Goal: Task Accomplishment & Management: Manage account settings

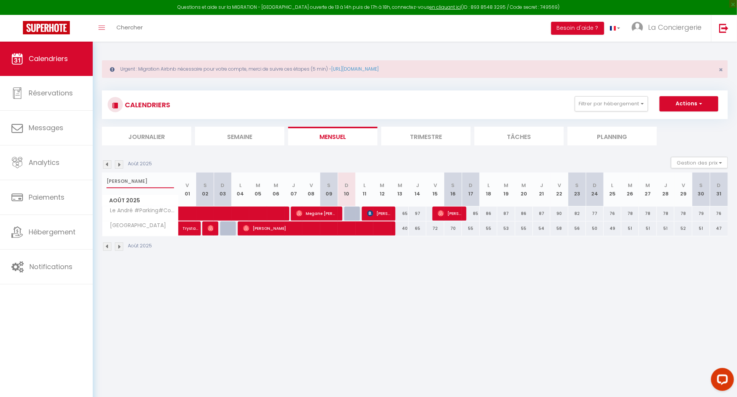
click at [130, 183] on input "andré" at bounding box center [140, 181] width 68 height 14
type input "ourse"
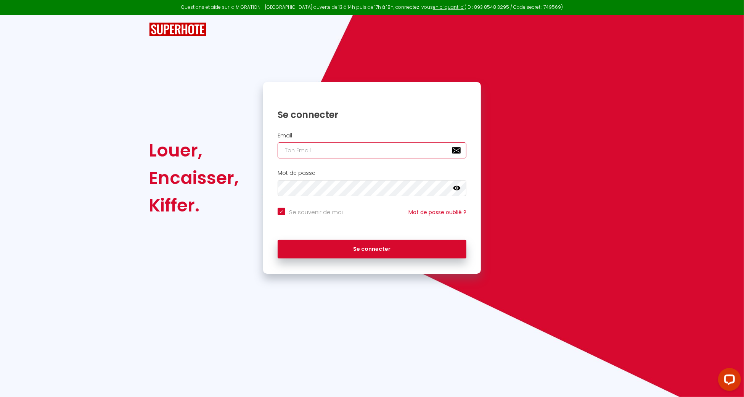
click at [298, 150] on input "email" at bounding box center [372, 150] width 189 height 16
type input "[EMAIL_ADDRESS][DOMAIN_NAME]"
click at [278, 240] on button "Se connecter" at bounding box center [372, 249] width 189 height 19
checkbox input "true"
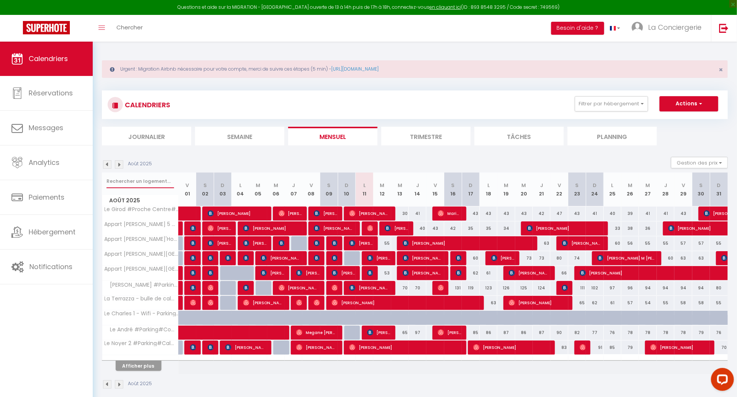
click at [142, 184] on input "text" at bounding box center [140, 181] width 68 height 14
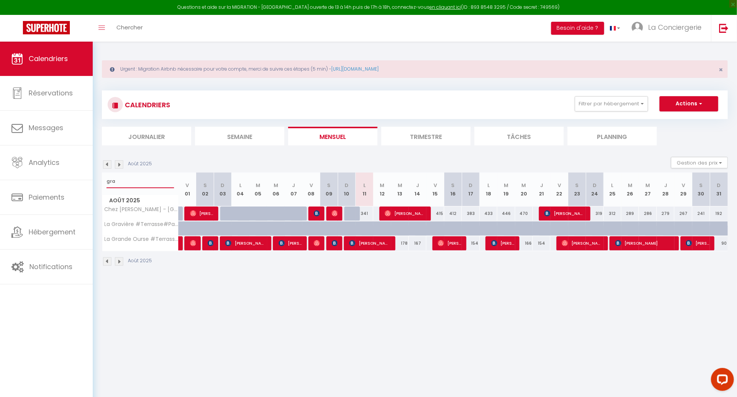
click at [154, 184] on input "gra" at bounding box center [140, 181] width 68 height 14
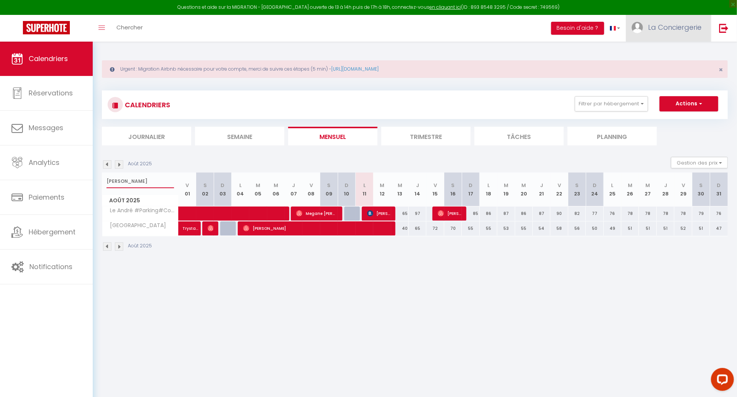
type input "andré"
click at [642, 27] on img at bounding box center [636, 27] width 11 height 11
click at [672, 48] on link "Paramètres" at bounding box center [680, 53] width 56 height 13
select select "28"
select select "fr"
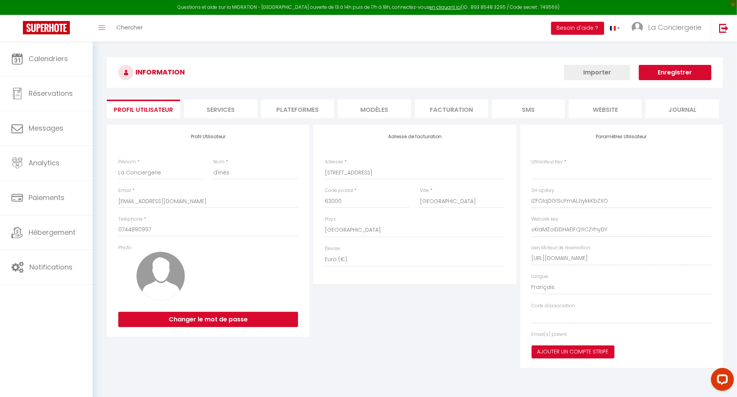
click at [294, 105] on li "Plateformes" at bounding box center [297, 109] width 73 height 19
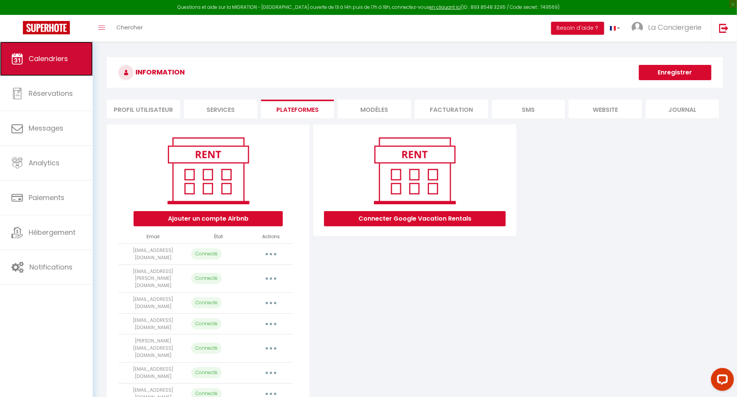
click at [72, 51] on link "Calendriers" at bounding box center [46, 59] width 93 height 34
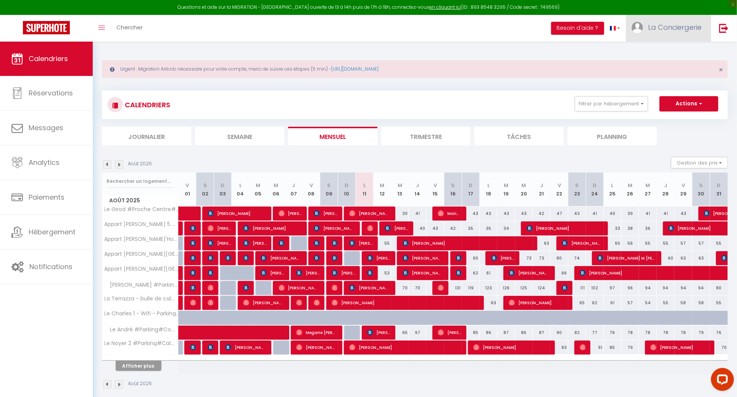
click at [649, 24] on span "La Conciergerie" at bounding box center [674, 28] width 53 height 10
click at [659, 56] on link "Paramètres" at bounding box center [680, 53] width 56 height 13
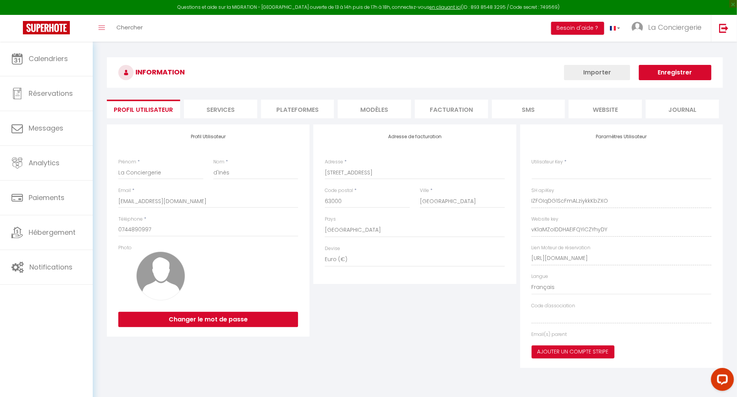
type input "IZFOIqDG1ScFmALziykkKbZXO"
type input "vKlaMZoIDDHAEIFQYiCZYhyDY"
type input "[URL][DOMAIN_NAME]"
select select "fr"
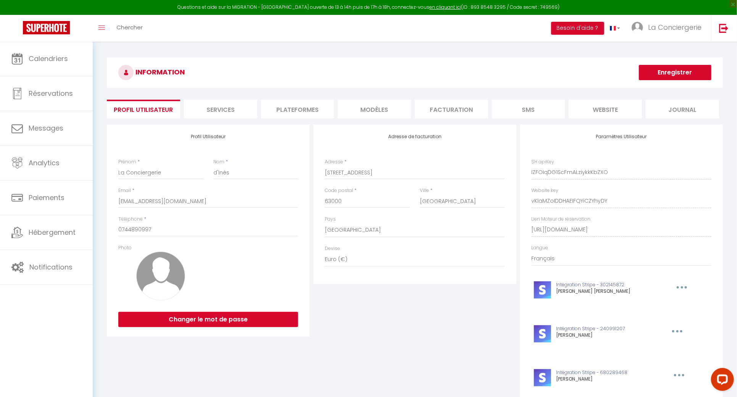
click at [266, 116] on li "Plateformes" at bounding box center [297, 109] width 73 height 19
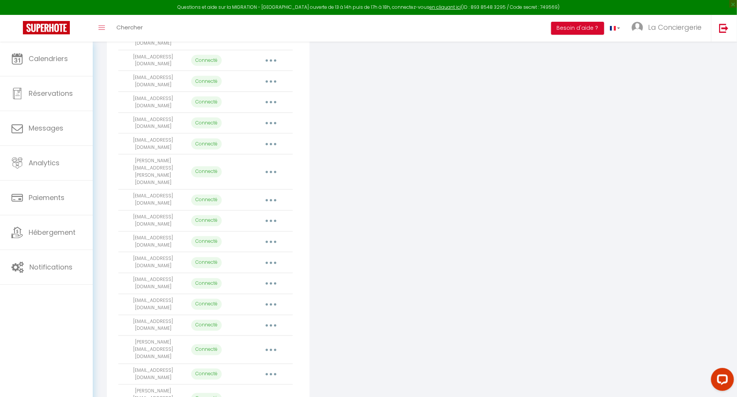
scroll to position [712, 0]
click at [272, 367] on button "button" at bounding box center [270, 373] width 21 height 12
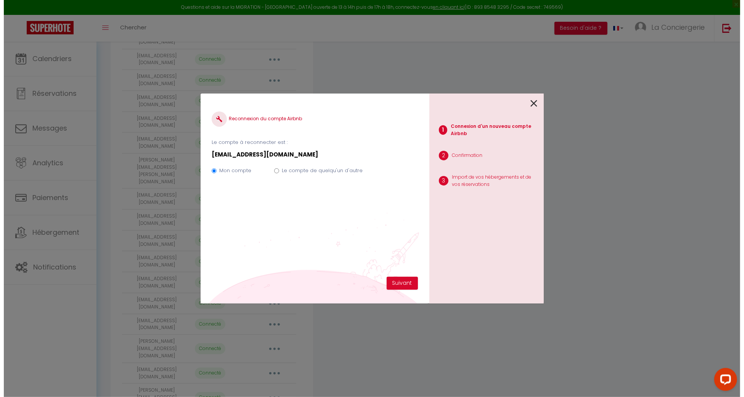
scroll to position [710, 0]
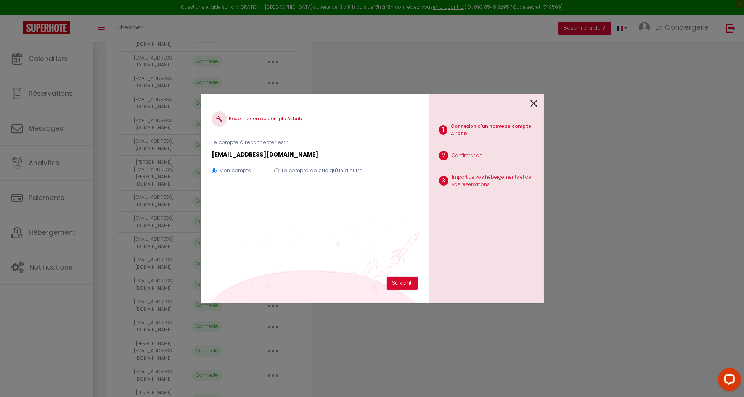
click at [527, 105] on div at bounding box center [484, 102] width 108 height 18
click at [533, 101] on icon at bounding box center [534, 103] width 7 height 11
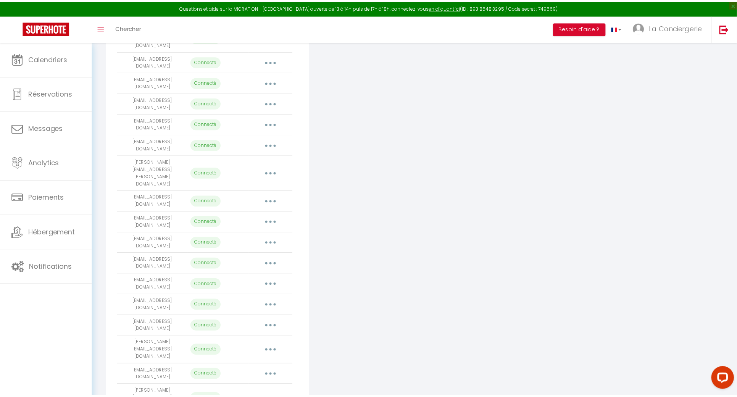
scroll to position [712, 0]
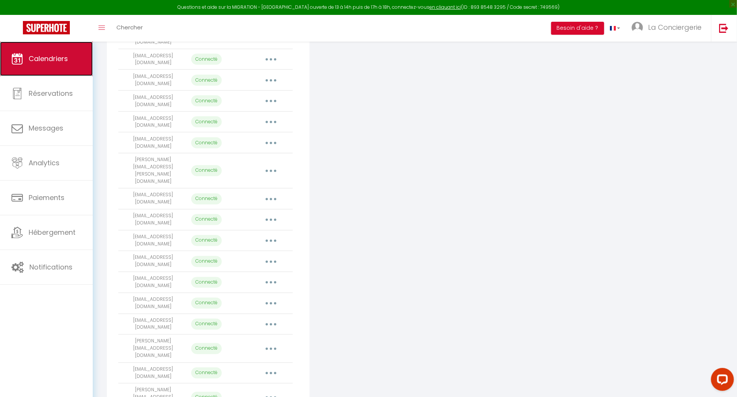
click at [72, 54] on link "Calendriers" at bounding box center [46, 59] width 93 height 34
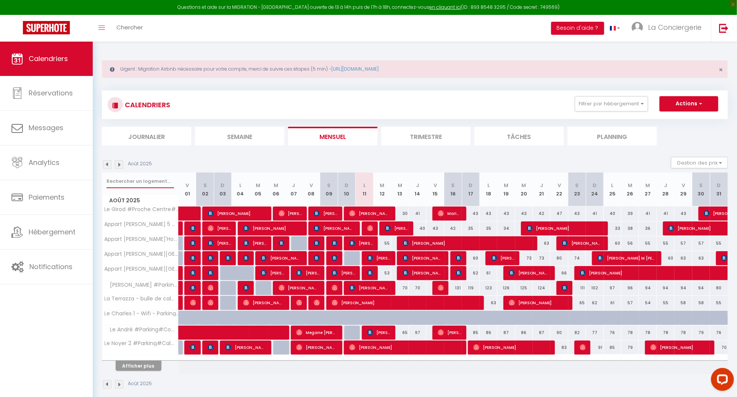
click at [120, 184] on input "text" at bounding box center [140, 181] width 68 height 14
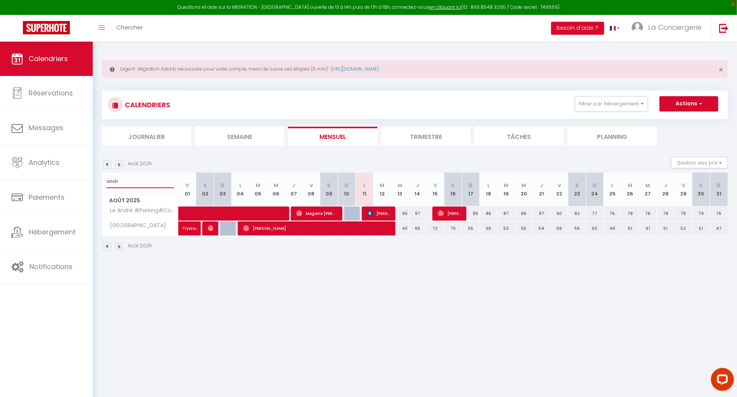
type input "andr"
click at [648, 41] on link "La Conciergerie" at bounding box center [668, 28] width 85 height 27
click at [648, 29] on span "La Conciergerie" at bounding box center [674, 28] width 53 height 10
click at [649, 32] on link "La Conciergerie" at bounding box center [668, 28] width 85 height 27
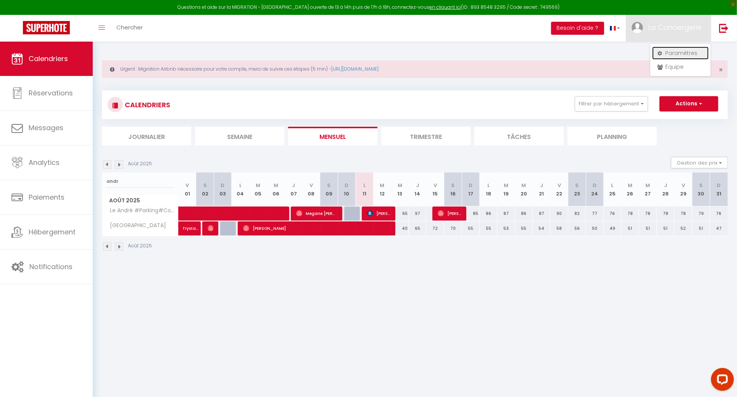
click at [669, 50] on link "Paramètres" at bounding box center [680, 53] width 56 height 13
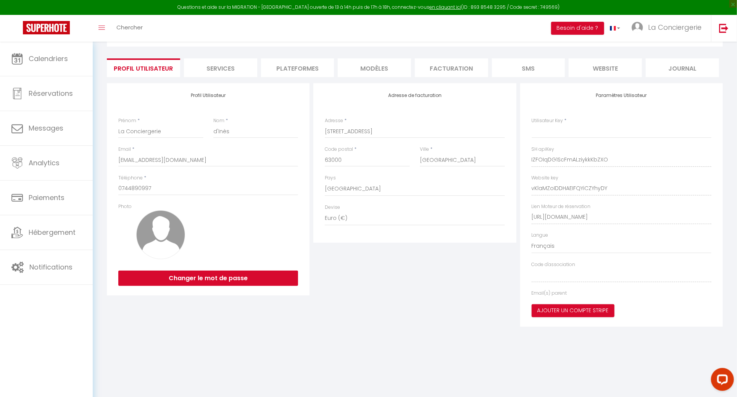
type input "IZFOIqDG1ScFmALziykkKbZXO"
type input "vKlaMZoIDDHAEIFQYiCZYhyDY"
type input "https://app.superhote.com/#/get-available-rentals/vKlaMZoIDDHAEIFQYiCZYhyDY"
select select "fr"
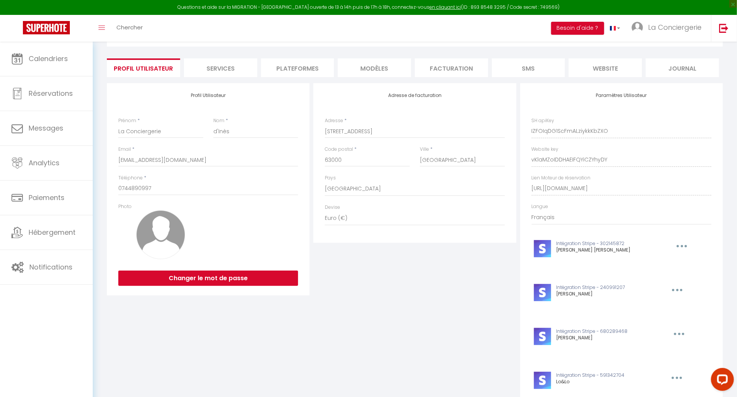
click at [301, 71] on li "Plateformes" at bounding box center [297, 67] width 73 height 19
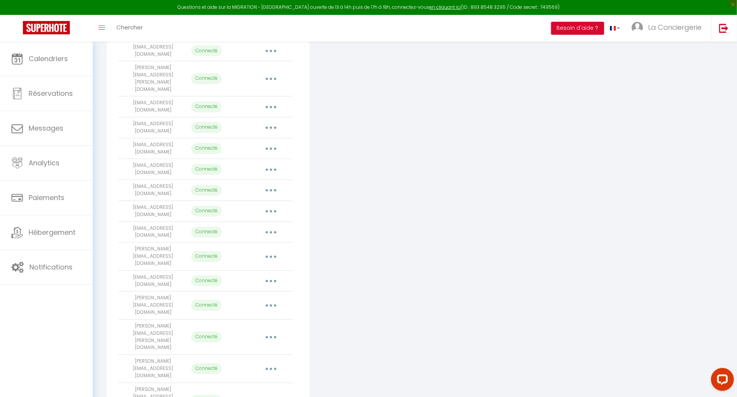
scroll to position [828, 0]
copy tr "[EMAIL_ADDRESS][DOMAIN_NAME]"
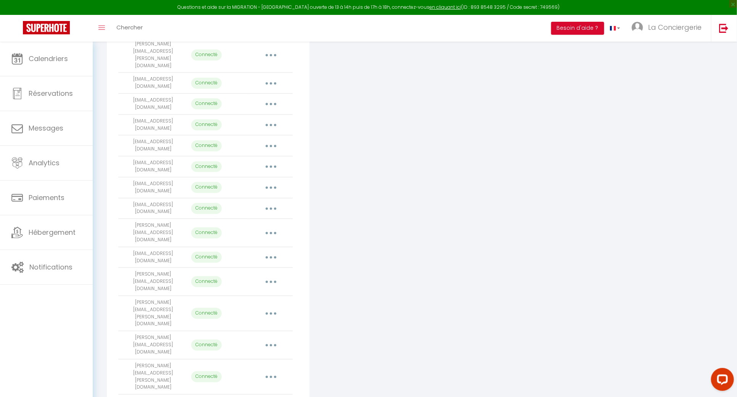
copy tr "[EMAIL_ADDRESS][DOMAIN_NAME]"
drag, startPoint x: 174, startPoint y: 351, endPoint x: 132, endPoint y: 351, distance: 42.4
copy td "[EMAIL_ADDRESS][DOMAIN_NAME]"
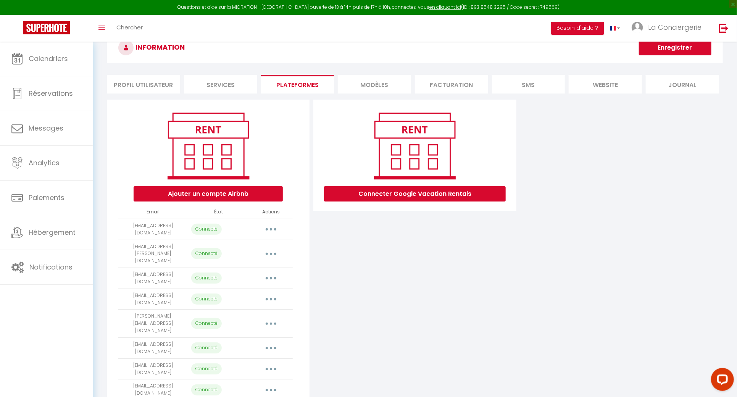
scroll to position [0, 0]
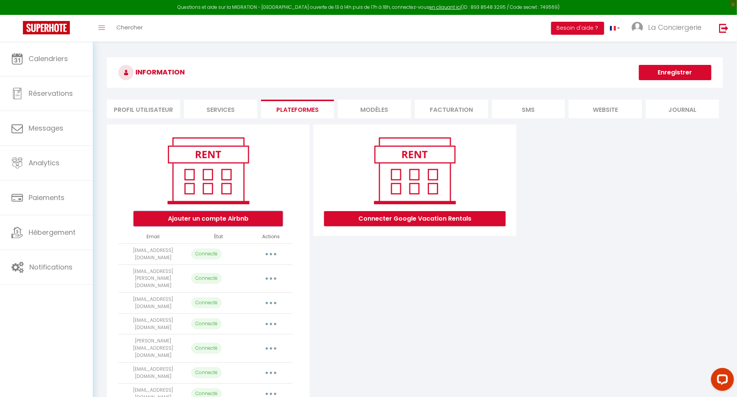
click at [269, 216] on button "Ajouter un compte Airbnb" at bounding box center [208, 218] width 149 height 15
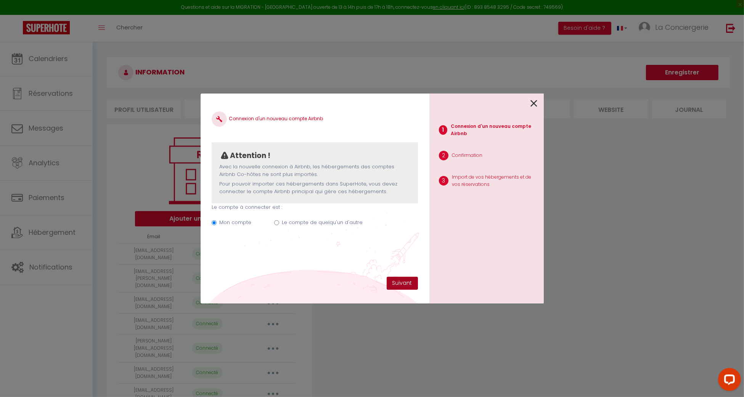
click at [398, 281] on button "Suivant" at bounding box center [402, 283] width 31 height 13
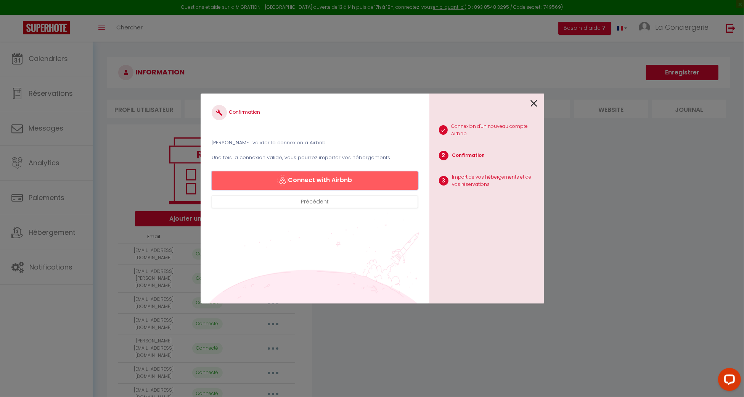
click at [293, 178] on button "Connect with Airbnb" at bounding box center [315, 180] width 206 height 18
drag, startPoint x: 532, startPoint y: 103, endPoint x: 404, endPoint y: 135, distance: 132.1
click at [532, 103] on icon at bounding box center [534, 103] width 7 height 11
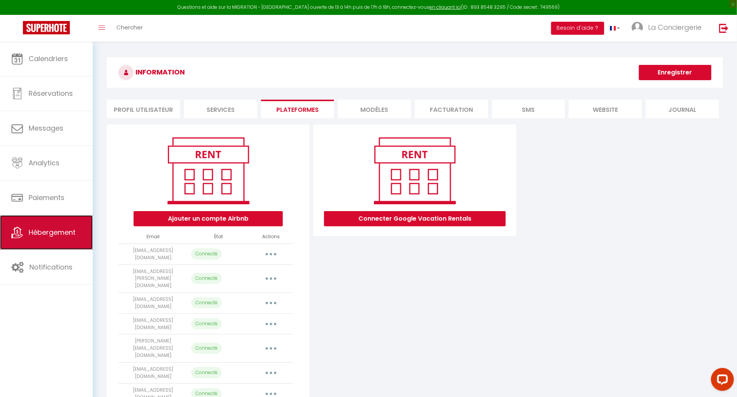
click at [19, 244] on link "Hébergement" at bounding box center [46, 232] width 93 height 34
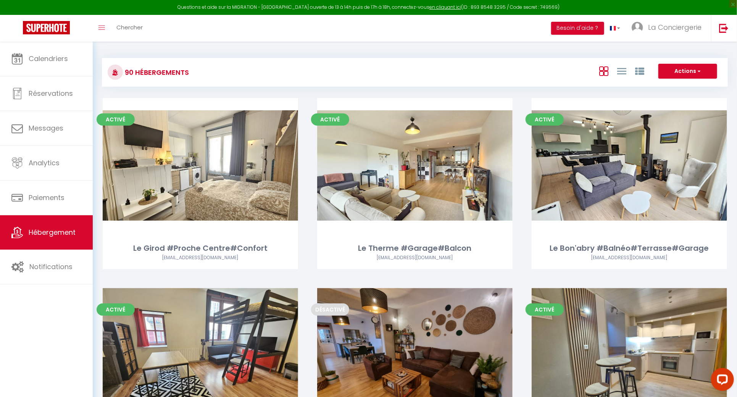
scroll to position [2153, 0]
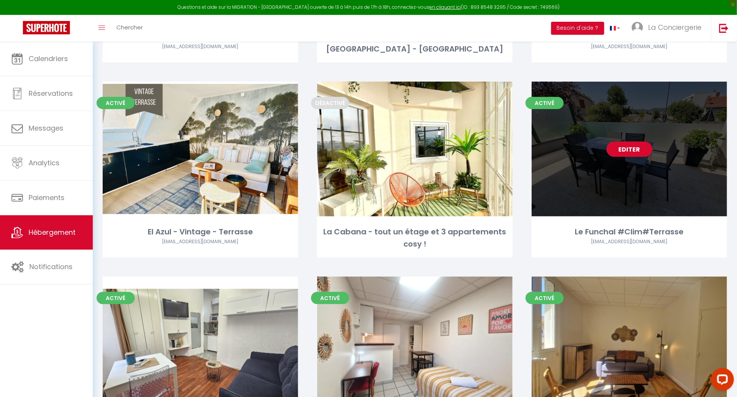
click at [642, 142] on link "Editer" at bounding box center [629, 149] width 46 height 15
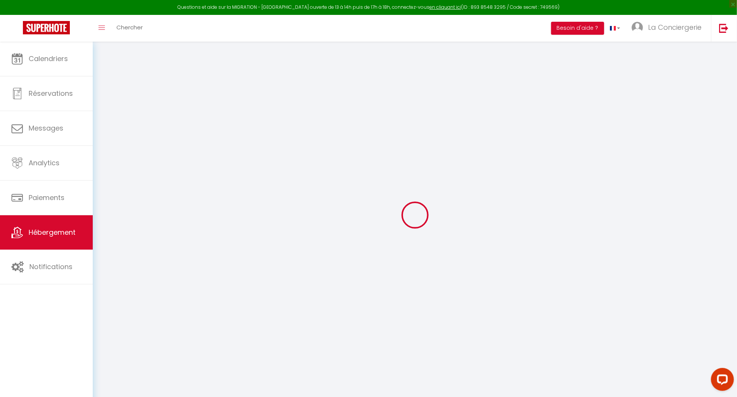
checkbox input "false"
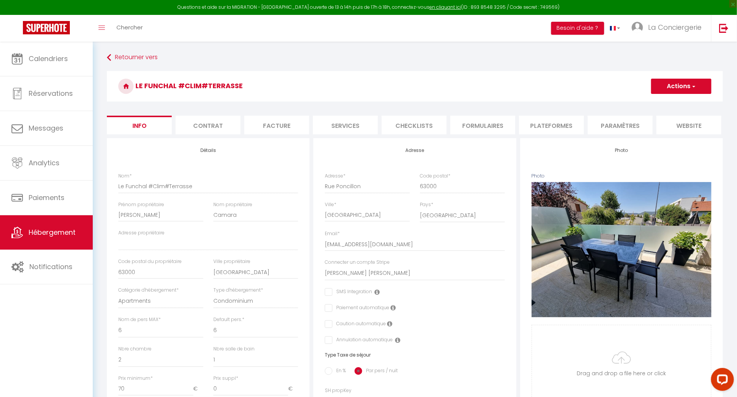
drag, startPoint x: 555, startPoint y: 123, endPoint x: 585, endPoint y: 138, distance: 33.1
click at [554, 123] on li "Plateformes" at bounding box center [551, 125] width 65 height 19
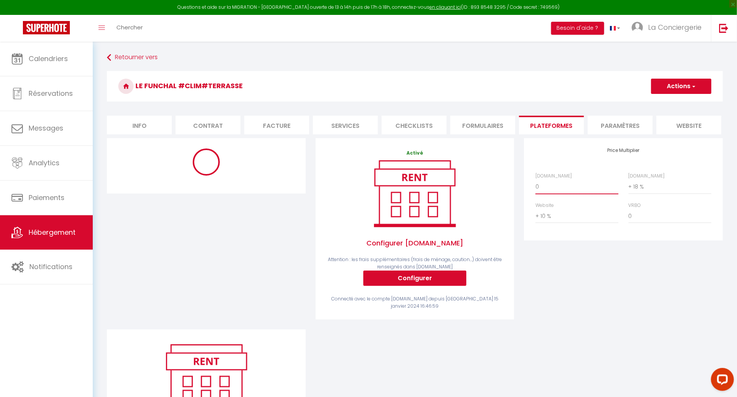
click at [569, 192] on select "0 + 1 % + 2 % + 3 % + 4 % + 5 % + 6 % + 7 % + 8 % + 9 %" at bounding box center [576, 186] width 83 height 14
select select "+ 23 %"
click at [535, 187] on select "0 + 1 % + 2 % + 3 % + 4 % + 5 % + 6 % + 7 % + 8 % + 9 %" at bounding box center [576, 186] width 83 height 14
click at [685, 84] on button "Actions" at bounding box center [681, 86] width 60 height 15
click at [677, 105] on link "Enregistrer" at bounding box center [681, 103] width 60 height 10
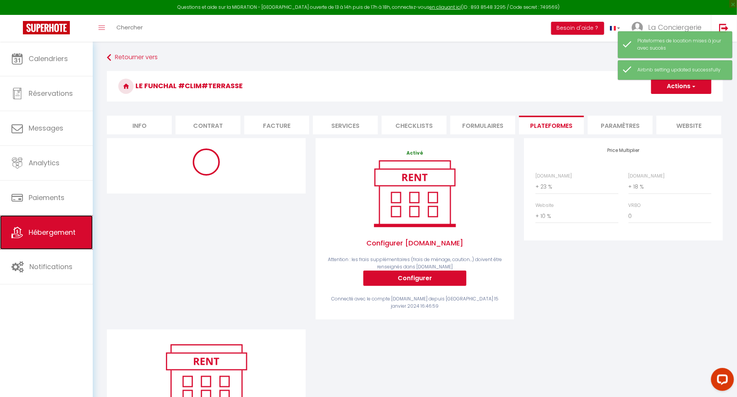
click at [57, 247] on link "Hébergement" at bounding box center [46, 232] width 93 height 34
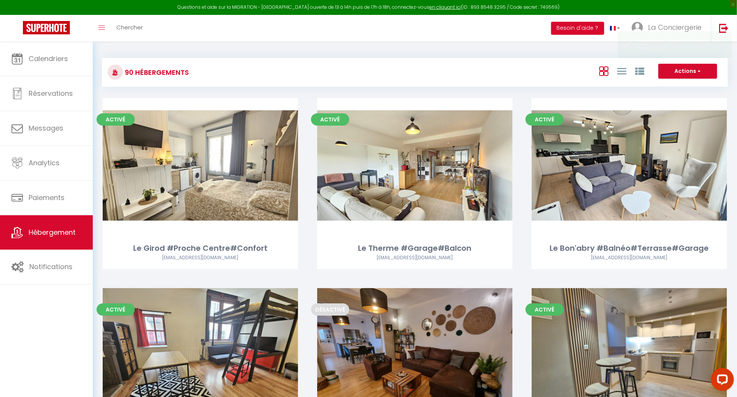
scroll to position [2538, 0]
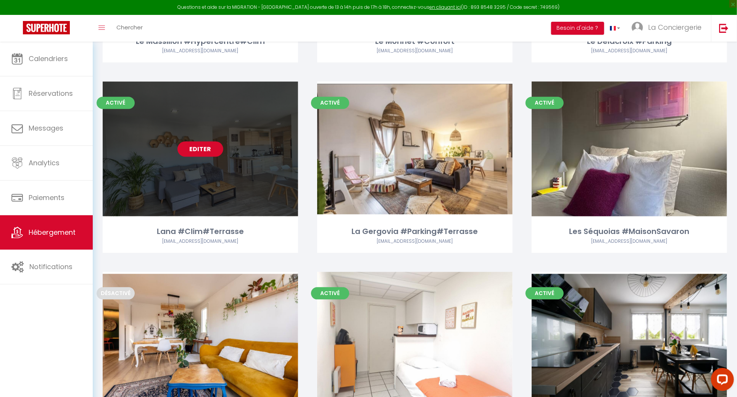
click at [214, 142] on link "Editer" at bounding box center [200, 149] width 46 height 15
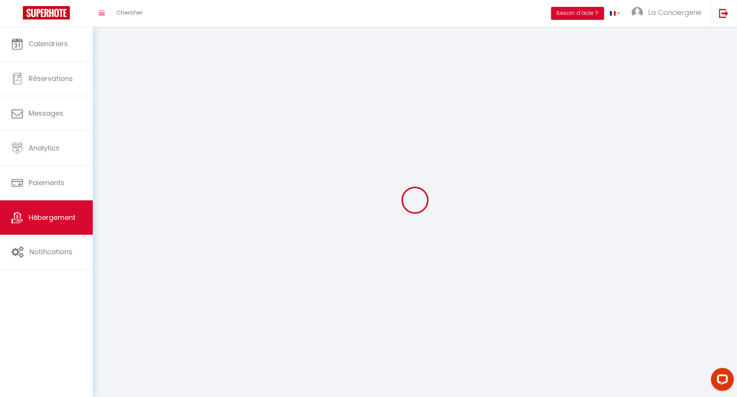
select select "1"
select select
select select "28"
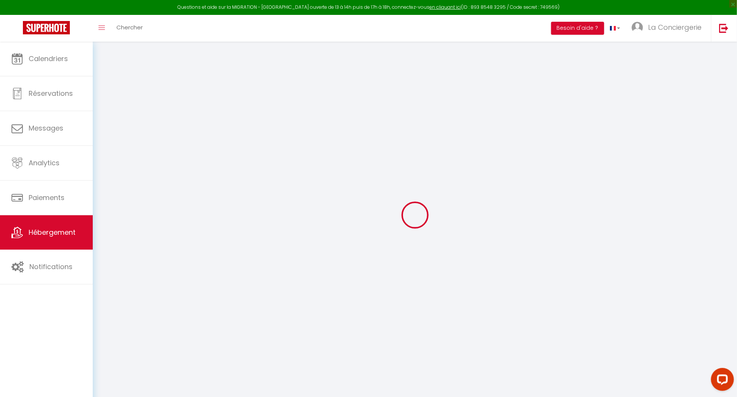
select select
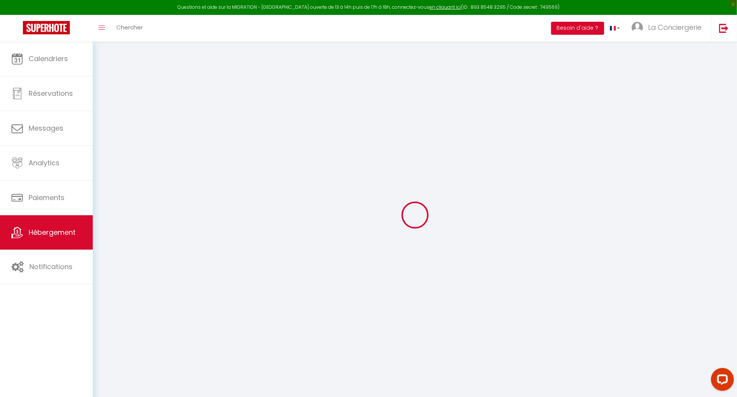
select select
checkbox input "false"
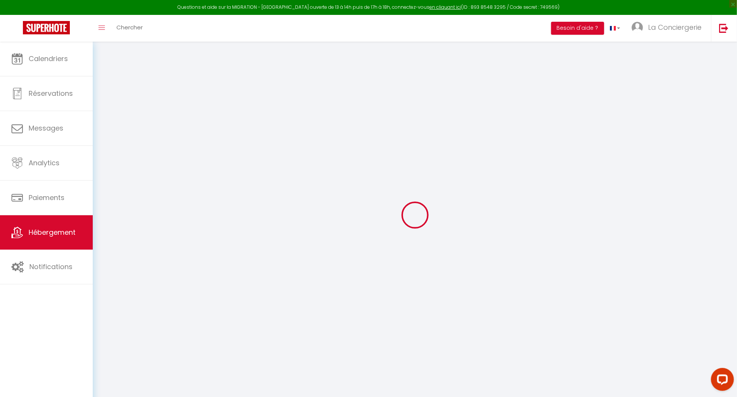
select select
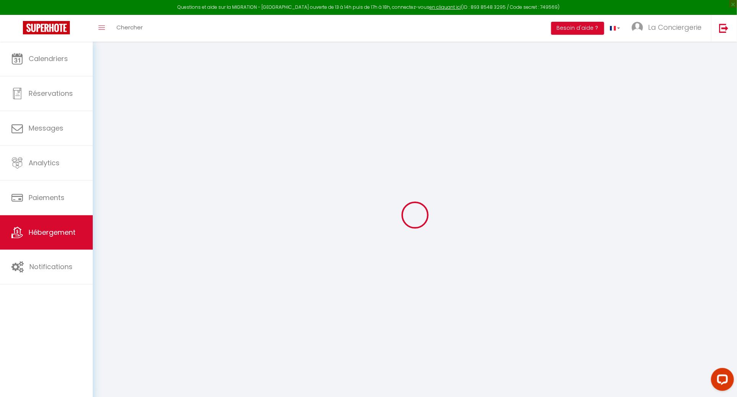
select select
checkbox input "false"
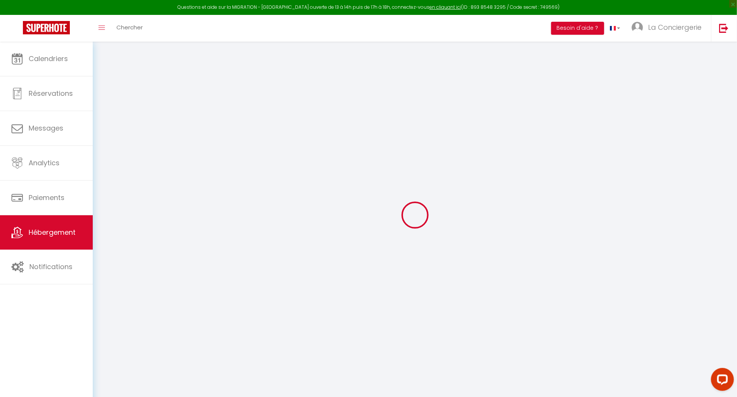
checkbox input "false"
select select
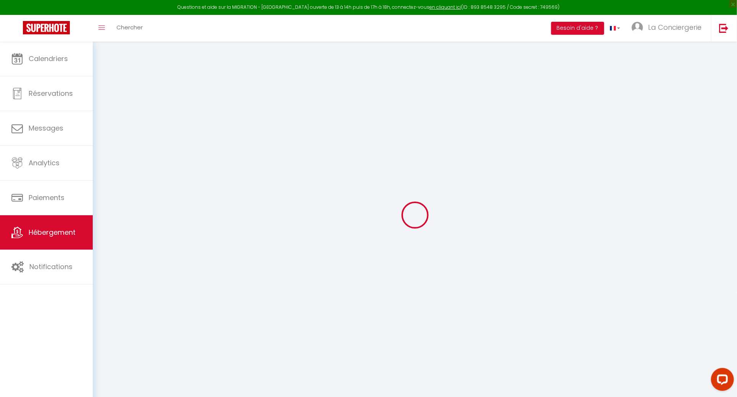
select select
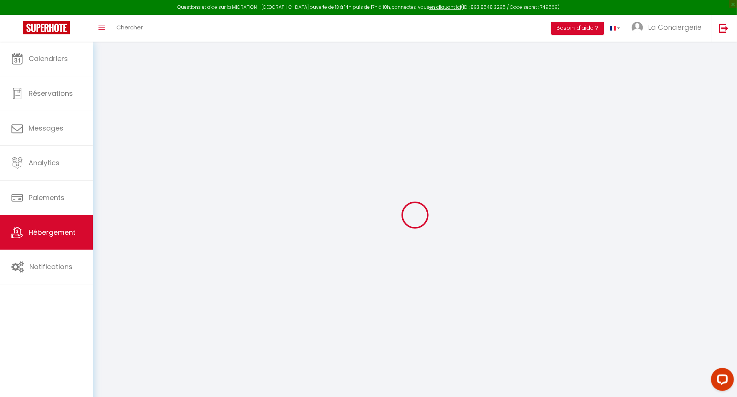
checkbox input "false"
select select
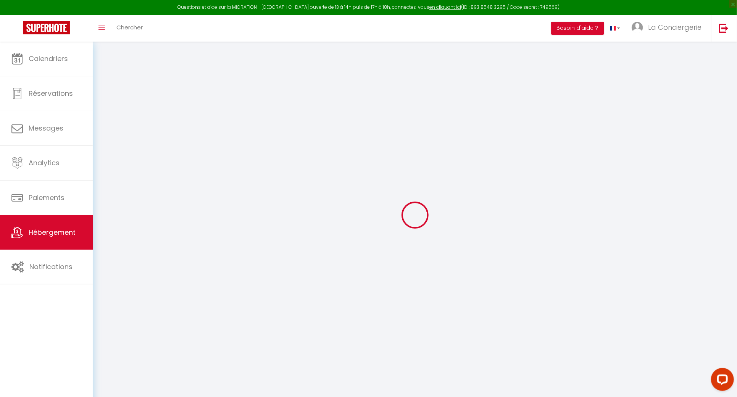
select select
type input "Lana #Clim#Terrasse"
type input "Ines"
type input "Pereira"
select select "6"
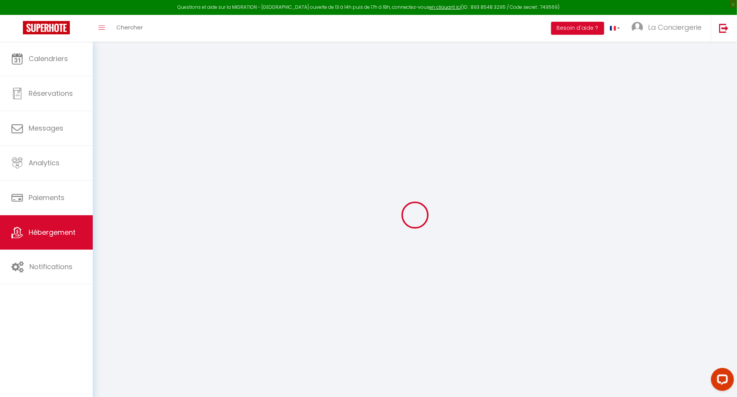
select select "6"
select select "2"
type input "70"
type input "53"
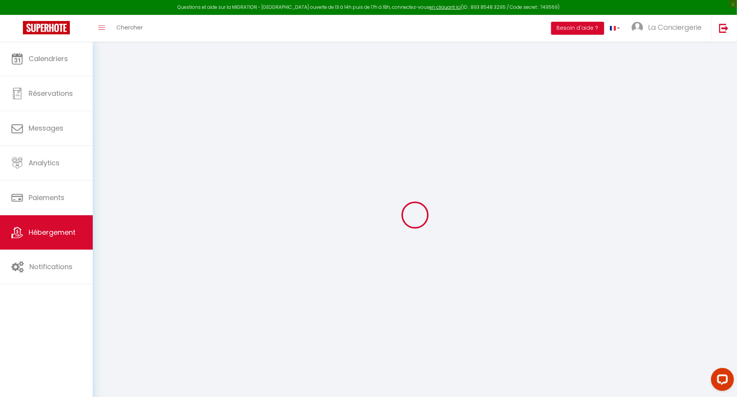
type input "5"
type input "3.2"
type input "300"
select select
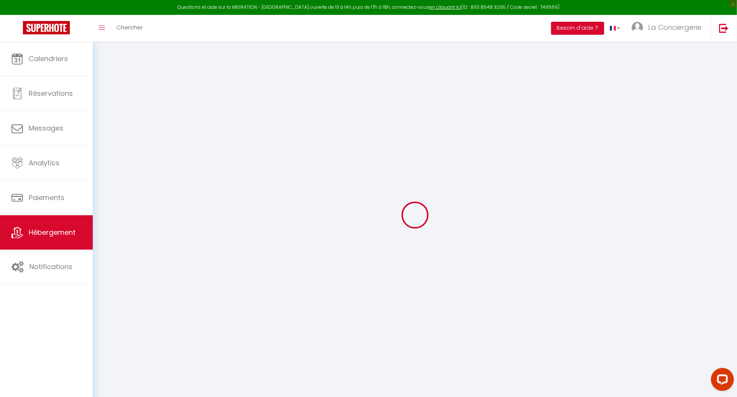
select select
type input "[STREET_ADDRESS]"
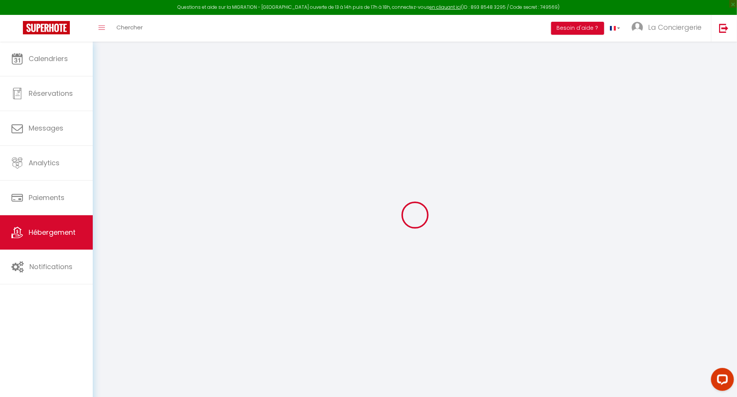
type input "63000"
type input "Clermont-Ferrand"
type input "[EMAIL_ADDRESS][DOMAIN_NAME]"
select select "12332"
checkbox input "false"
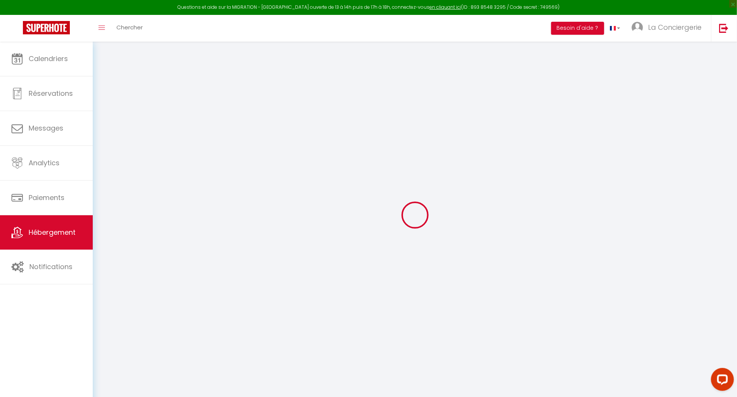
checkbox input "false"
radio input "true"
type input "0"
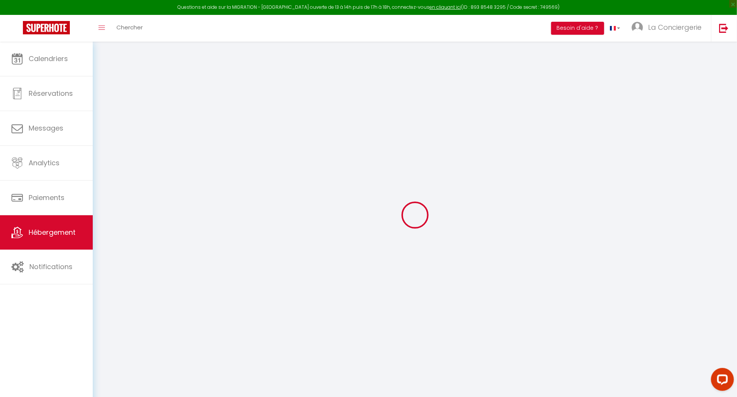
type input "0"
select select
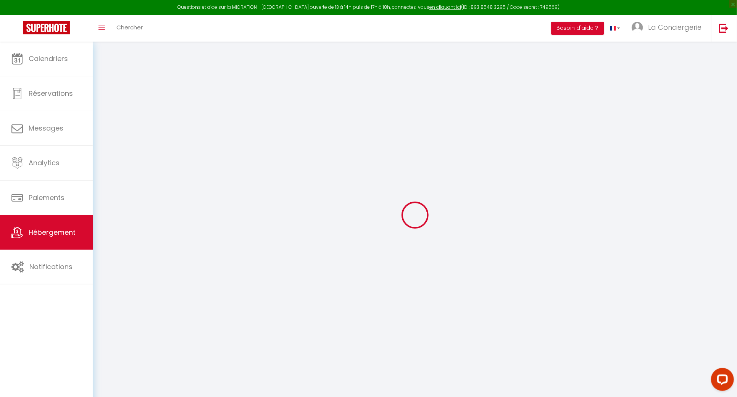
select select
checkbox input "false"
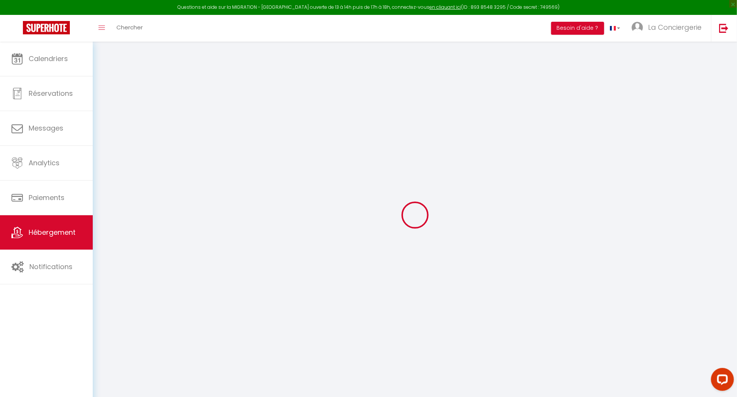
checkbox input "false"
select select
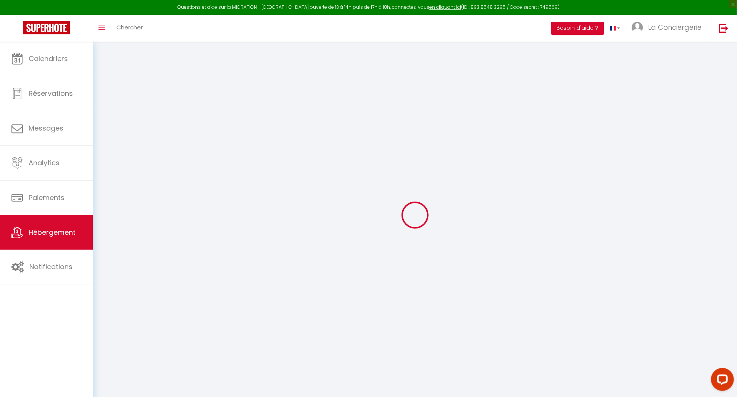
select select
checkbox input "false"
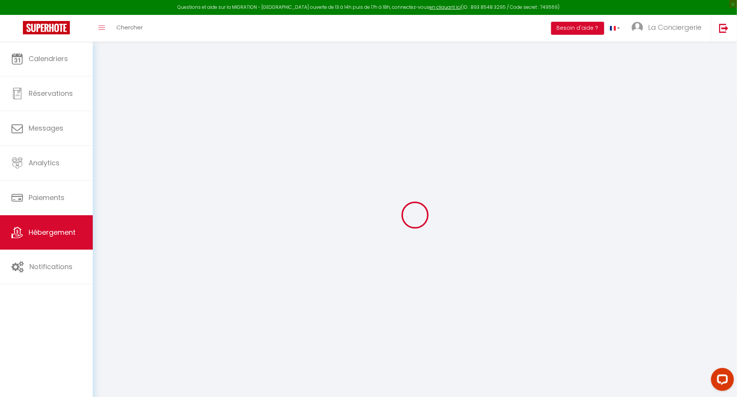
checkbox input "false"
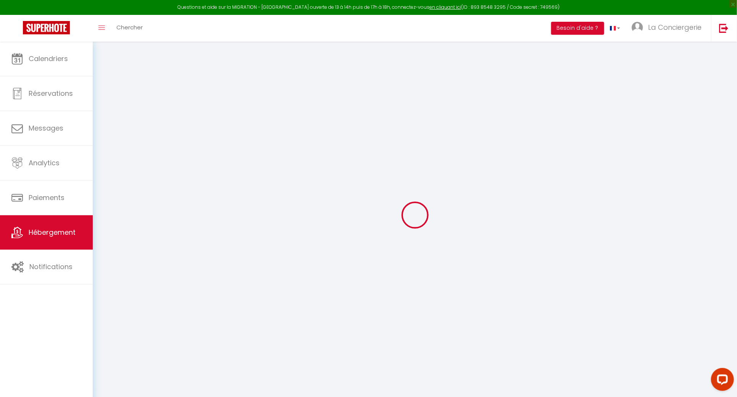
checkbox input "false"
select select "17:00"
select select
select select "10:00"
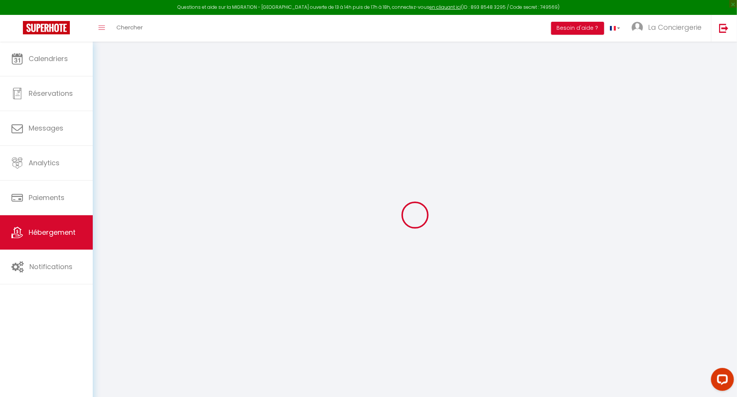
select select "30"
select select "120"
select select "19:00"
select select
checkbox input "false"
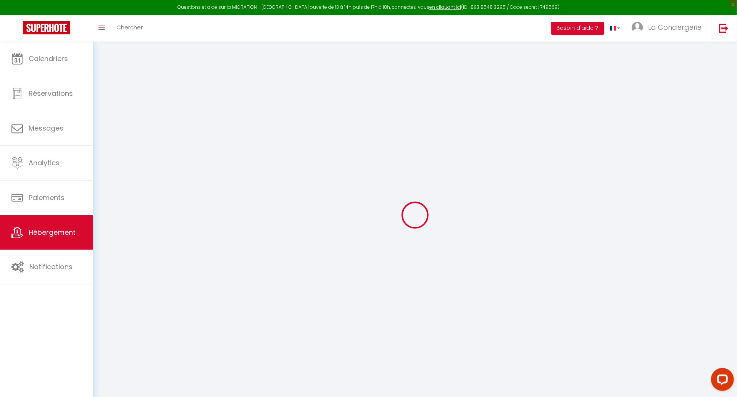
checkbox input "false"
select select
checkbox input "false"
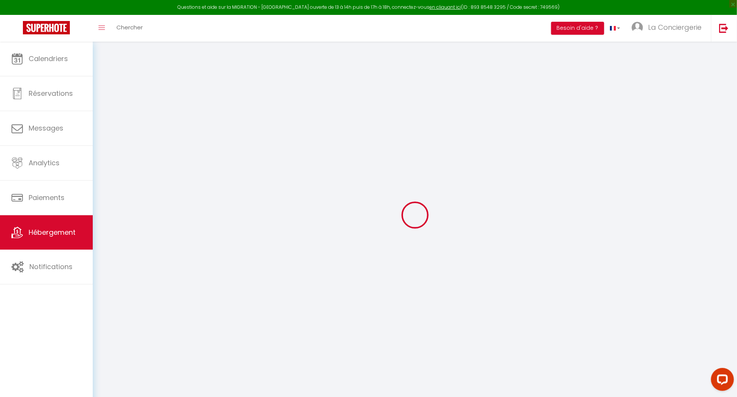
checkbox input "false"
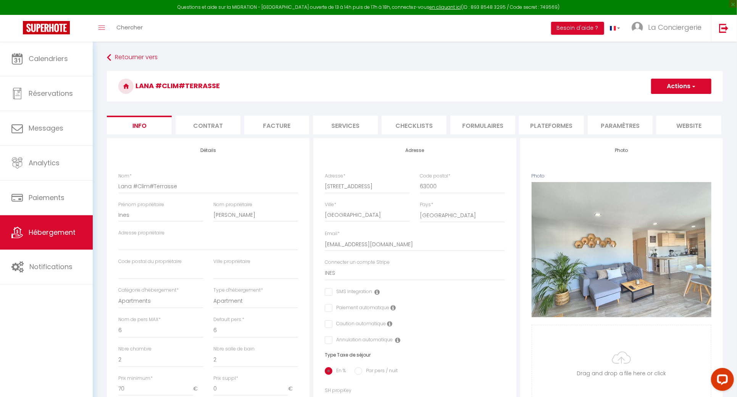
click at [597, 119] on li "Paramètres" at bounding box center [620, 125] width 65 height 19
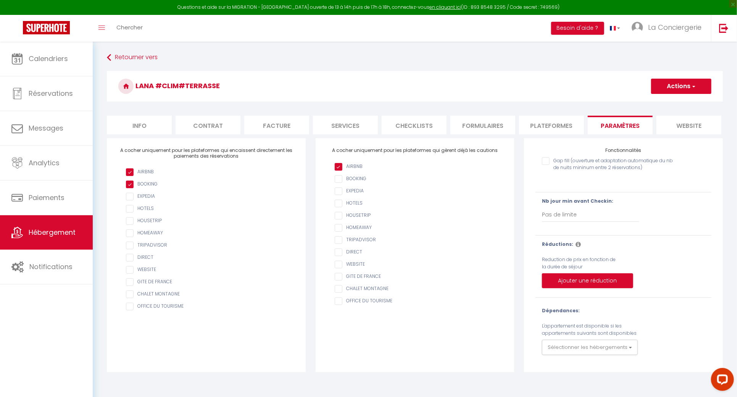
click at [662, 118] on li "website" at bounding box center [688, 125] width 65 height 19
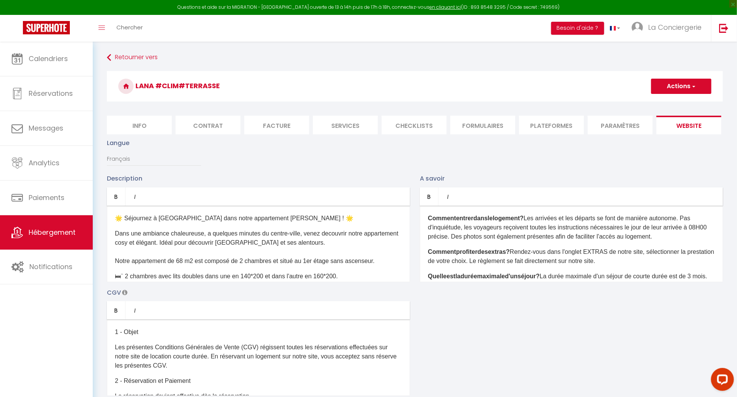
click at [553, 128] on li "Plateformes" at bounding box center [551, 125] width 65 height 19
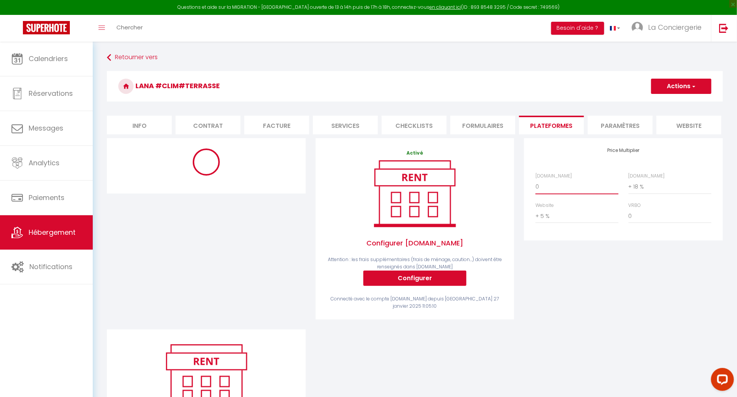
click at [548, 194] on select "0 + 1 % + 2 % + 3 % + 4 % + 5 % + 6 % + 7 % + 8 % + 9 %" at bounding box center [576, 186] width 83 height 14
select select "+ 23 %"
click at [535, 187] on select "0 + 1 % + 2 % + 3 % + 4 % + 5 % + 6 % + 7 % + 8 % + 9 %" at bounding box center [576, 186] width 83 height 14
click at [680, 81] on button "Actions" at bounding box center [681, 86] width 60 height 15
click at [677, 98] on link "Enregistrer" at bounding box center [681, 103] width 60 height 10
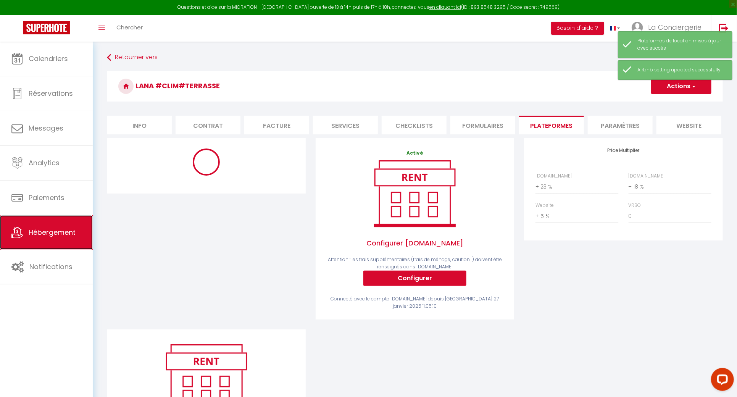
click at [73, 229] on span "Hébergement" at bounding box center [52, 232] width 47 height 10
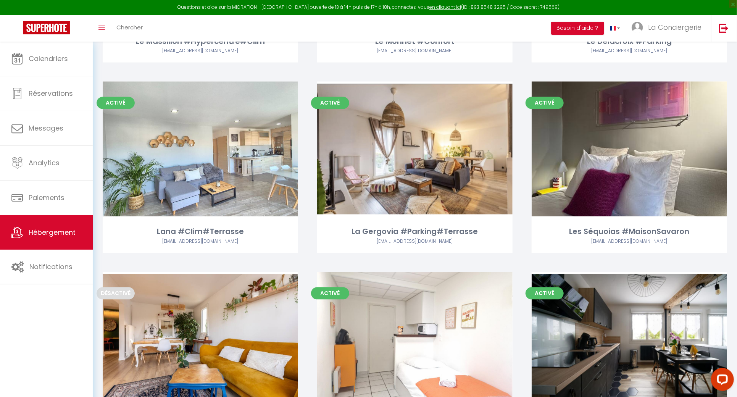
scroll to position [2153, 0]
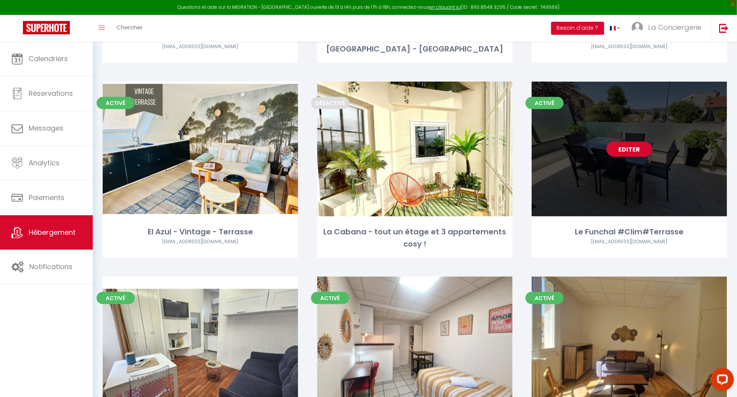
click at [623, 142] on link "Editer" at bounding box center [629, 149] width 46 height 15
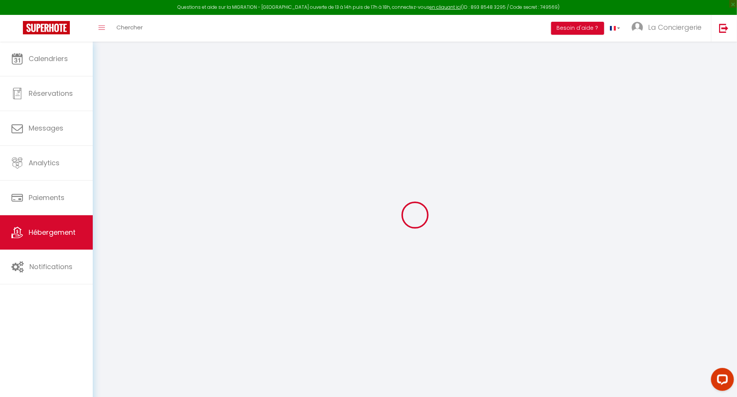
select select
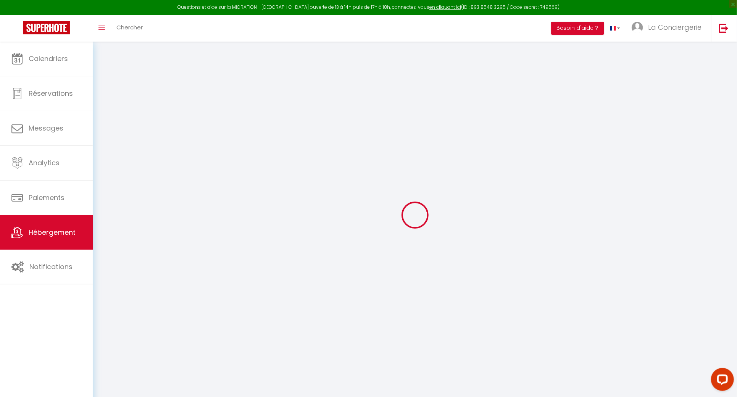
checkbox input "false"
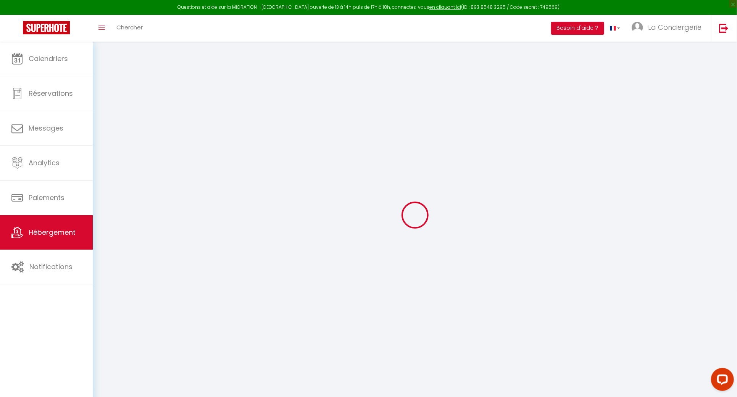
checkbox input "false"
select select "15:00"
select select "21:00"
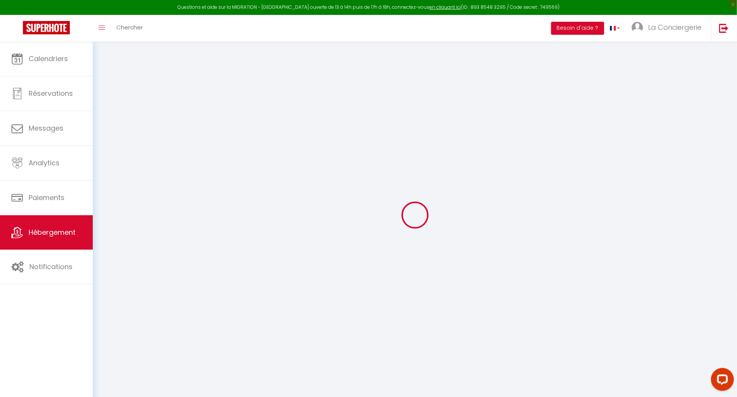
select select "11:00"
select select "30"
select select "120"
checkbox input "false"
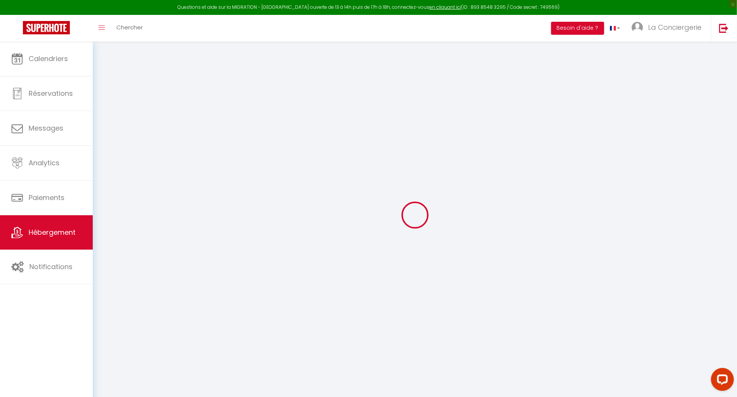
checkbox input "false"
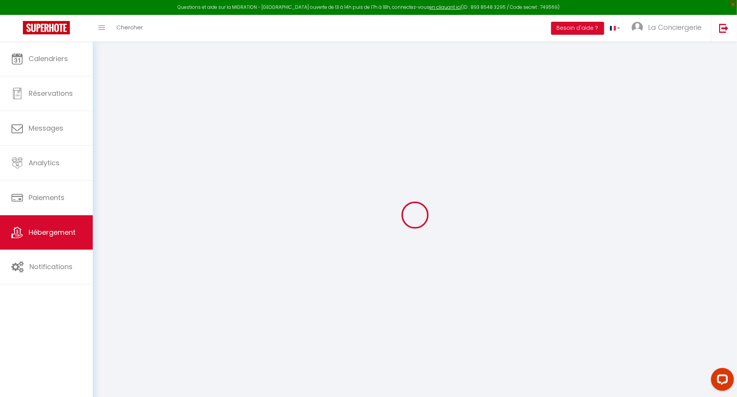
checkbox input "false"
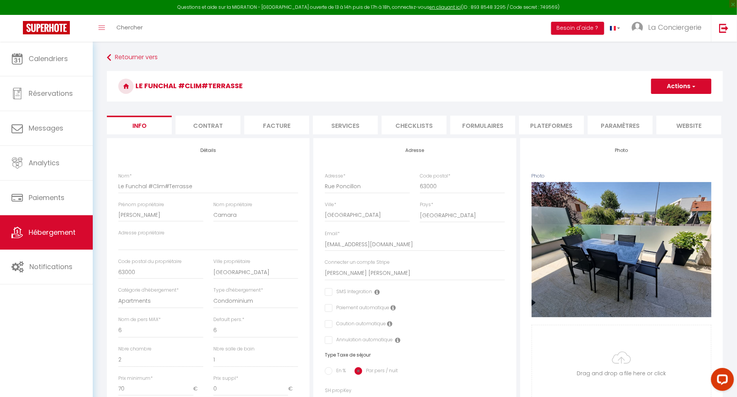
click at [593, 121] on li "Paramètres" at bounding box center [620, 125] width 65 height 19
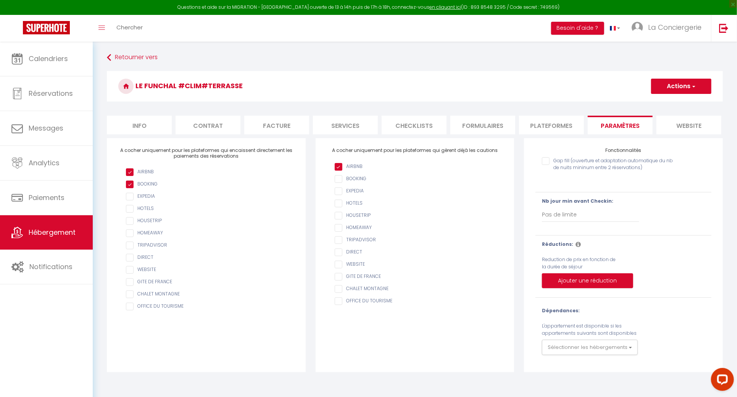
click at [570, 125] on li "Plateformes" at bounding box center [551, 125] width 65 height 19
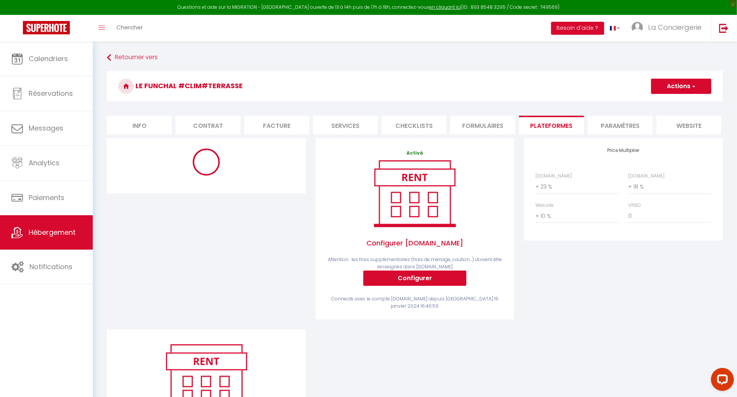
select select "8422-44084532"
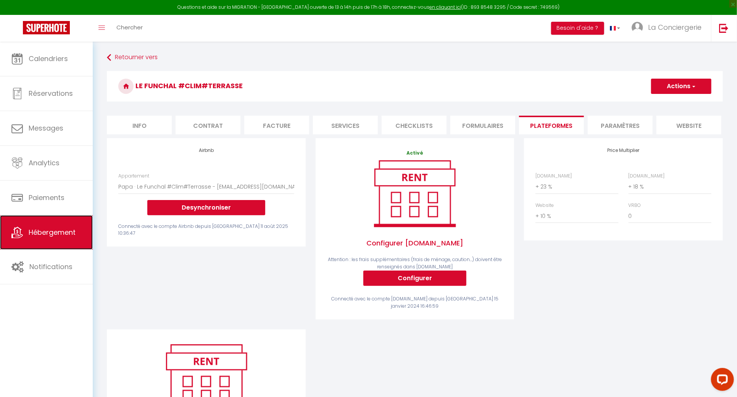
click at [51, 229] on span "Hébergement" at bounding box center [52, 232] width 47 height 10
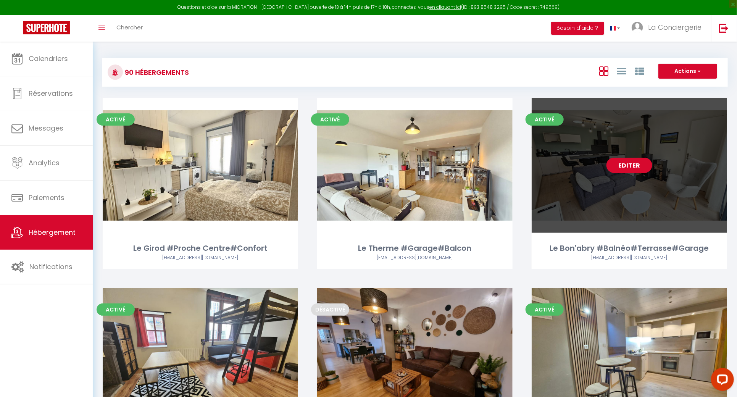
scroll to position [2538, 0]
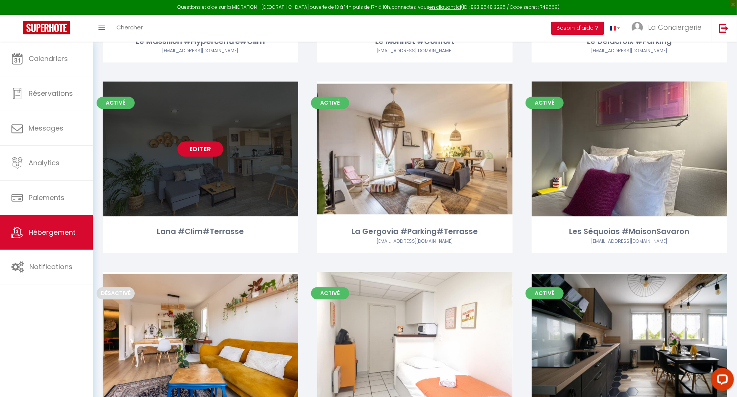
click at [202, 142] on link "Editer" at bounding box center [200, 149] width 46 height 15
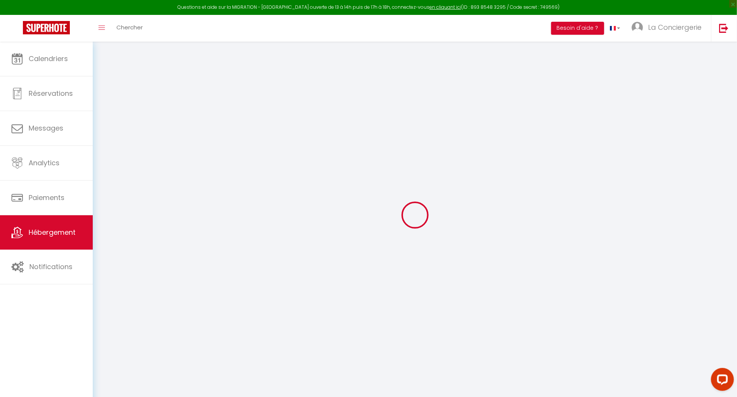
select select
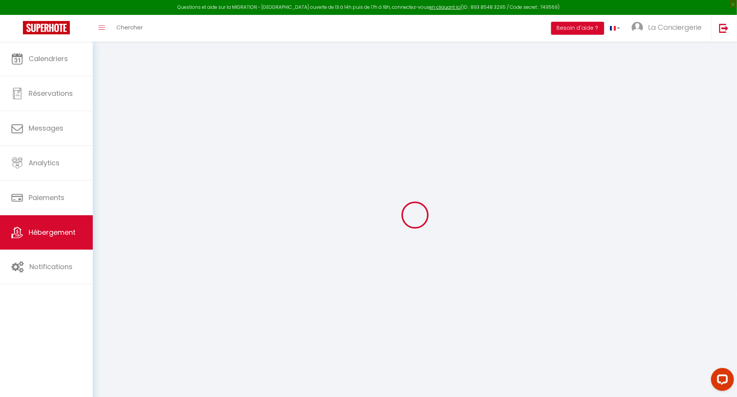
select select
checkbox input "false"
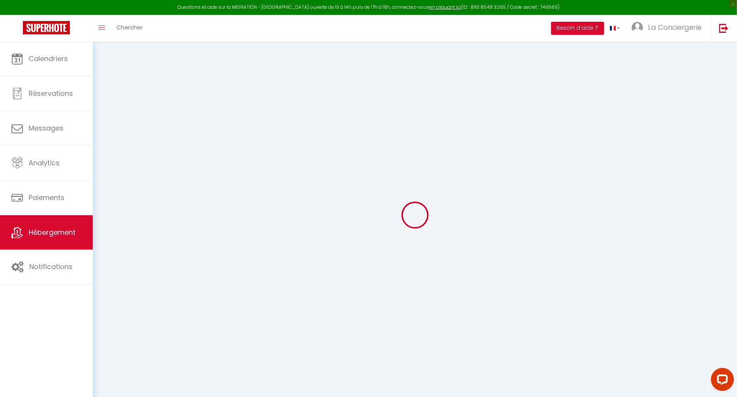
select select
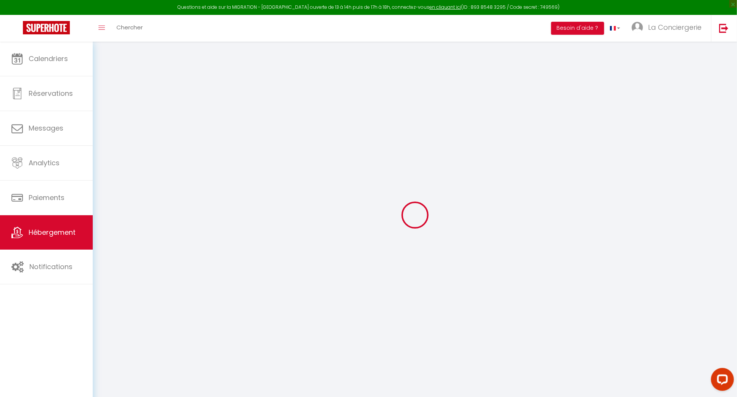
select select
checkbox input "false"
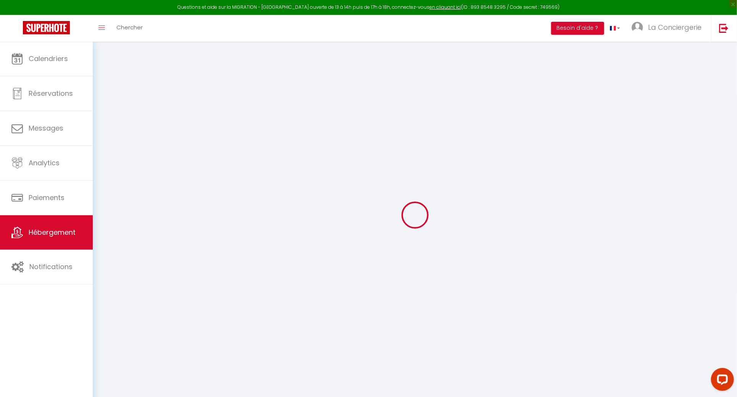
checkbox input "false"
select select
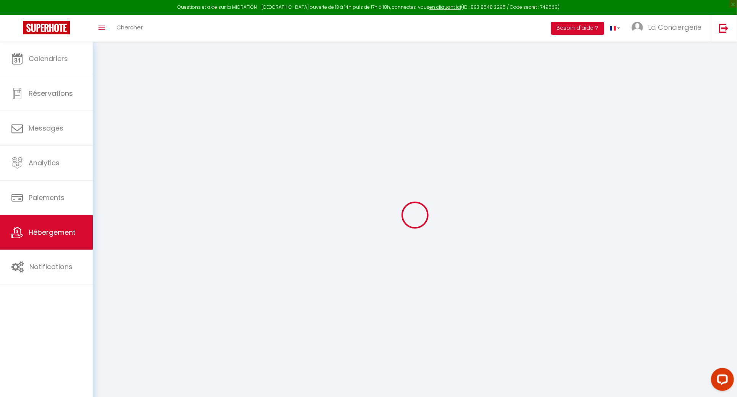
select select
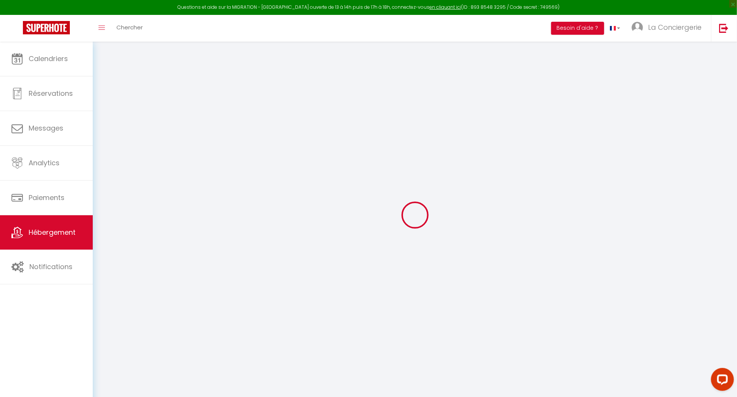
checkbox input "false"
select select
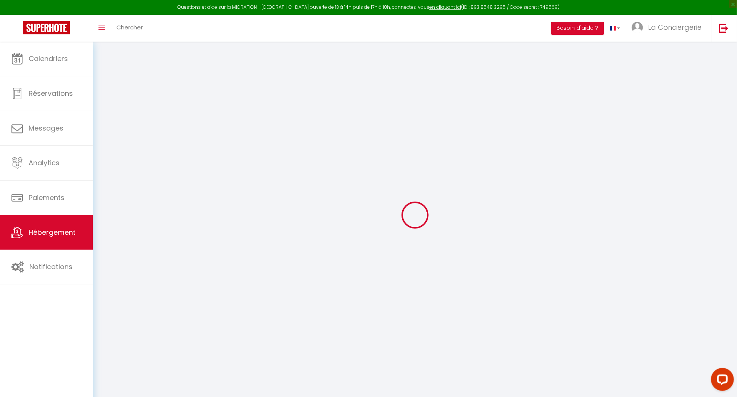
select select
type input "Lana #Clim#Terrasse"
type input "Ines"
type input "Pereira"
select select "6"
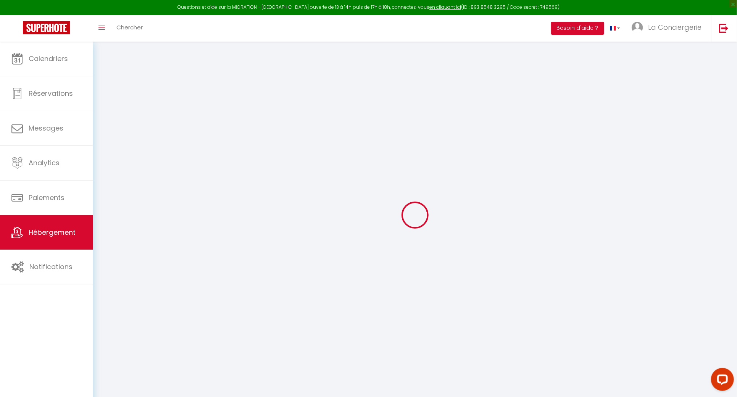
select select "6"
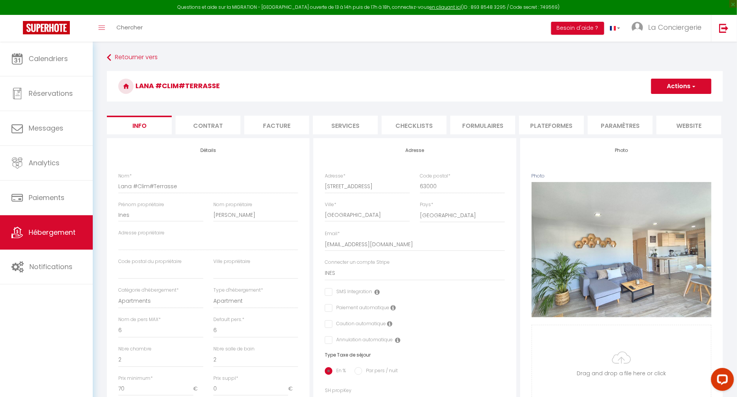
click at [460, 128] on li "Formulaires" at bounding box center [482, 125] width 65 height 19
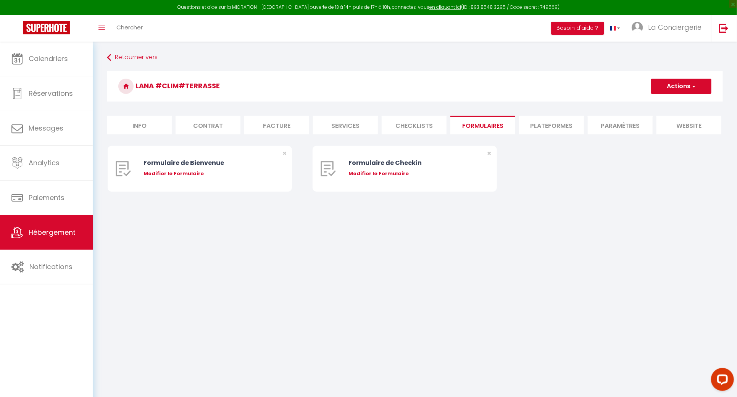
click at [535, 128] on li "Plateformes" at bounding box center [551, 125] width 65 height 19
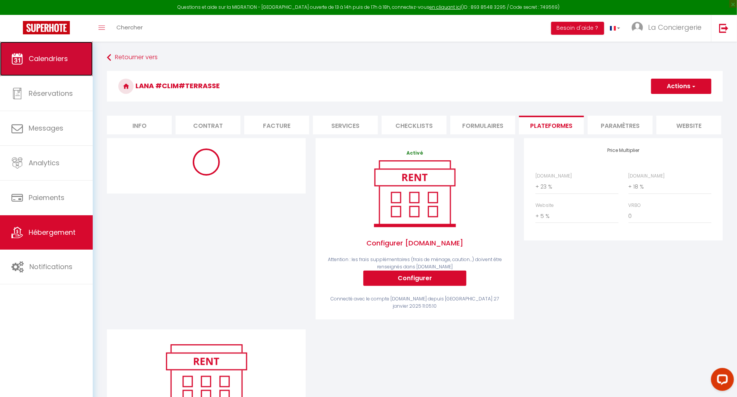
click at [75, 58] on link "Calendriers" at bounding box center [46, 59] width 93 height 34
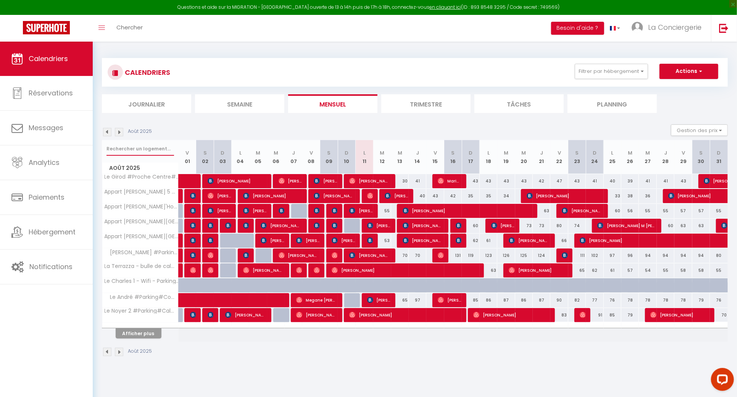
click at [139, 142] on input "text" at bounding box center [140, 149] width 68 height 14
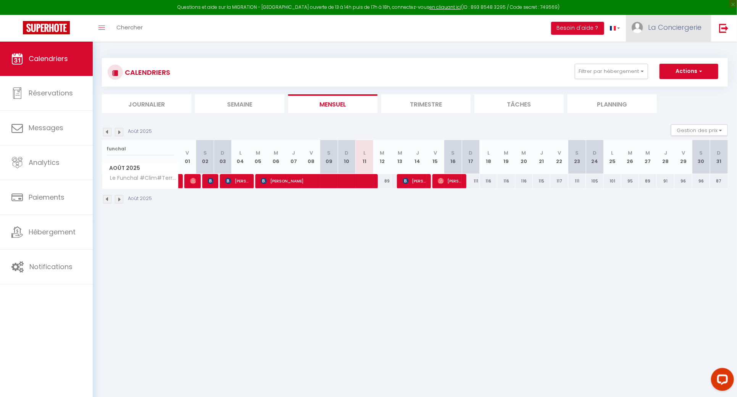
click at [681, 39] on link "La Conciergerie" at bounding box center [668, 28] width 85 height 27
click at [682, 53] on link "Paramètres" at bounding box center [680, 53] width 56 height 13
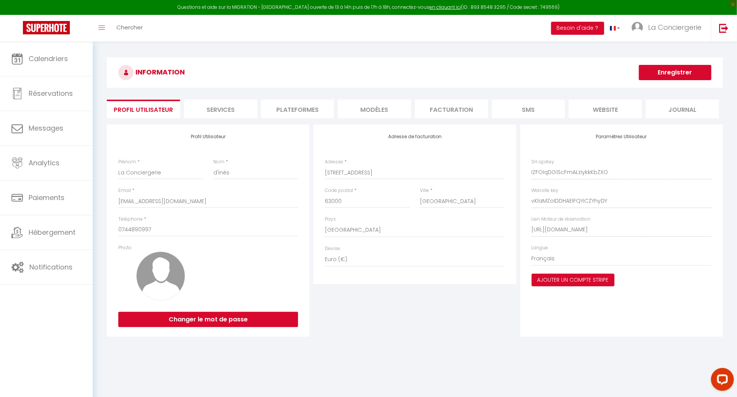
click at [327, 120] on div "INFORMATION Enregistrer Profil Utilisateur Services Plateformes MODÈLES Factura…" at bounding box center [415, 198] width 616 height 282
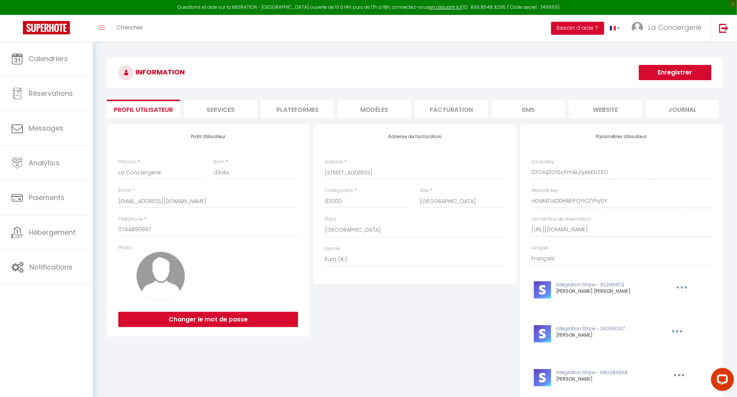
click at [321, 111] on li "Plateformes" at bounding box center [297, 109] width 73 height 19
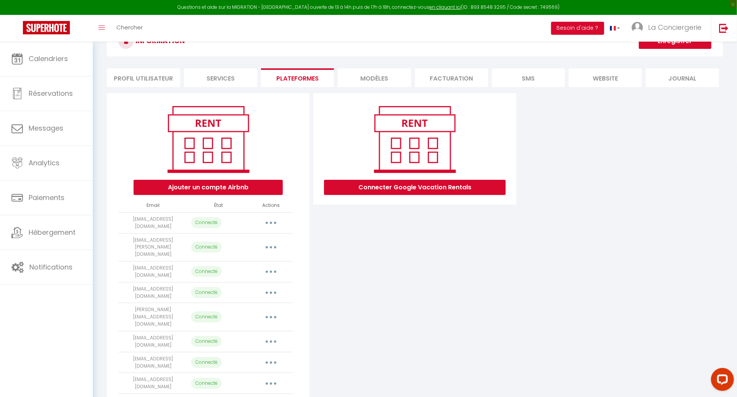
scroll to position [51, 0]
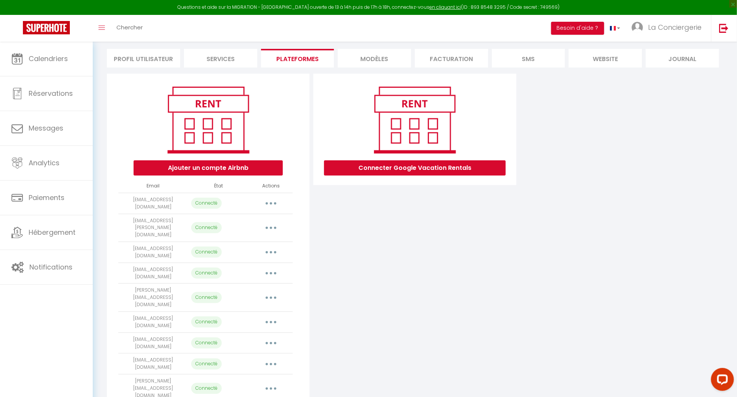
click at [276, 200] on button "button" at bounding box center [270, 203] width 21 height 12
click at [253, 251] on link "Reconnecter le compte" at bounding box center [237, 248] width 84 height 13
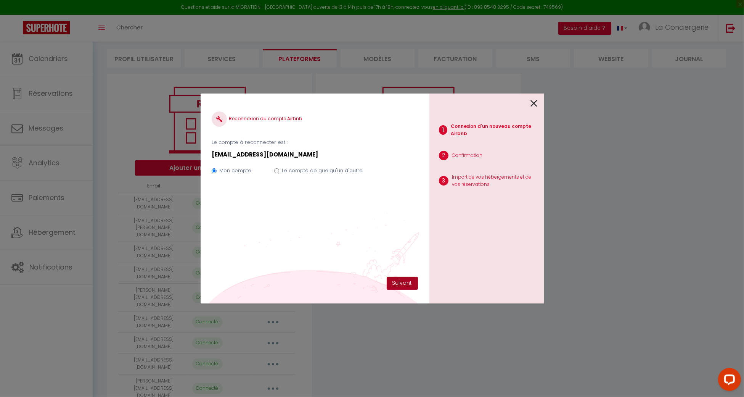
click at [393, 287] on button "Suivant" at bounding box center [402, 283] width 31 height 13
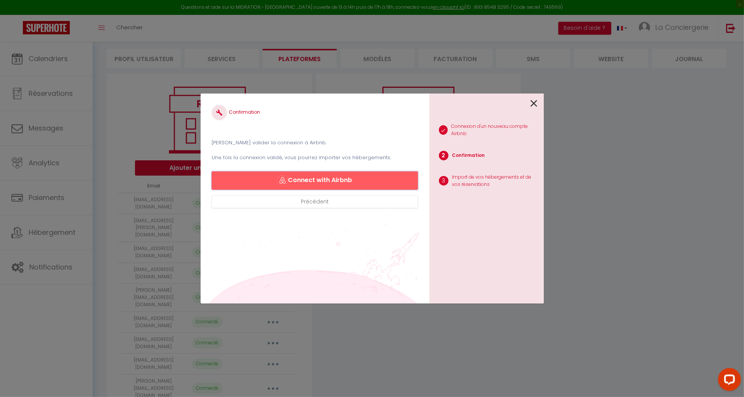
click at [345, 180] on button "Connect with Airbnb" at bounding box center [315, 180] width 206 height 18
click at [538, 103] on div "1 Connexion d'un nouveau compte Airbnb 2 Confirmation 3 Import de vos hébergeme…" at bounding box center [487, 198] width 114 height 210
click at [535, 103] on icon at bounding box center [534, 103] width 7 height 11
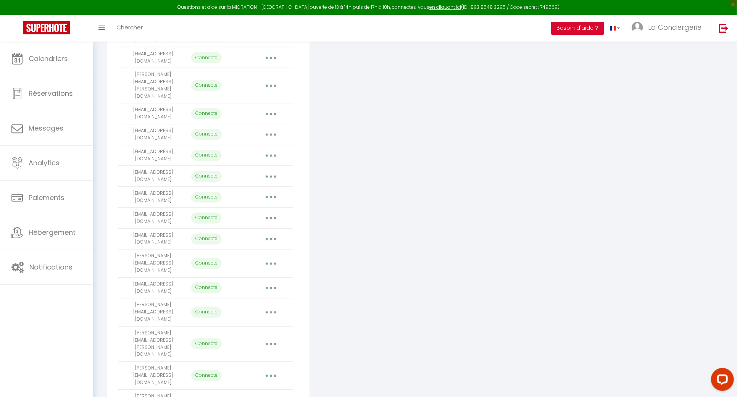
scroll to position [777, 0]
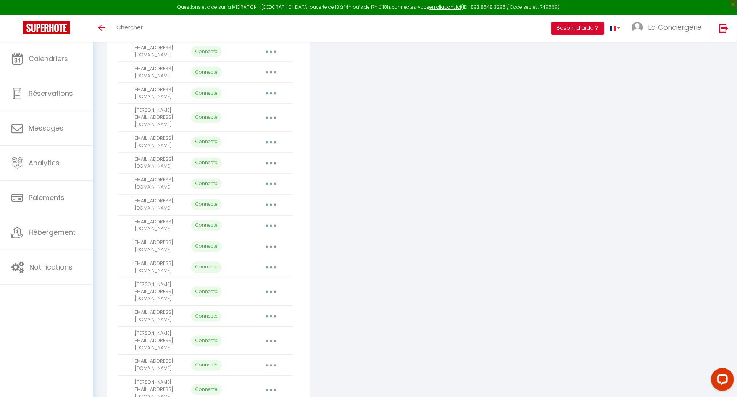
scroll to position [828, 0]
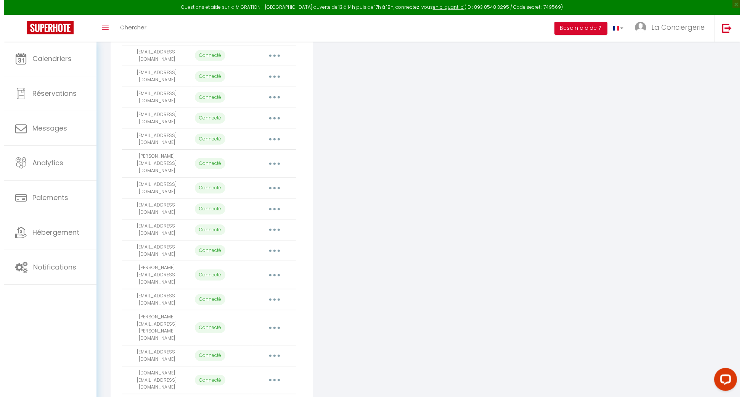
scroll to position [64, 0]
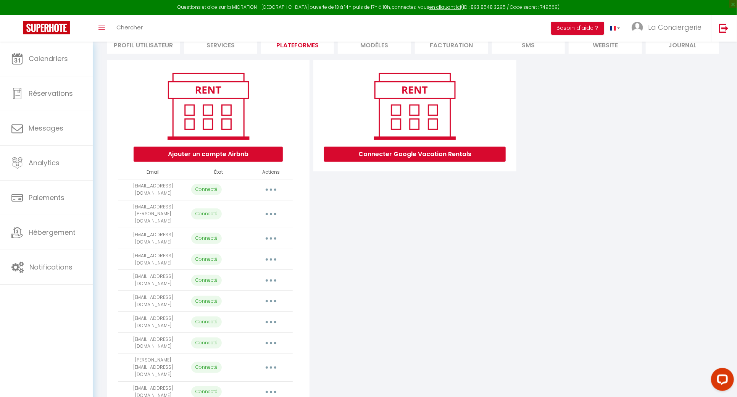
click at [279, 184] on button "button" at bounding box center [270, 190] width 21 height 12
click at [273, 205] on link "Importer les appartements" at bounding box center [237, 206] width 84 height 13
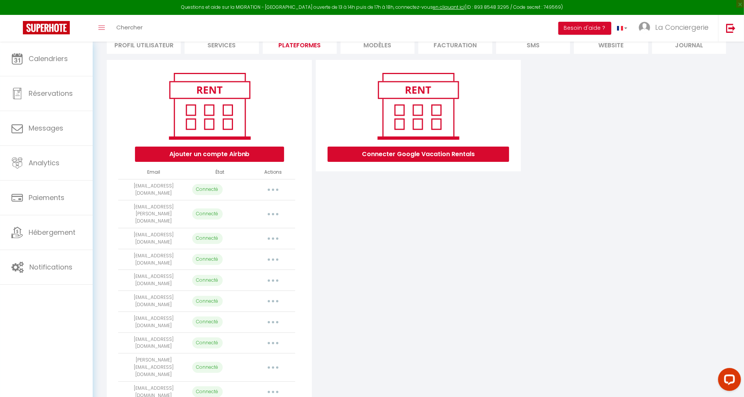
select select "31627"
select select "58888"
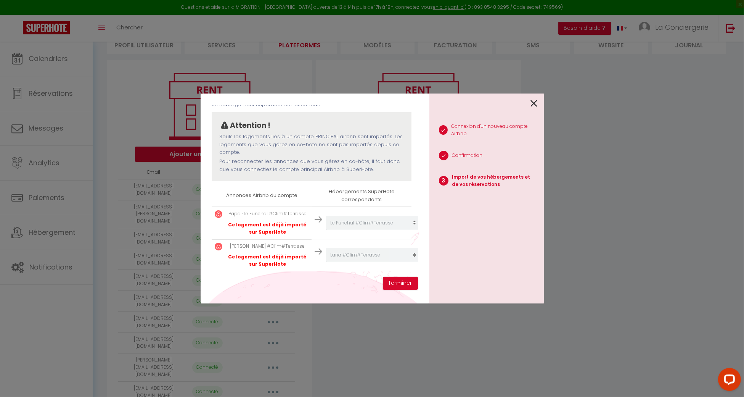
scroll to position [62, 0]
select select "31627"
select select "58888"
select select "61536"
select select "60817"
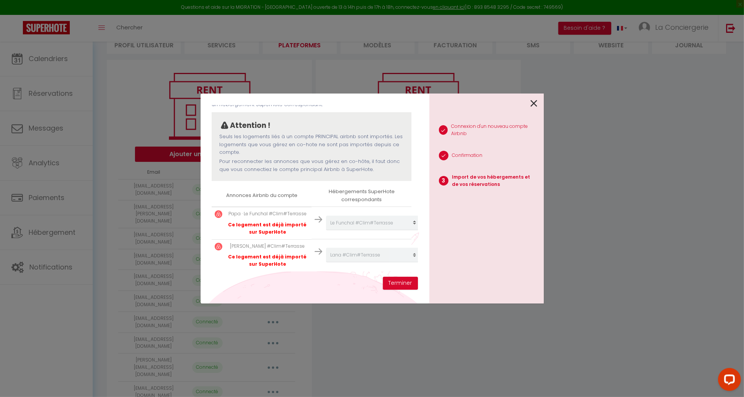
select select "61494"
select select "61106"
select select "59786"
select select "54136"
select select "48519"
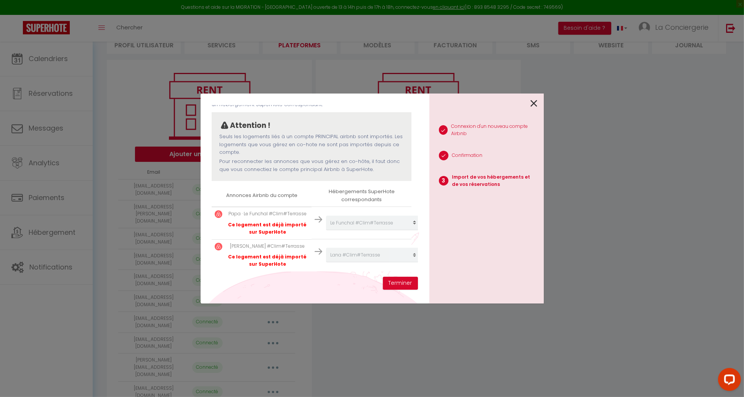
select select "67477"
select select "73036"
select select "22189"
select select "12423"
select select "52362"
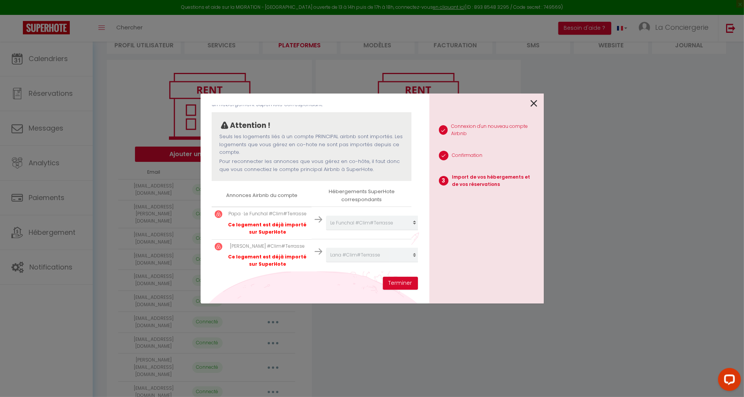
select select "47666"
select select "48490"
select select "72370"
select select "29550"
select select "30388"
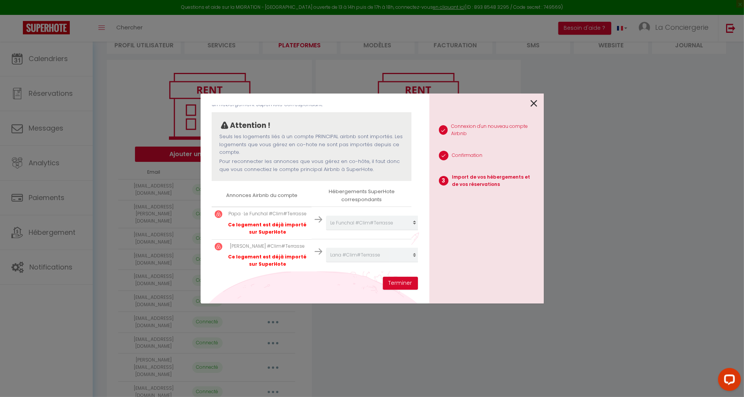
select select "29609"
select select "30300"
select select "30113"
select select "30826"
select select "44284"
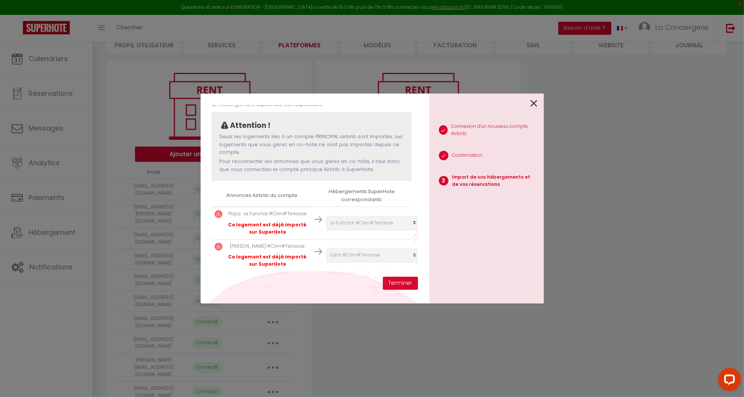
select select "49057"
select select "12421"
select select "15650"
select select "14794"
select select "19904"
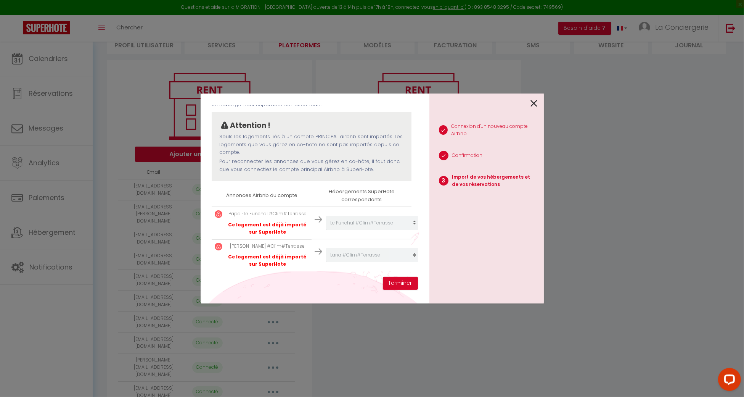
select select "20518"
select select "27255"
select select "37252"
select select "32389"
select select "32310"
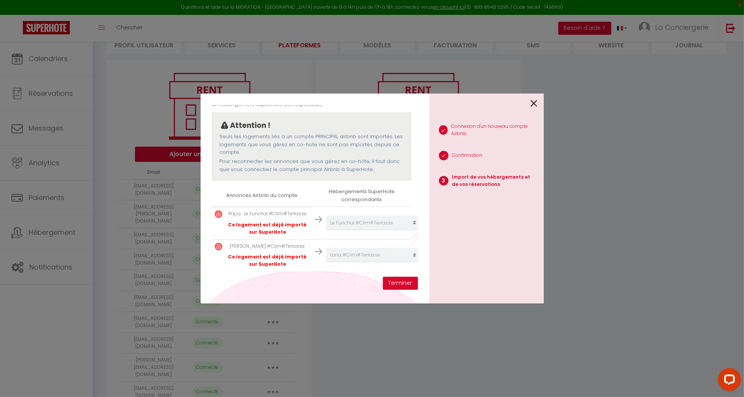
select select "32374"
select select "33387"
select select "43083"
select select "68800"
select select "68942"
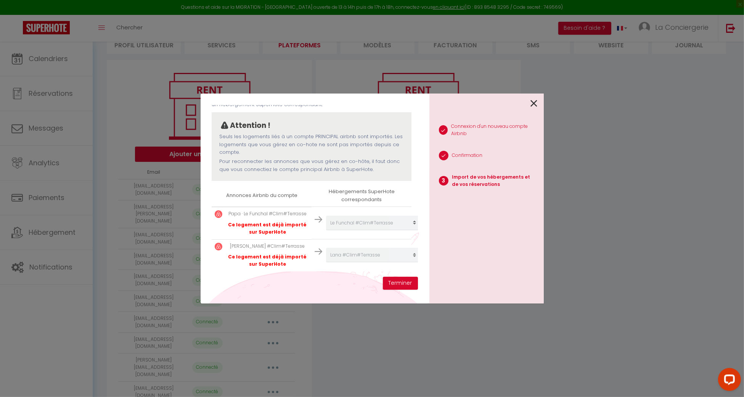
select select "40250"
select select "40251"
select select "40252"
select select "40253"
select select "69640"
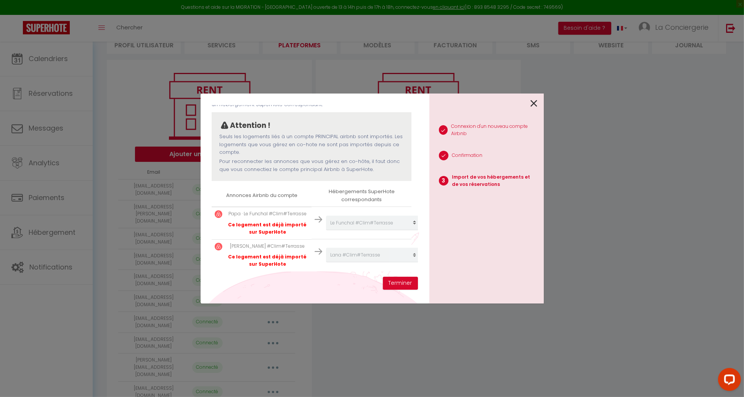
select select "69639"
select select "74029"
select select "74214"
select select "73031"
select select "17444"
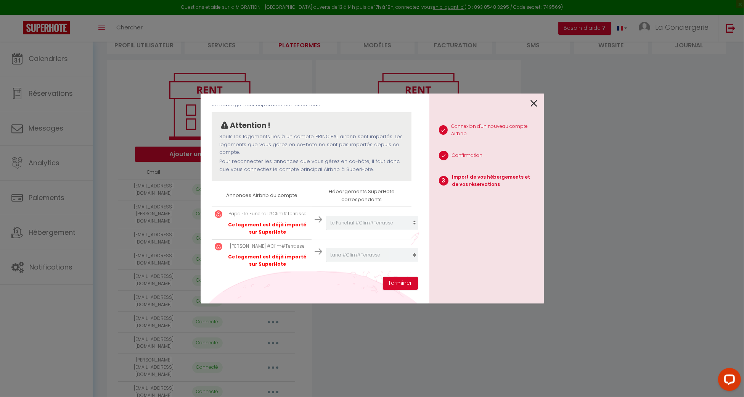
select select "70333"
select select "72539"
select select "23139"
select select "23237"
select select "23216"
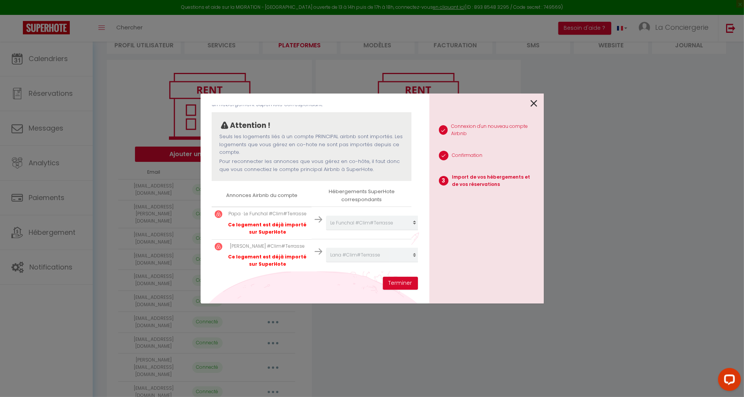
select select "23242"
select select "56488"
select select "67788"
select select "69326"
select select "71184"
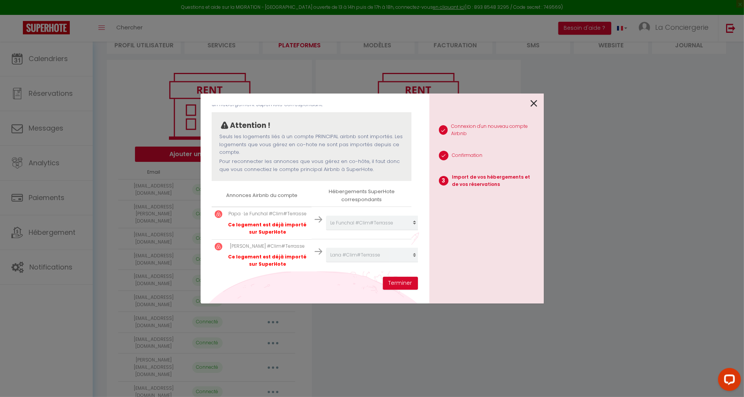
select select "37937"
select select "45312"
select select "38771"
select select "43076"
select select "43674"
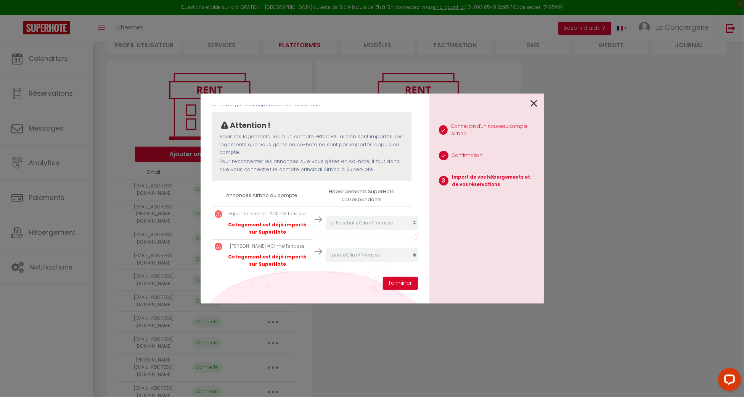
select select "47684"
select select "47302"
select select "53545"
select select
select select "56829"
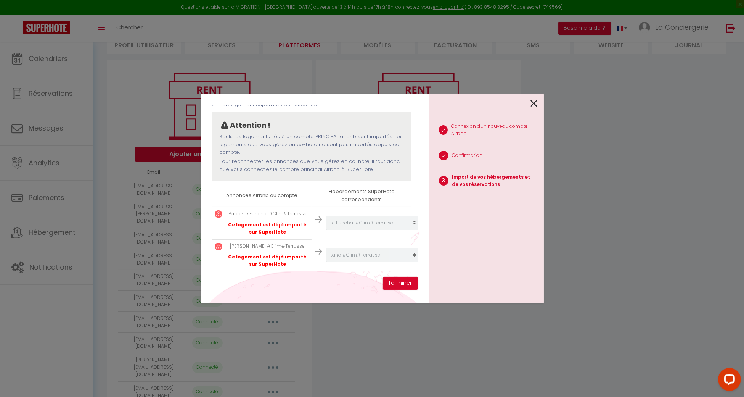
select select "57556"
select select "59464"
select select "60621"
select select "69236"
select select "48255"
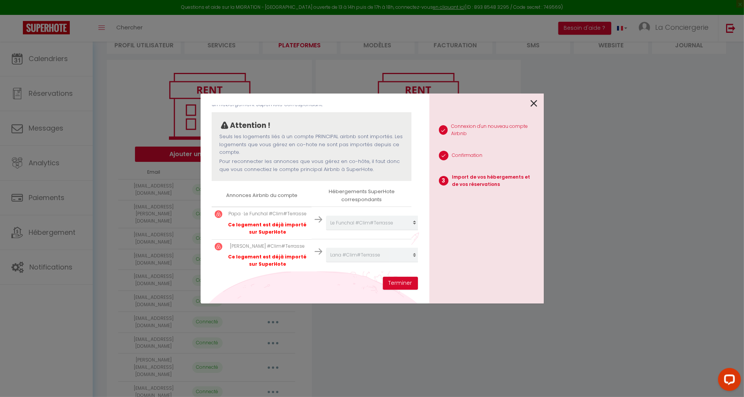
select select "63337"
select select "35084"
select select "61938"
select select "75279"
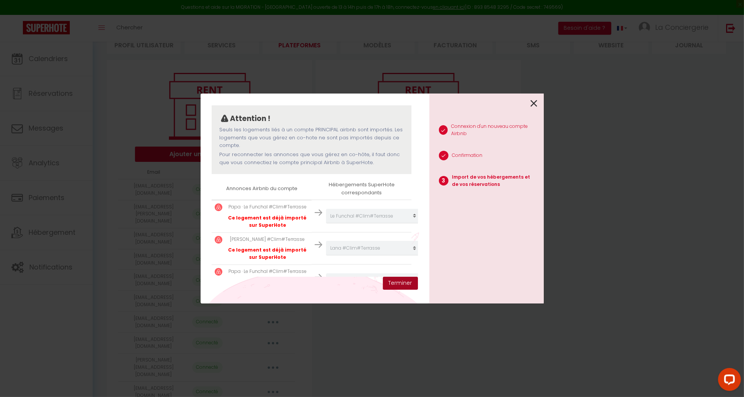
click at [400, 281] on button "Terminer" at bounding box center [400, 283] width 35 height 13
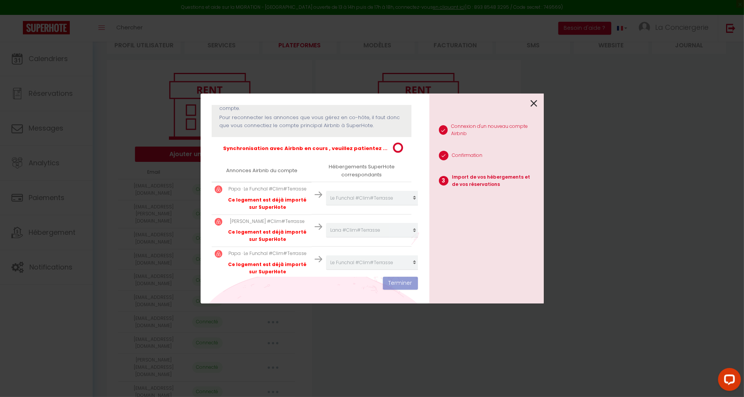
scroll to position [113, 0]
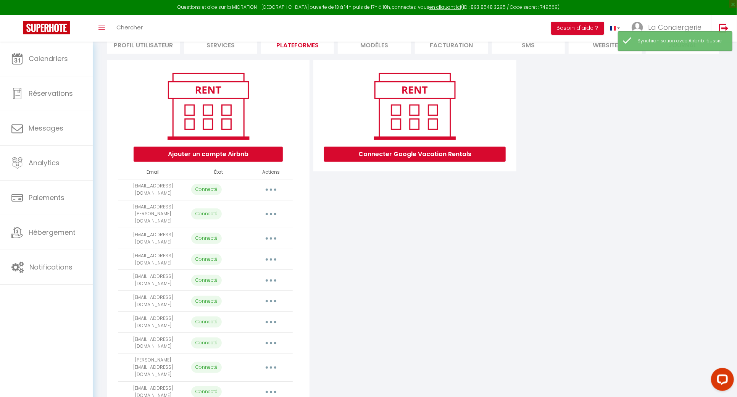
click at [273, 190] on button "button" at bounding box center [270, 190] width 21 height 12
click at [267, 205] on link "Importer les appartements" at bounding box center [237, 206] width 84 height 13
select select "31627"
select select "58888"
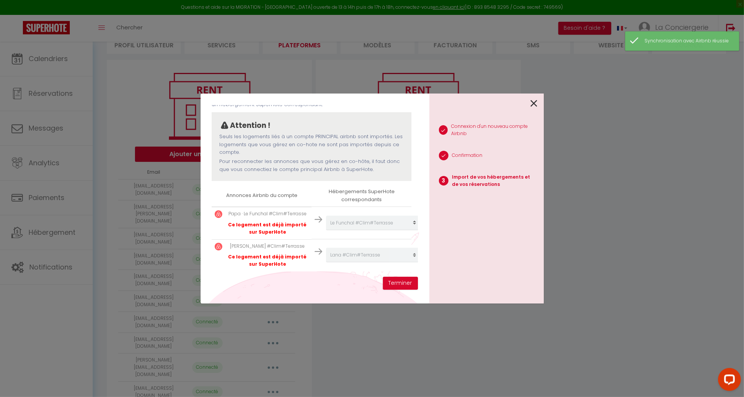
scroll to position [62, 0]
click at [530, 102] on div at bounding box center [484, 102] width 108 height 18
click at [535, 100] on icon at bounding box center [534, 103] width 7 height 11
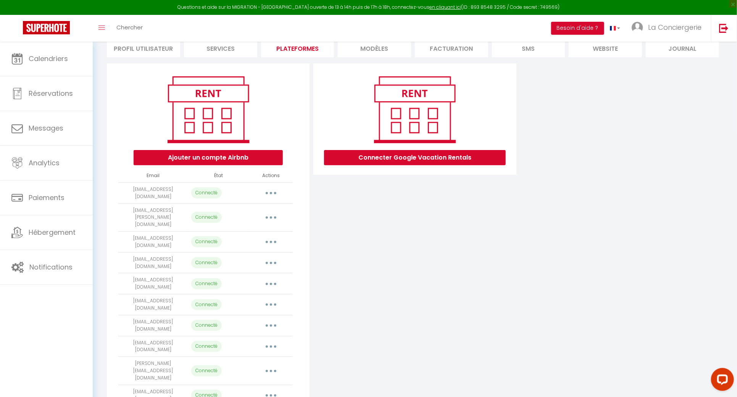
scroll to position [0, 0]
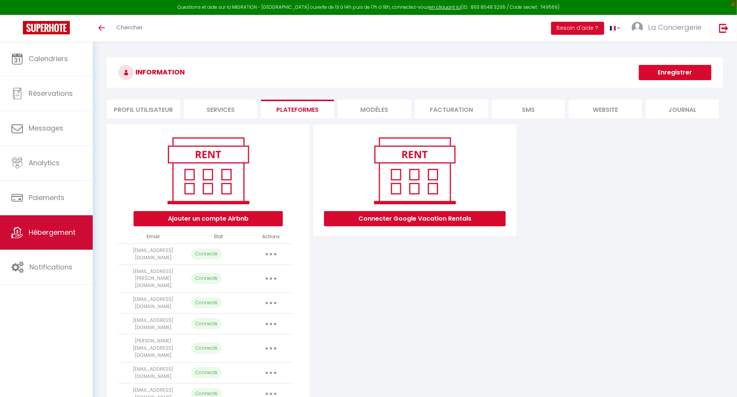
click at [85, 238] on link "Hébergement" at bounding box center [46, 232] width 93 height 34
click at [77, 233] on link "Hébergement" at bounding box center [46, 232] width 93 height 34
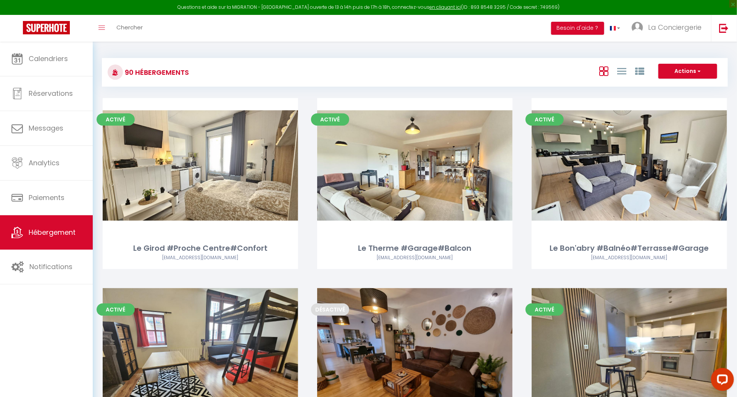
scroll to position [2538, 0]
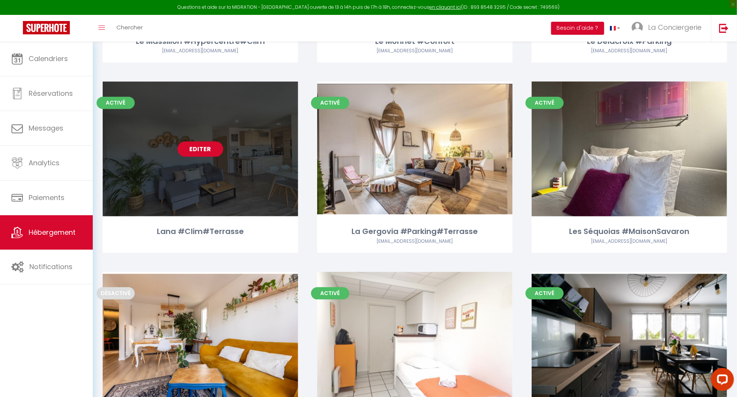
click at [202, 142] on link "Editer" at bounding box center [200, 149] width 46 height 15
click at [192, 126] on div "Editer" at bounding box center [200, 149] width 195 height 135
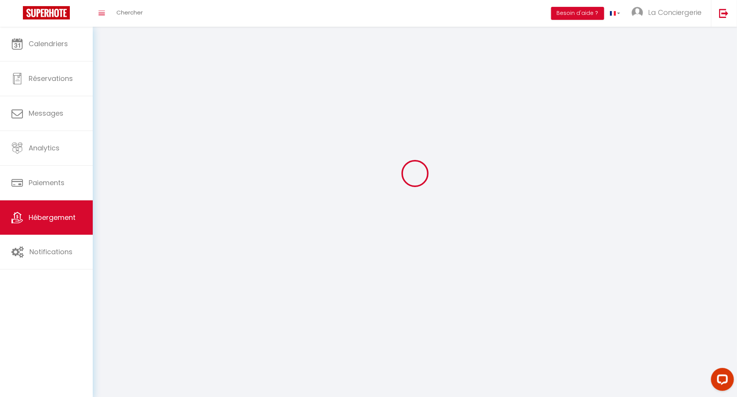
click at [193, 121] on div at bounding box center [415, 173] width 626 height 328
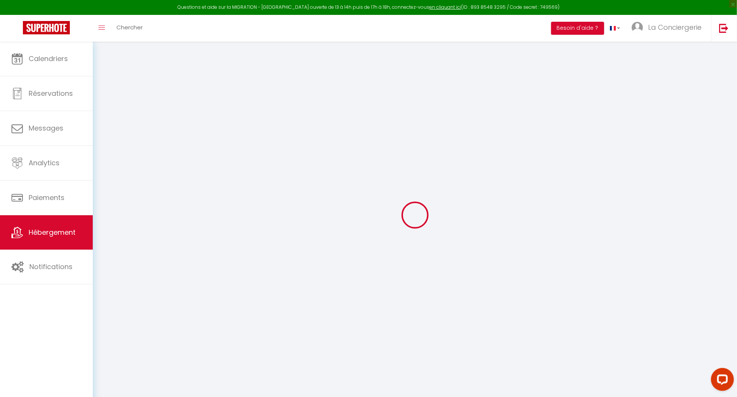
select select
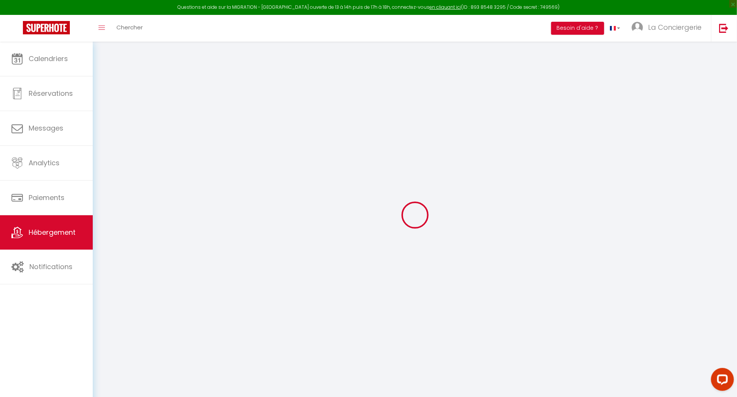
select select
checkbox input "false"
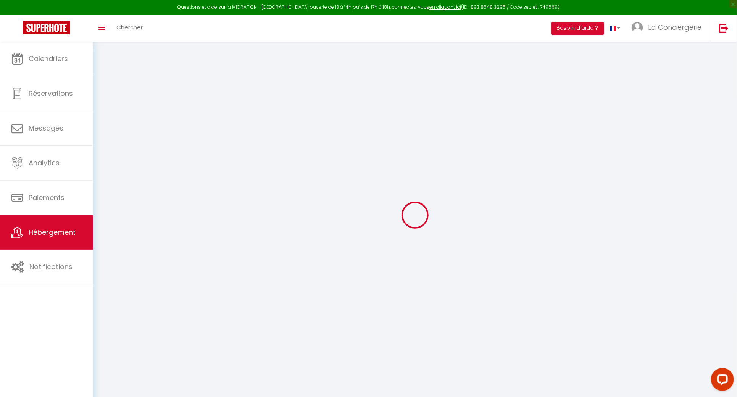
select select
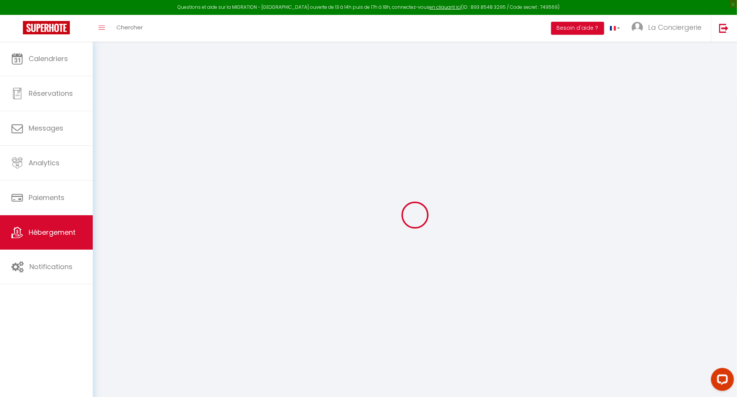
select select
checkbox input "false"
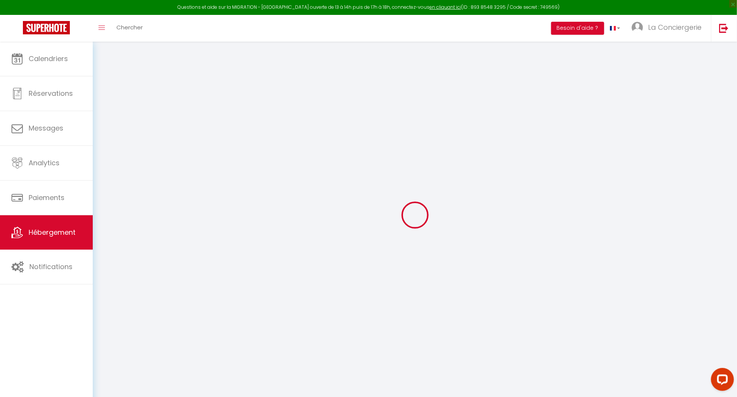
checkbox input "false"
select select
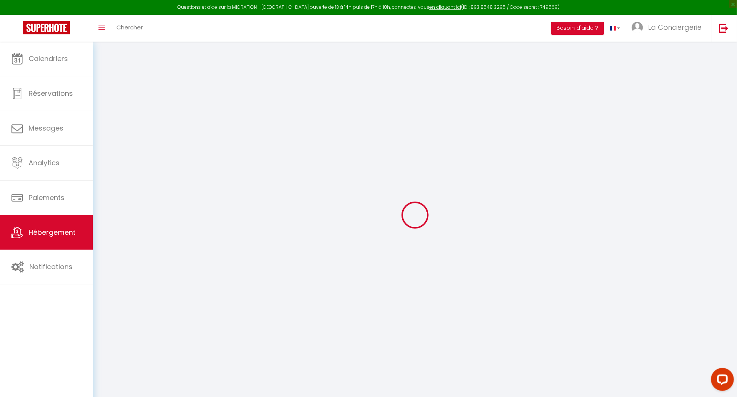
select select
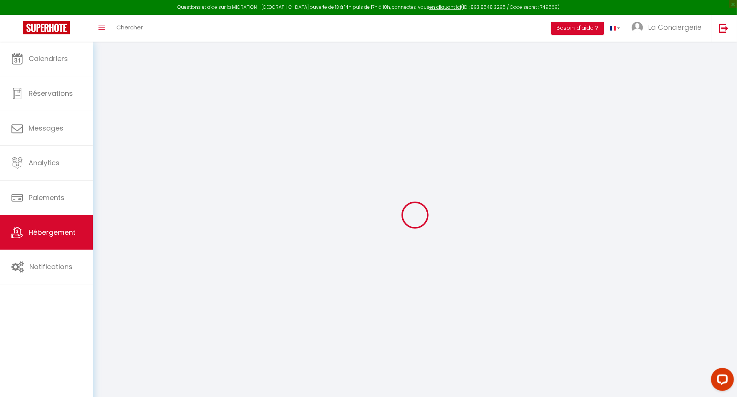
checkbox input "false"
select select
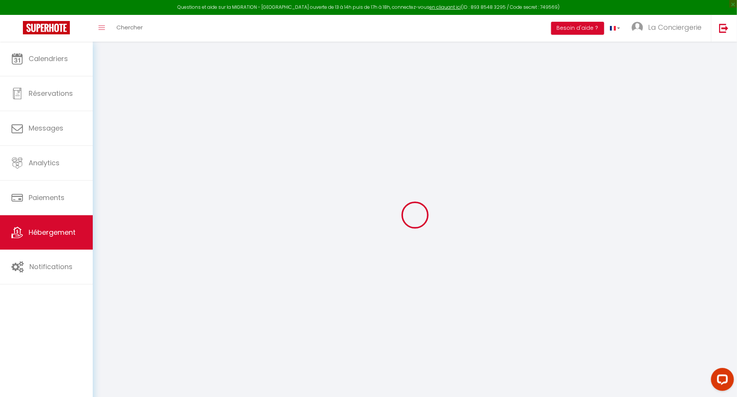
select select
type input "Lana #Clim#Terrasse"
type input "Ines"
type input "Pereira"
select select "6"
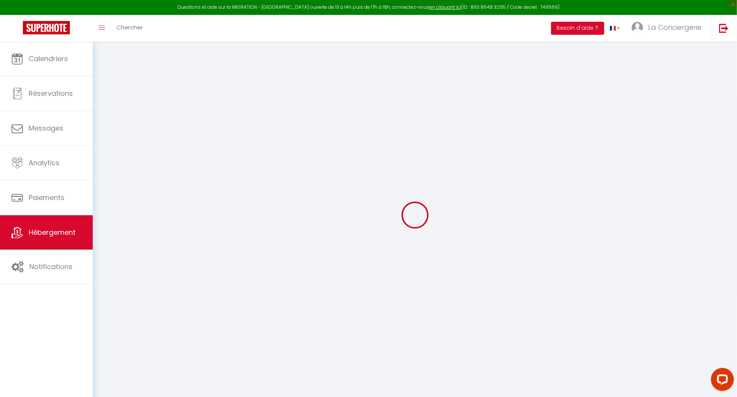
select select "6"
select select "2"
type input "70"
type input "53"
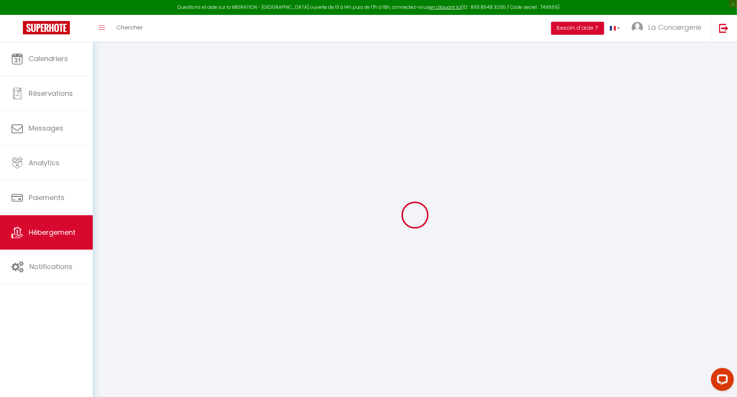
type input "5"
type input "3.2"
type input "300"
select select
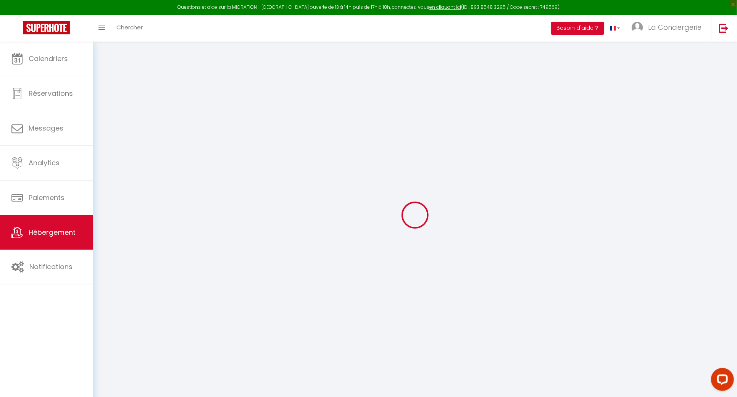
select select
type input "[STREET_ADDRESS]"
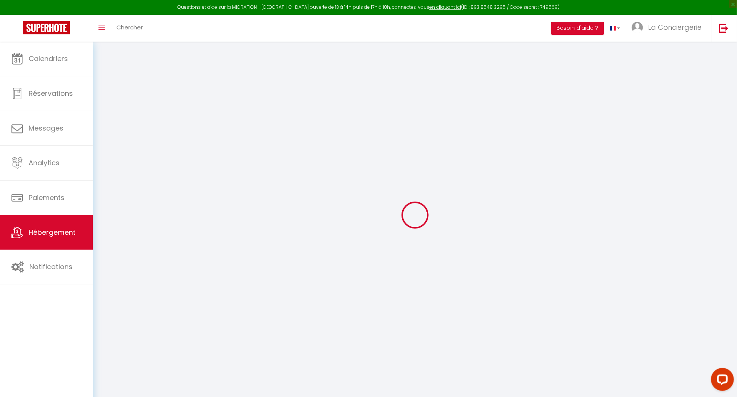
type input "63000"
type input "Clermont-Ferrand"
type input "[EMAIL_ADDRESS][DOMAIN_NAME]"
select select "12332"
checkbox input "false"
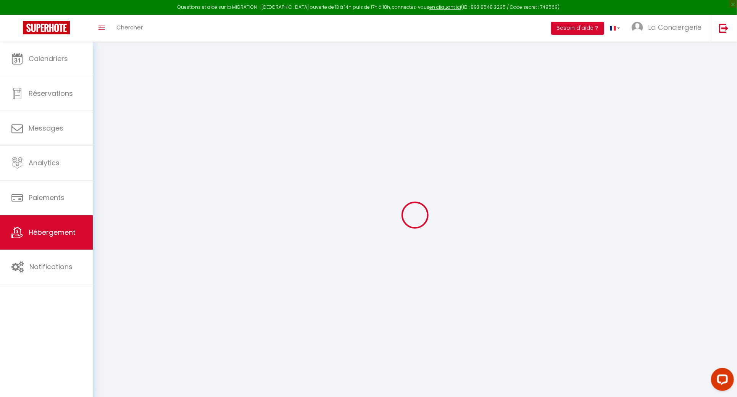
checkbox input "false"
radio input "true"
type input "0"
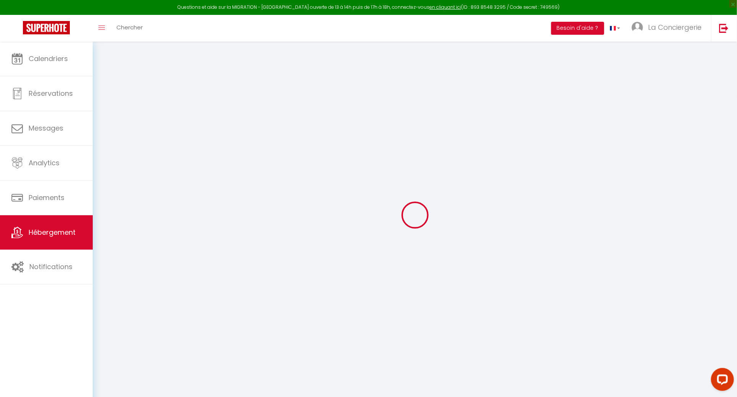
type input "0"
select select
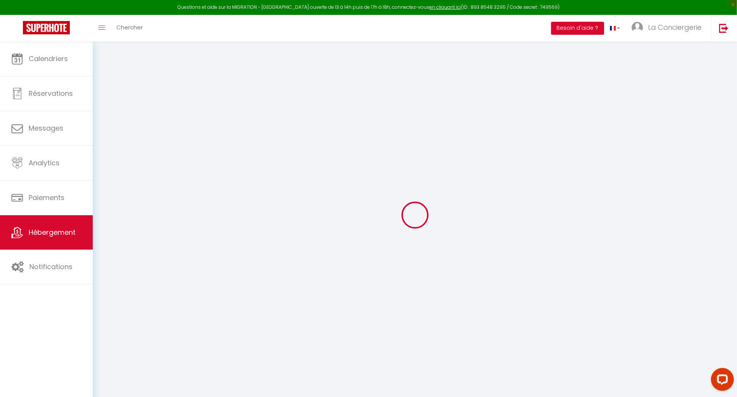
select select
checkbox input "false"
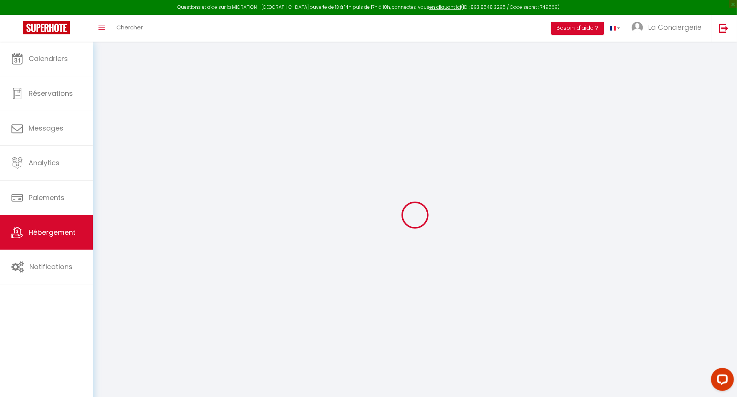
checkbox input "false"
select select "+ 23 %"
select select "+ 18 %"
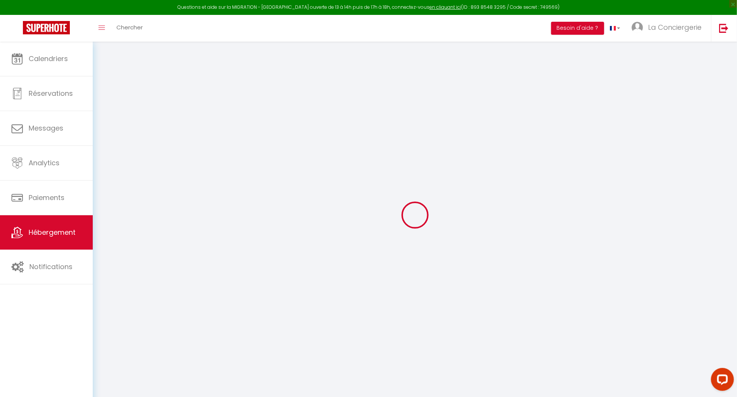
select select "+ 5 %"
select select
checkbox input "false"
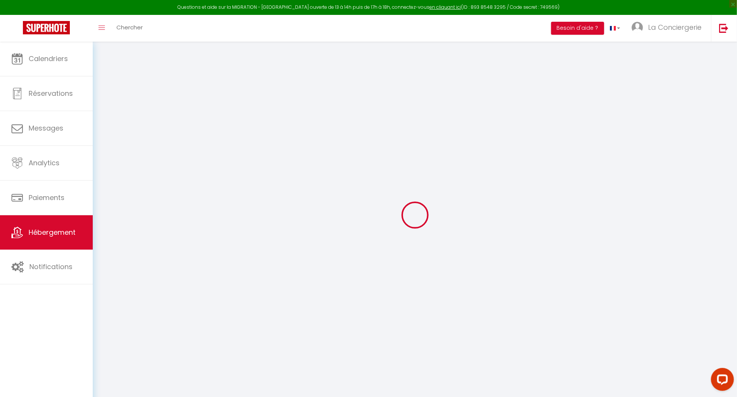
checkbox input "false"
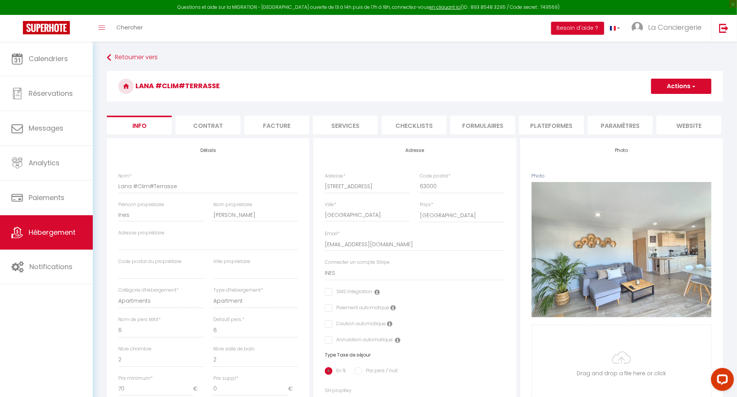
select select
checkbox input "false"
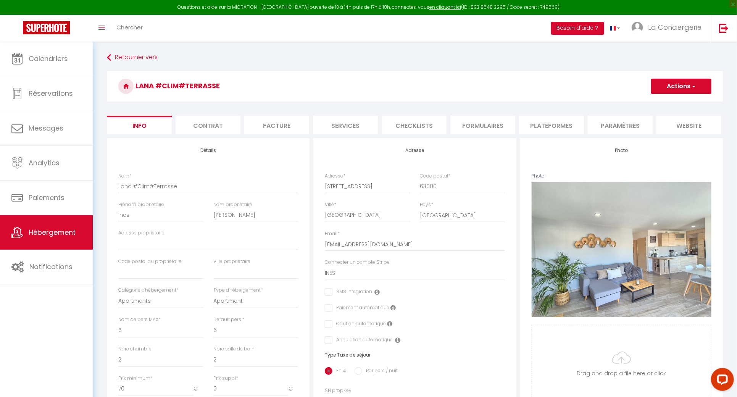
click at [543, 123] on li "Plateformes" at bounding box center [551, 125] width 65 height 19
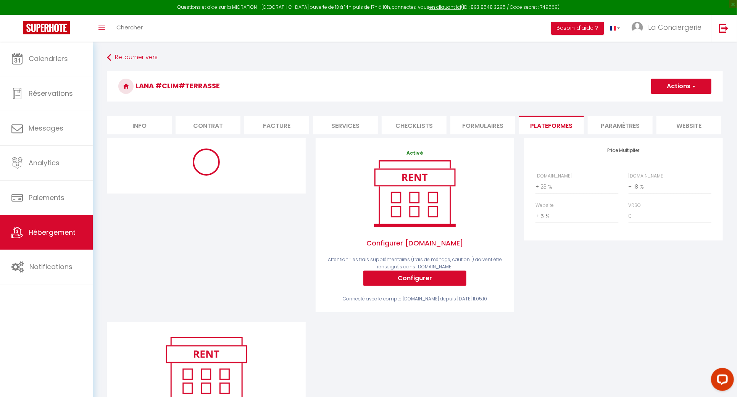
select select "8422-1338314537781441716"
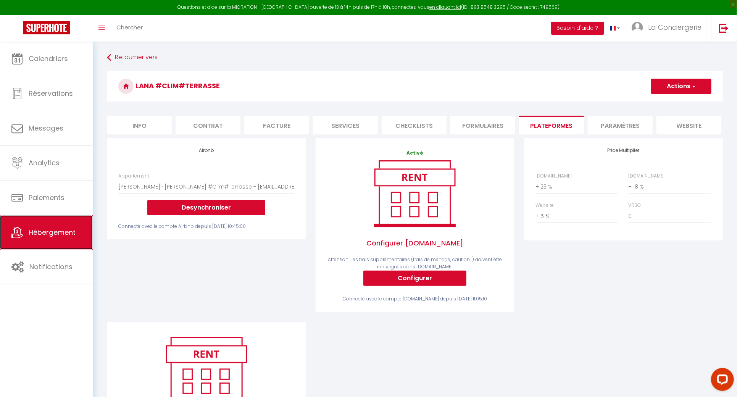
click at [47, 240] on link "Hébergement" at bounding box center [46, 232] width 93 height 34
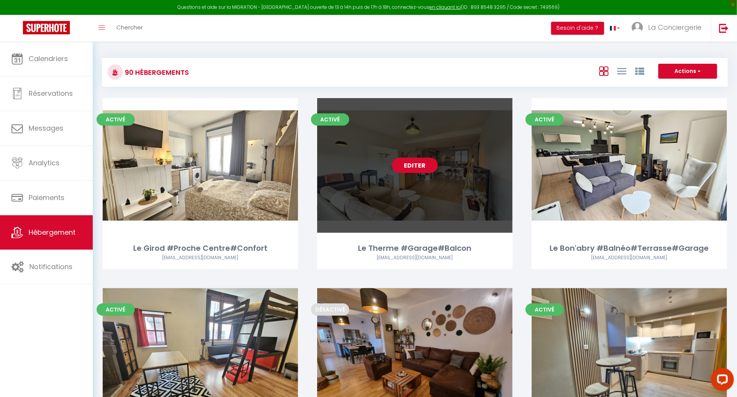
click at [410, 170] on link "Editer" at bounding box center [415, 165] width 46 height 15
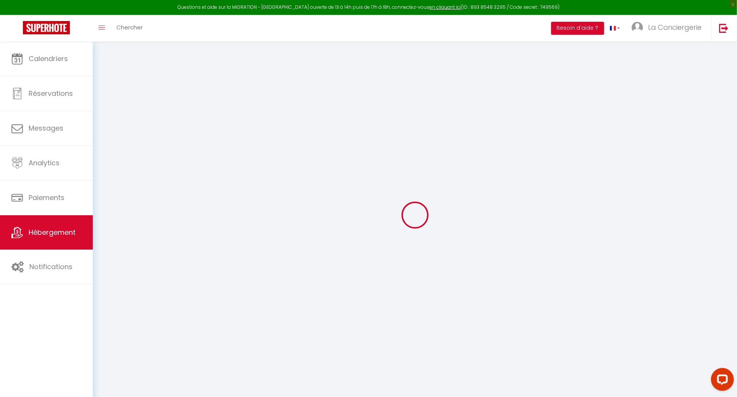
select select "17:00"
select select
select select "10:00"
select select "30"
select select "120"
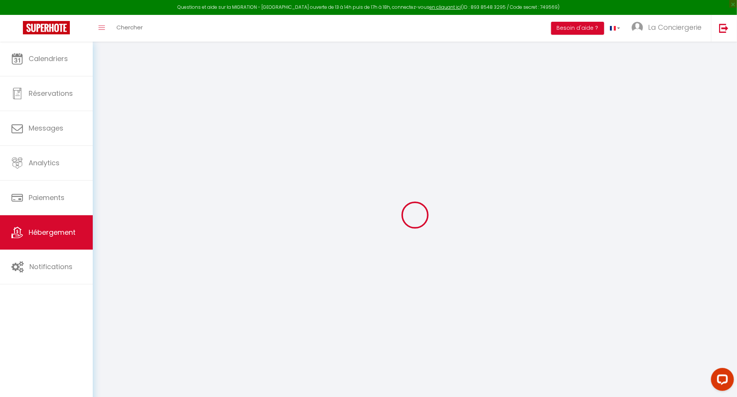
select select "19:00"
select select
checkbox input "false"
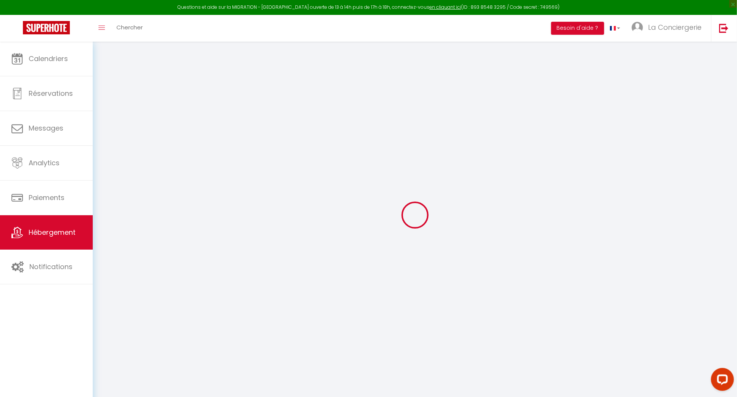
checkbox input "false"
select select
checkbox input "false"
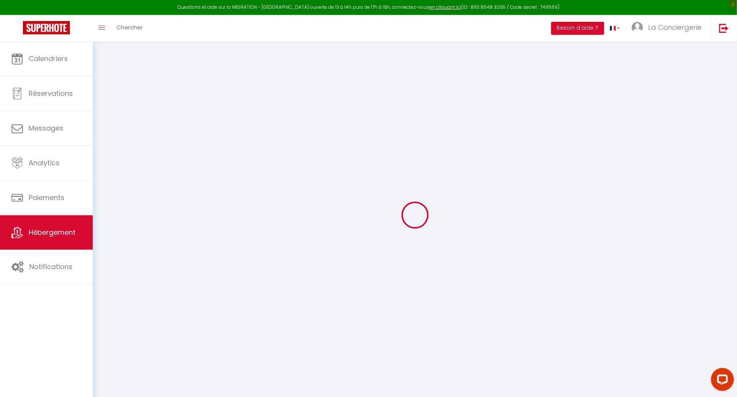
checkbox input "false"
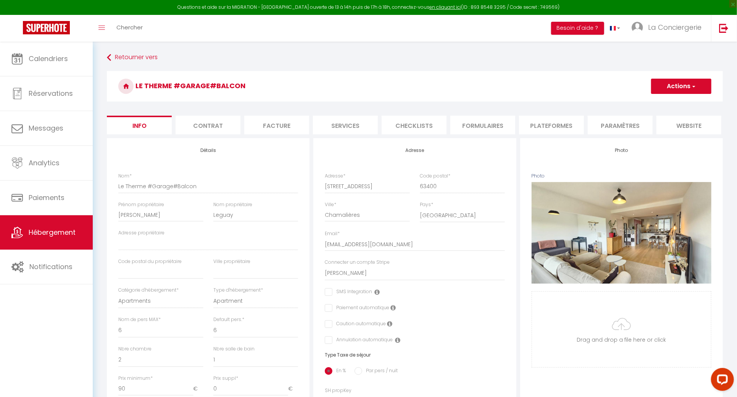
click at [543, 126] on li "Plateformes" at bounding box center [551, 125] width 65 height 19
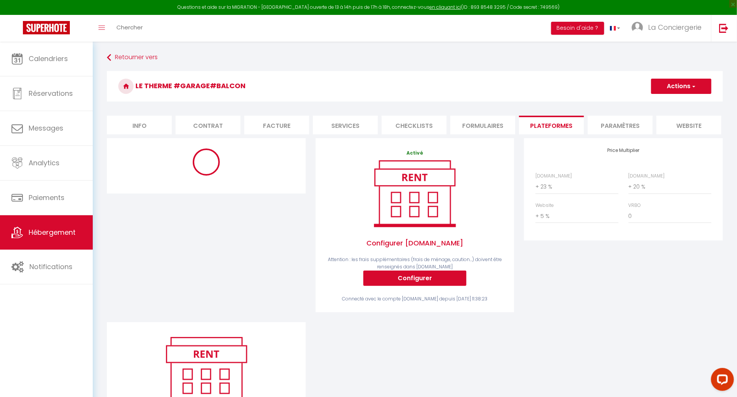
select select "9696-1084682209407788062"
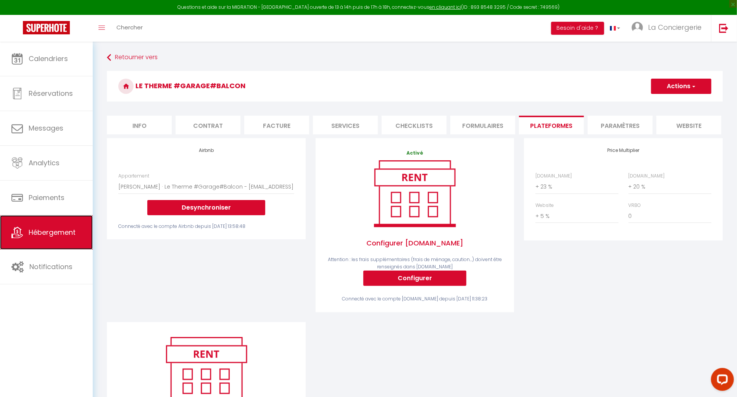
click at [48, 226] on link "Hébergement" at bounding box center [46, 232] width 93 height 34
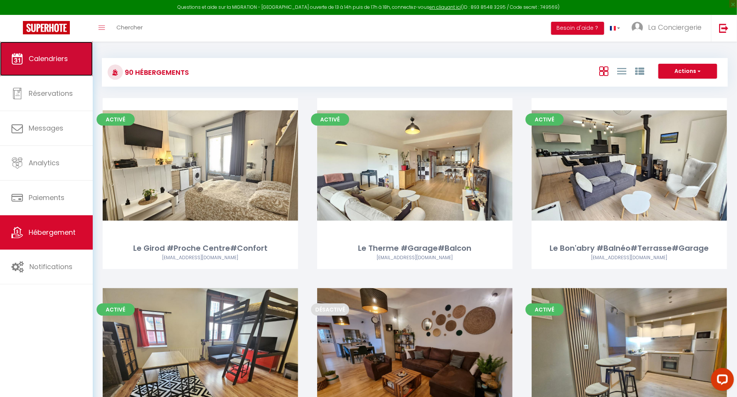
click at [89, 50] on link "Calendriers" at bounding box center [46, 59] width 93 height 34
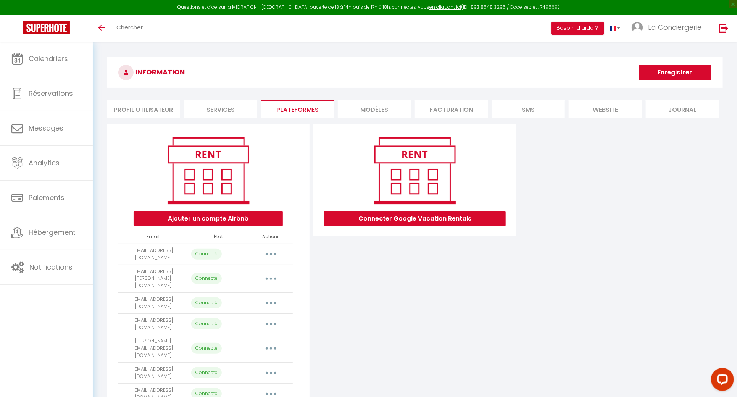
click at [273, 256] on button "button" at bounding box center [270, 254] width 21 height 12
click at [271, 271] on link "Importer les appartements" at bounding box center [237, 271] width 84 height 13
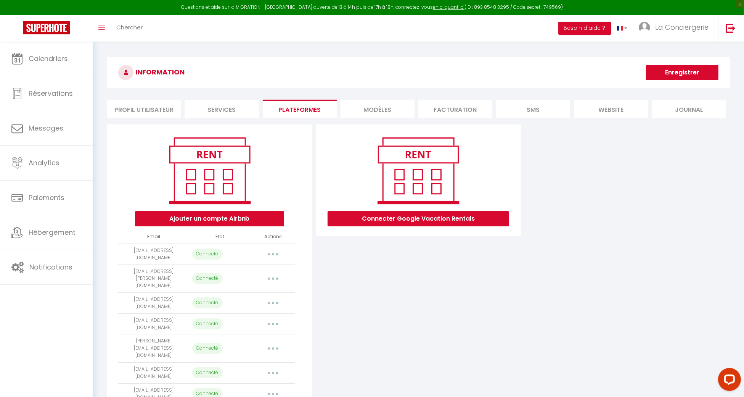
select select "31627"
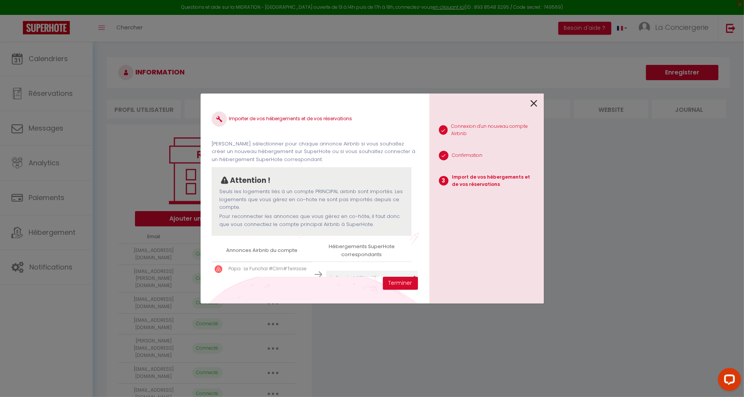
scroll to position [51, 0]
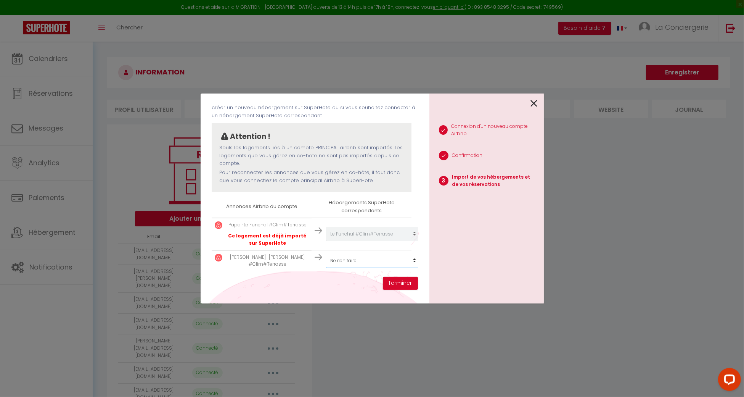
click at [359, 241] on select "Créer un nouveau hébergement Ne rien faire Le Girod #Proche Centre#Confort Le T…" at bounding box center [373, 234] width 94 height 14
select select "58888"
click at [326, 241] on select "Créer un nouveau hébergement Ne rien faire Le Girod #Proche Centre#Confort Le T…" at bounding box center [373, 234] width 94 height 14
click at [408, 288] on button "Terminer" at bounding box center [400, 283] width 35 height 13
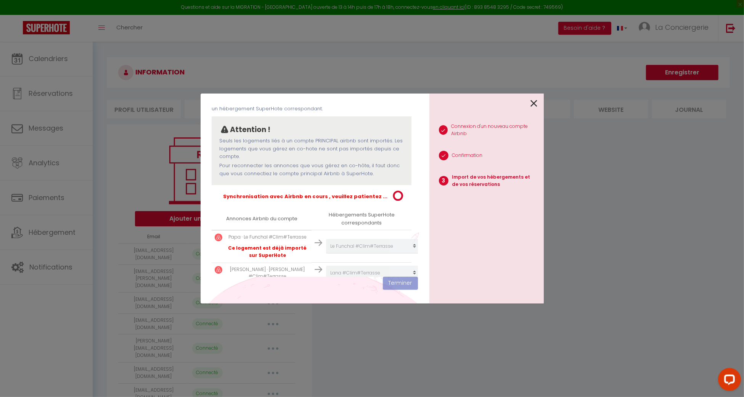
scroll to position [69, 0]
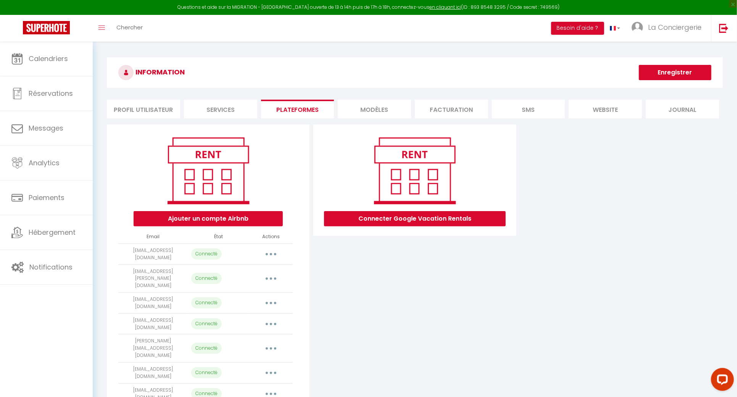
select select "31627"
select select
select select "61536"
select select "60817"
select select "61494"
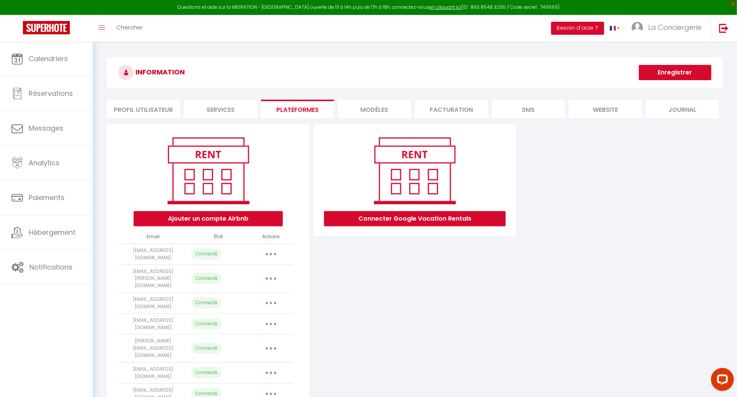
select select "61106"
select select "59786"
select select "54136"
select select "48519"
select select "67477"
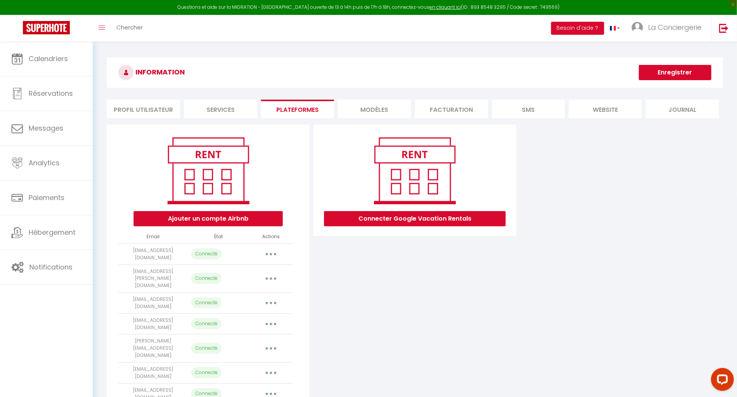
select select "73036"
select select "22189"
select select "12423"
select select "52362"
select select "47666"
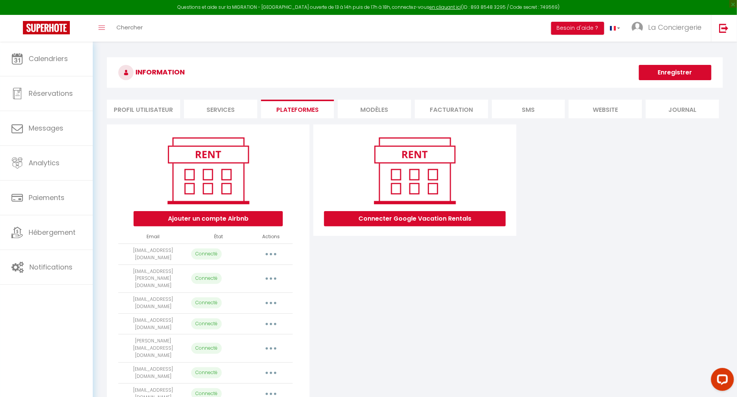
select select "48490"
select select "72370"
select select "29550"
select select "30388"
select select "29609"
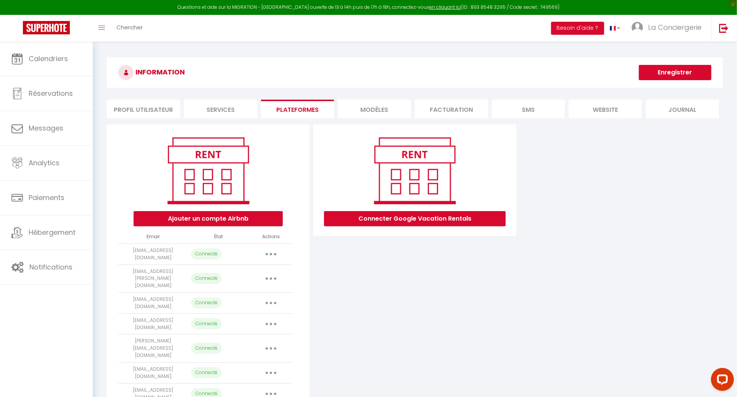
select select "30300"
select select "30113"
select select "30826"
select select "44284"
select select "49057"
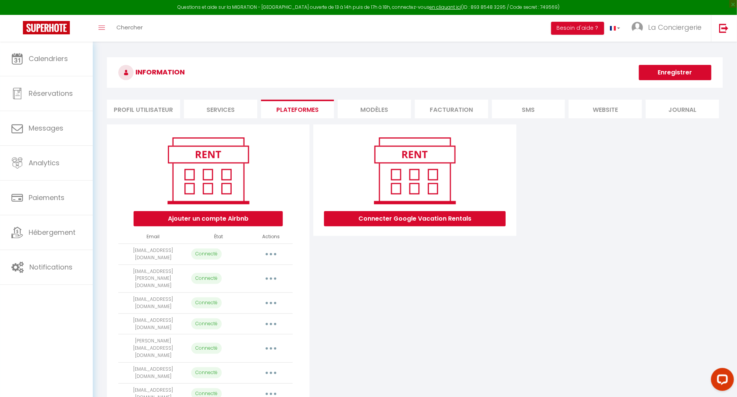
select select "12421"
select select "15650"
select select "14794"
select select "19904"
select select "20518"
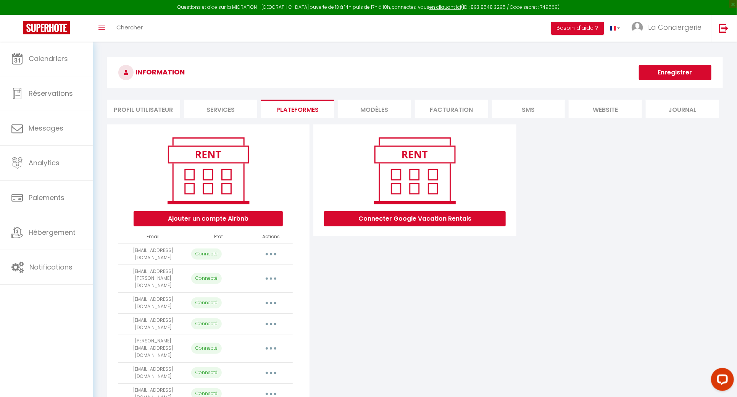
select select "27255"
select select "37252"
select select "32389"
select select "32310"
select select "32374"
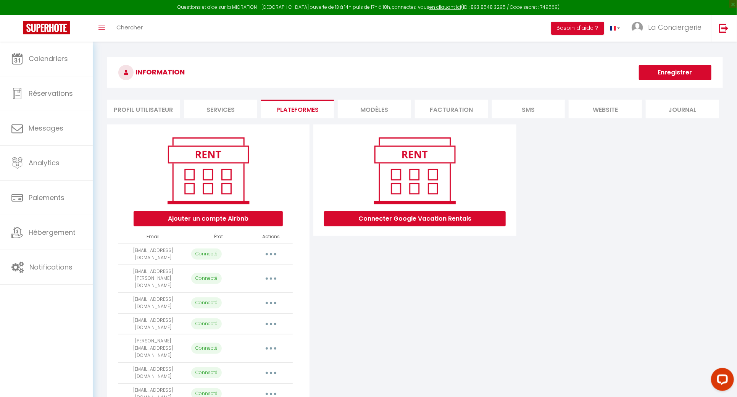
select select "33387"
select select "43083"
select select "68800"
select select "68942"
select select "40250"
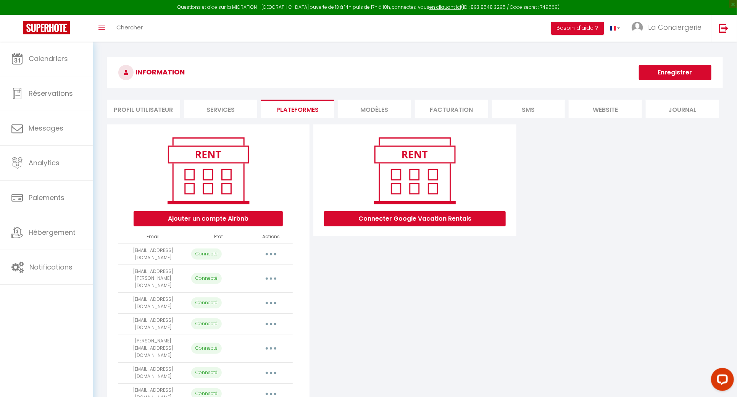
select select "40251"
select select "40252"
select select "40253"
select select "69640"
select select "69639"
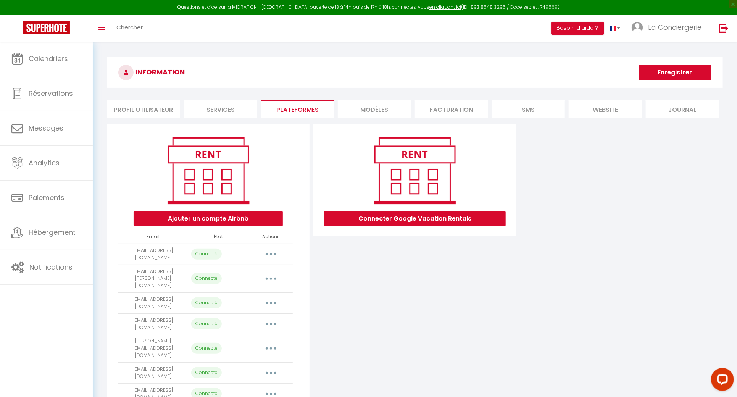
select select "74029"
select select "74214"
select select "73031"
select select "17444"
select select "70333"
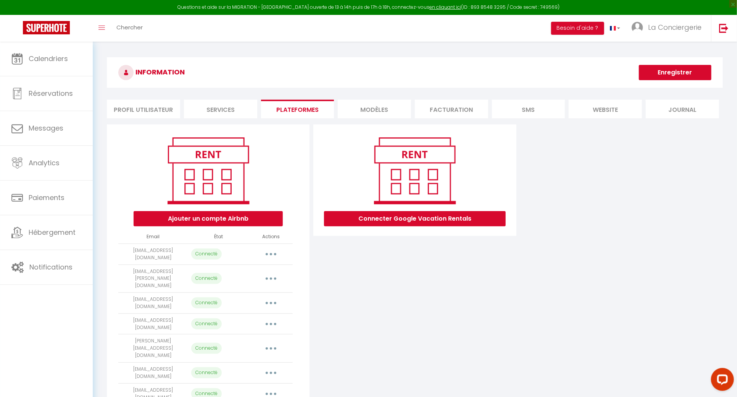
select select "72539"
select select "23139"
select select "23237"
select select "23216"
select select "23242"
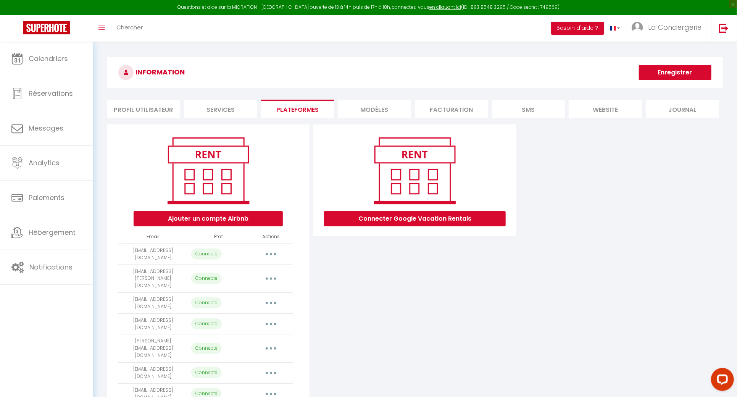
select select "56488"
select select "67788"
select select "69326"
select select "71184"
select select "37937"
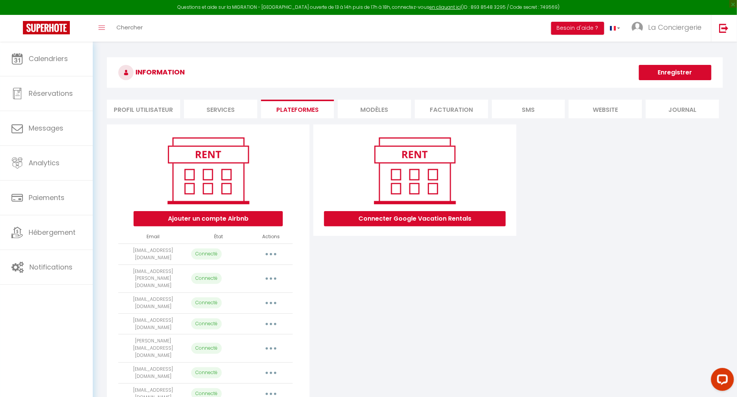
select select "45312"
select select "38771"
select select "43076"
select select "43674"
select select "47684"
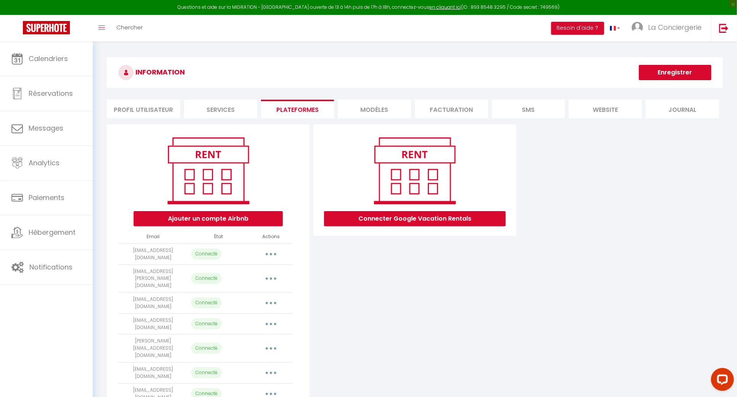
select select "47302"
select select "53545"
select select
select select "56829"
select select "57556"
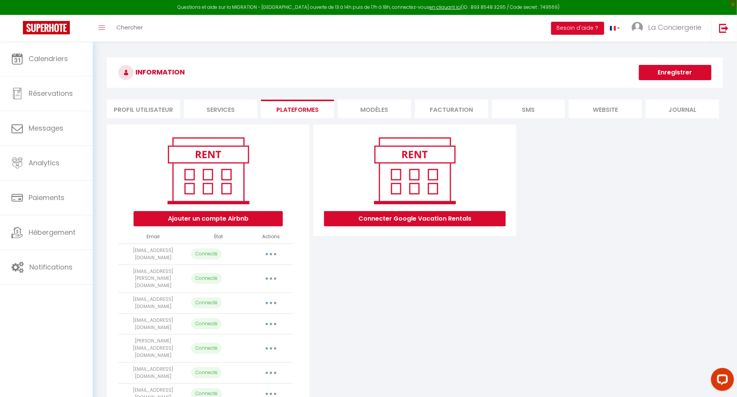
select select "59464"
select select "60621"
select select "69236"
select select "48255"
select select "63337"
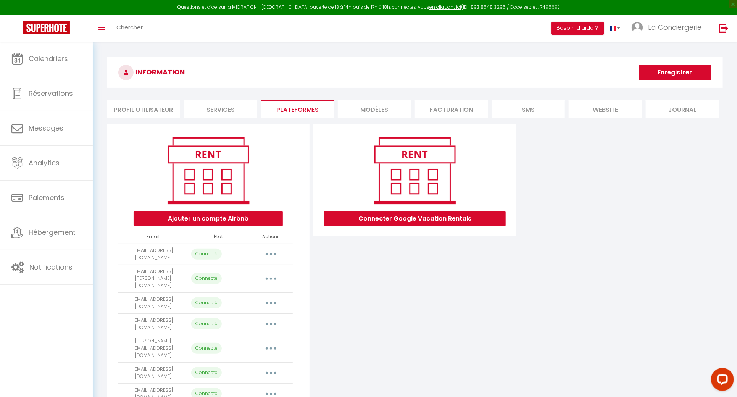
select select "35084"
select select "61938"
select select "75279"
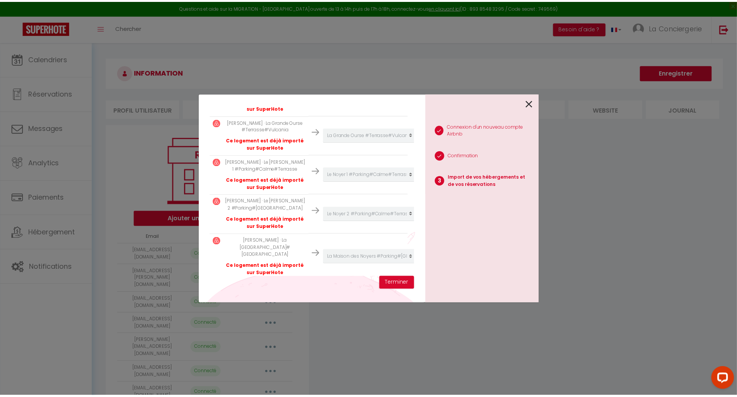
scroll to position [1087, 0]
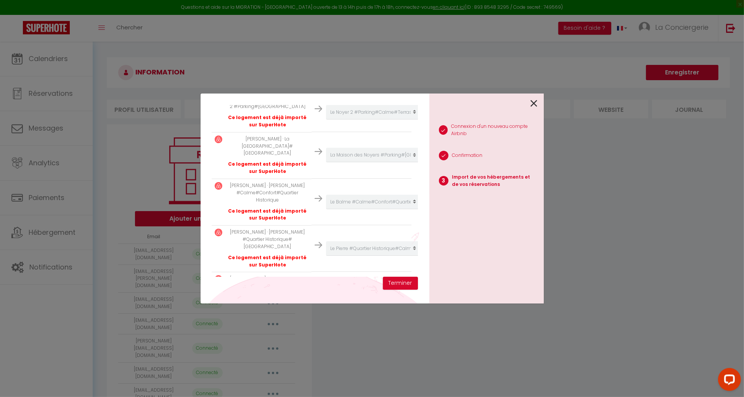
click at [529, 102] on div at bounding box center [484, 102] width 108 height 18
click at [531, 103] on icon at bounding box center [534, 103] width 7 height 11
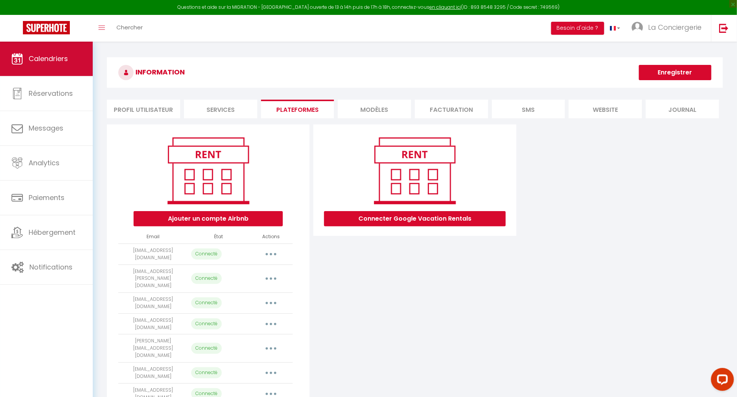
click at [65, 60] on span "Calendriers" at bounding box center [48, 59] width 39 height 10
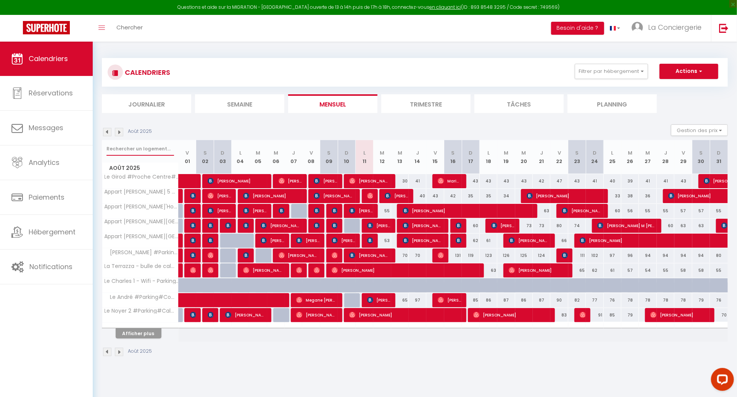
click at [155, 146] on input "text" at bounding box center [140, 149] width 68 height 14
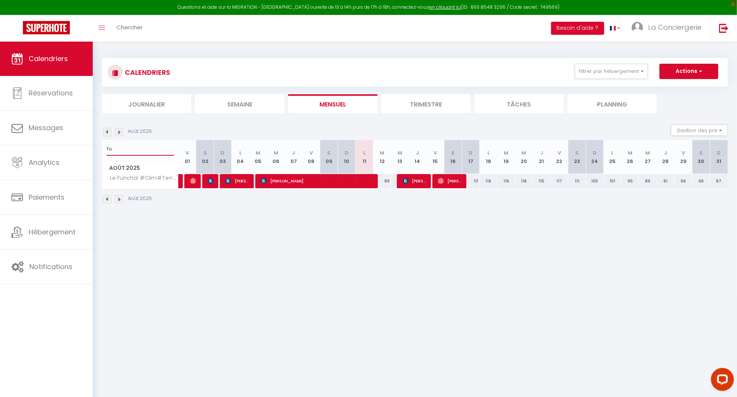
type input "f"
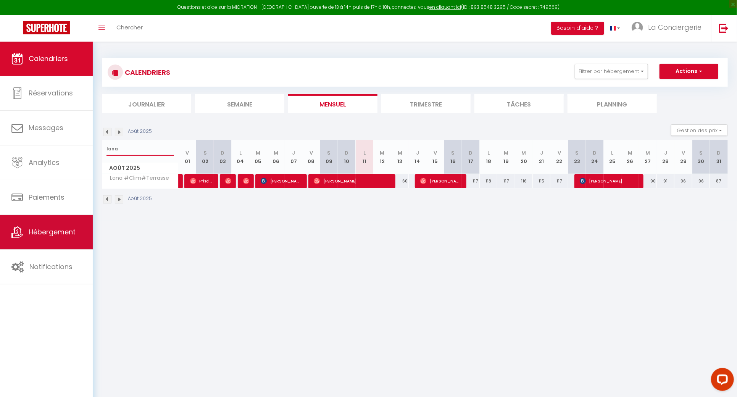
type input "lana"
click at [80, 227] on link "Hébergement" at bounding box center [46, 232] width 93 height 34
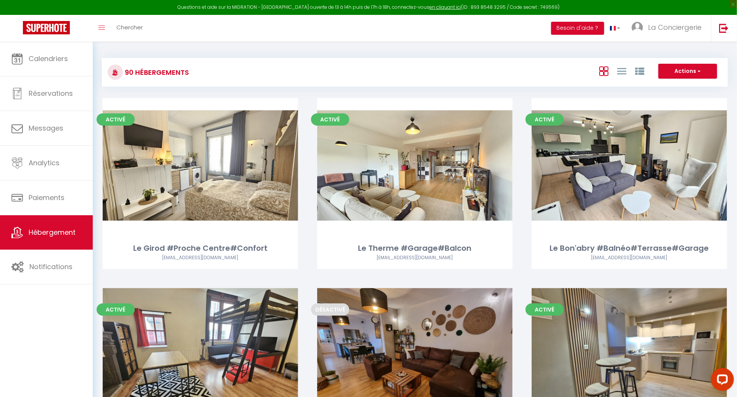
scroll to position [2538, 0]
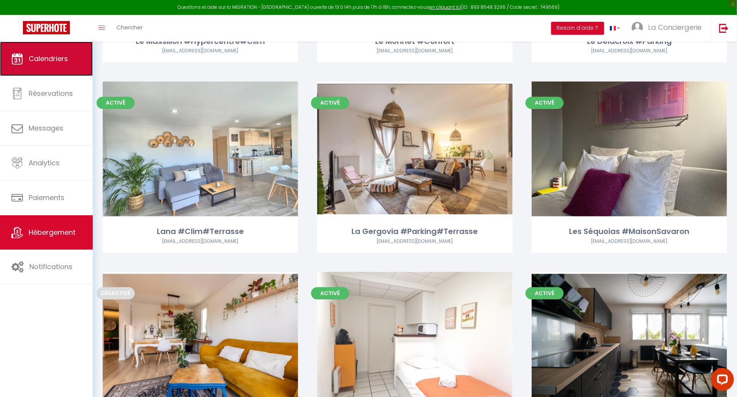
click at [66, 74] on link "Calendriers" at bounding box center [46, 59] width 93 height 34
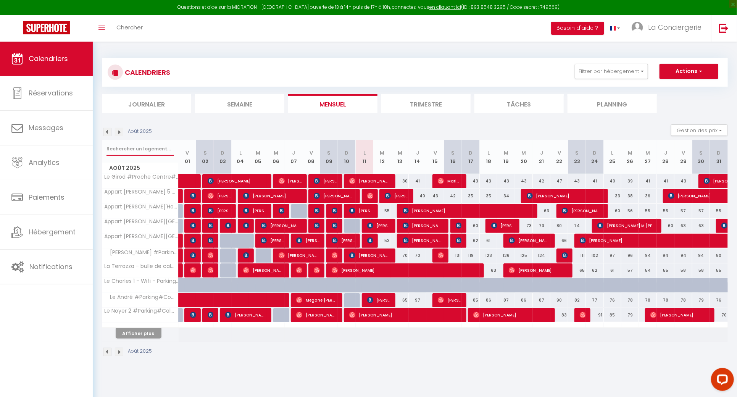
click at [129, 153] on input "text" at bounding box center [140, 149] width 68 height 14
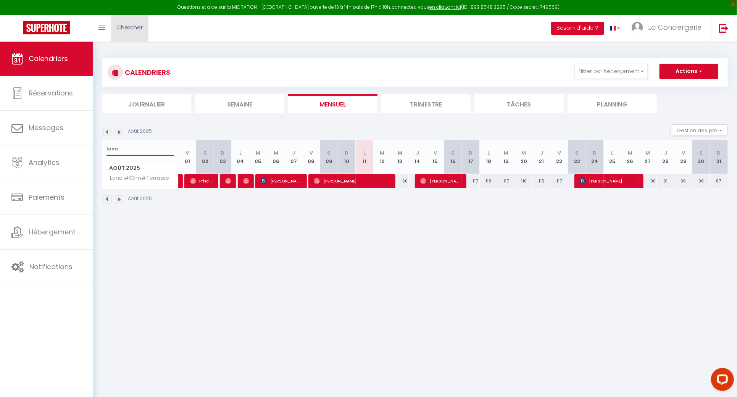
type input "lana"
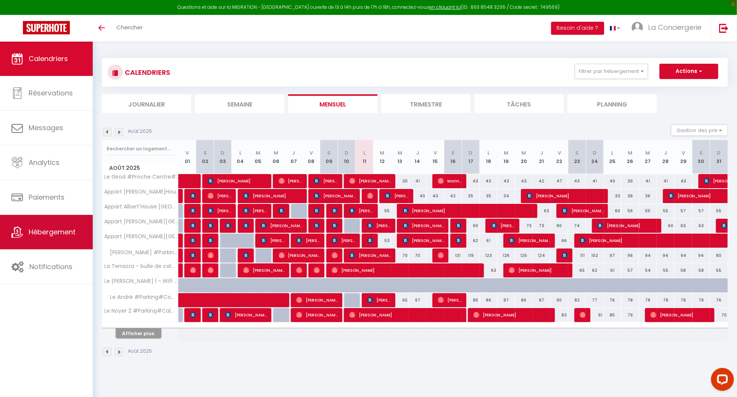
click at [57, 235] on span "Hébergement" at bounding box center [52, 232] width 47 height 10
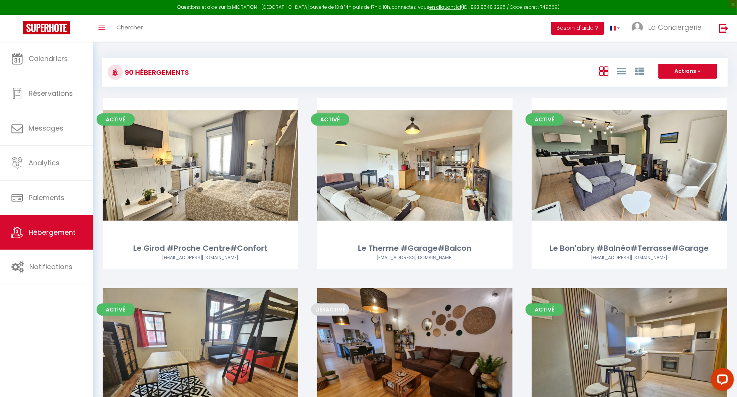
scroll to position [2538, 0]
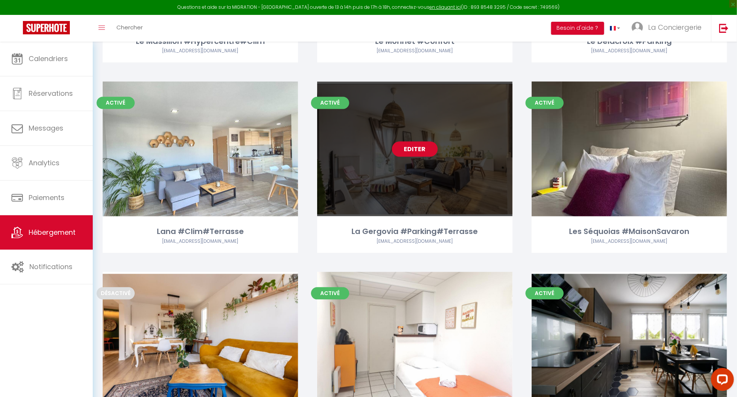
click at [417, 142] on link "Editer" at bounding box center [415, 149] width 46 height 15
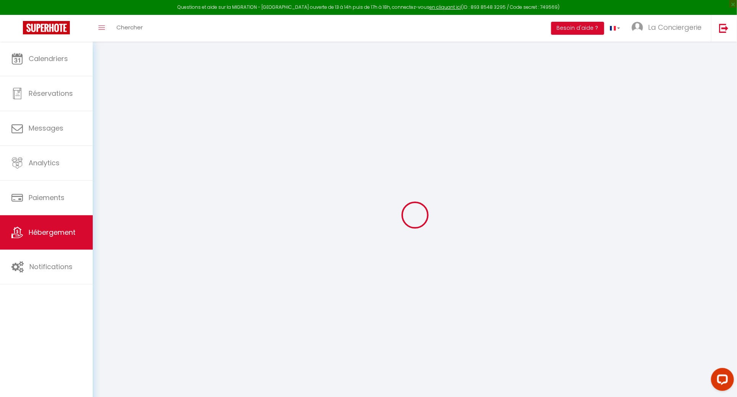
select select "17:00"
select select "23:45"
select select "10:00"
select select "30"
select select "120"
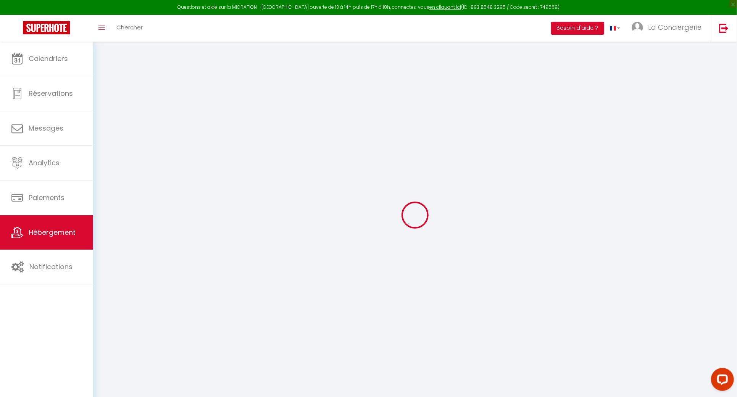
select select "19:00"
select select
checkbox input "false"
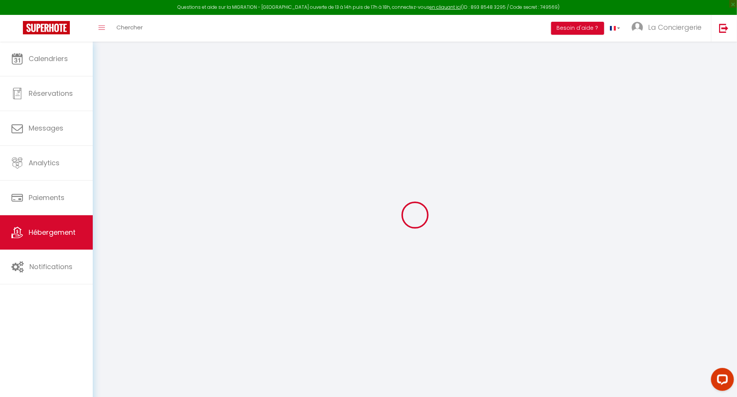
checkbox input "false"
select select
checkbox input "false"
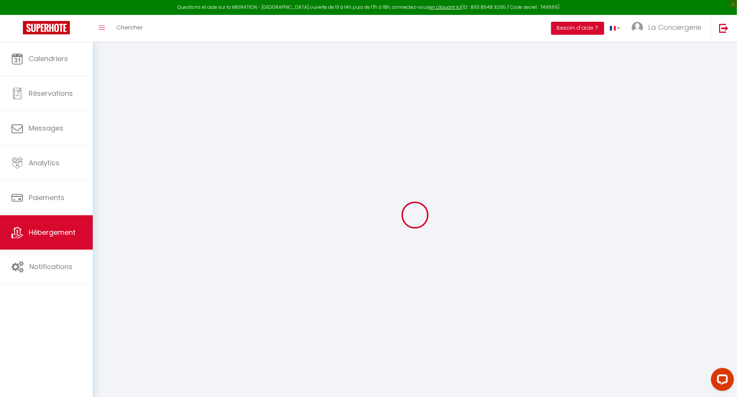
checkbox input "false"
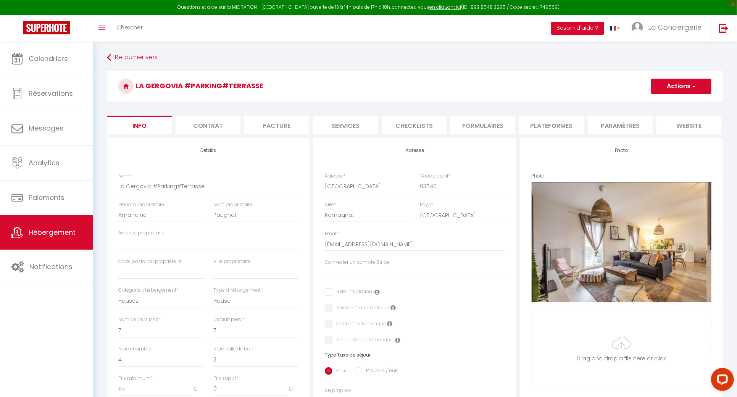
select select
checkbox input "false"
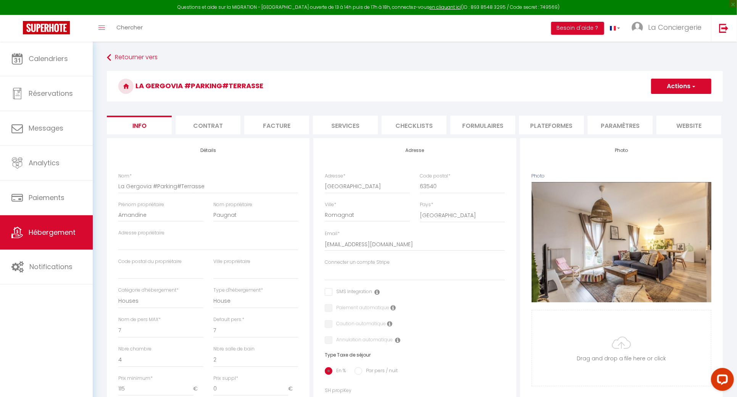
click at [417, 129] on li "Checklists" at bounding box center [414, 125] width 65 height 19
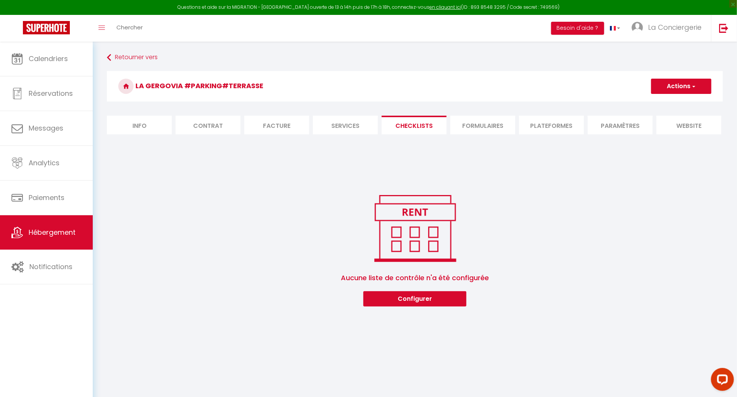
click at [513, 127] on li "Formulaires" at bounding box center [482, 125] width 65 height 19
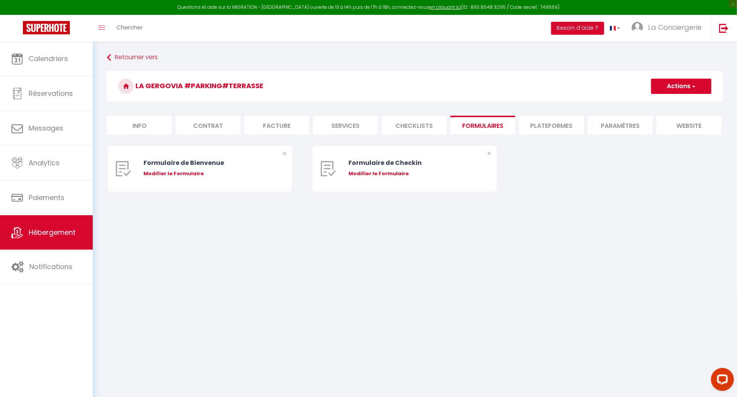
click at [565, 124] on li "Plateformes" at bounding box center [551, 125] width 65 height 19
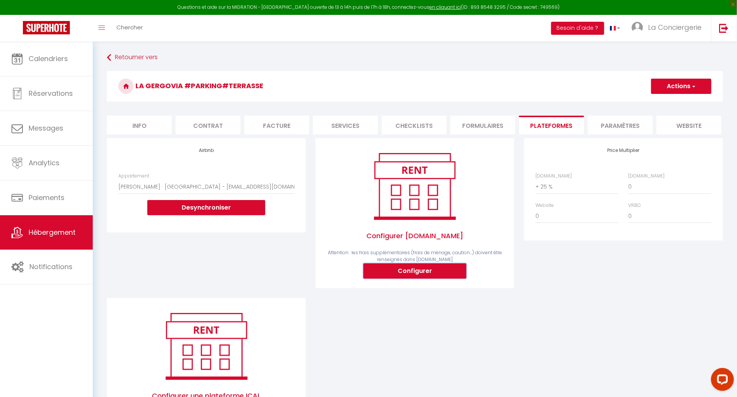
click at [429, 271] on button "Configurer" at bounding box center [414, 270] width 103 height 15
select select
type input "[EMAIL_ADDRESS][DOMAIN_NAME]"
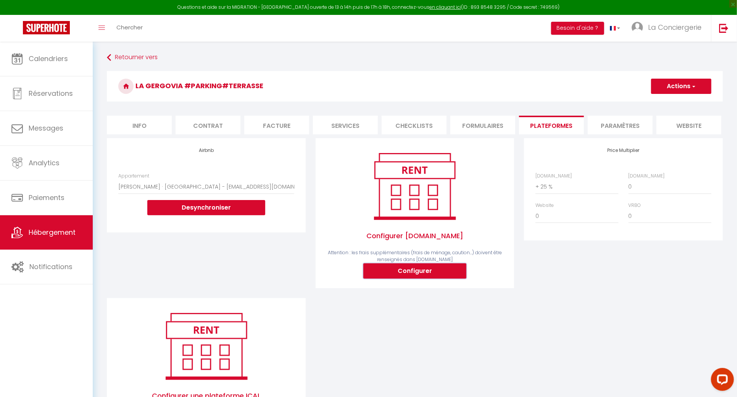
select select
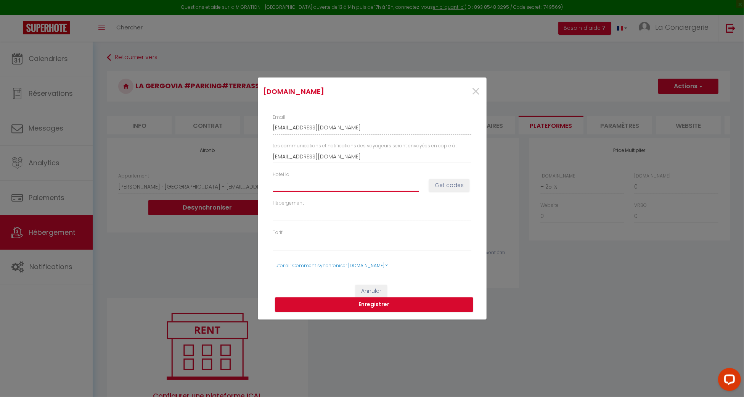
click at [351, 187] on input "Hotel id" at bounding box center [346, 185] width 146 height 14
paste input "14745363"
type input "14745363"
select select
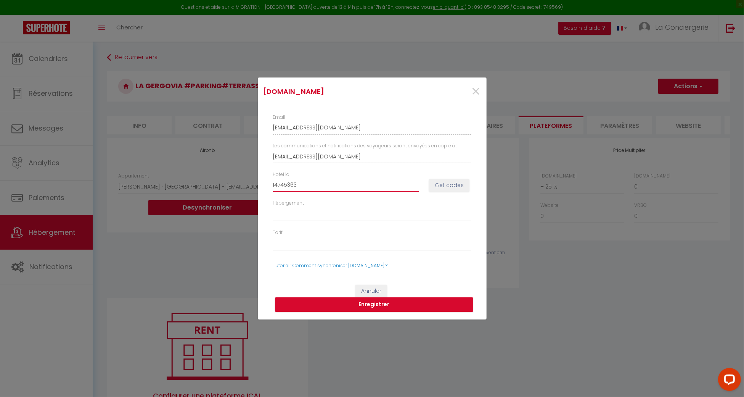
type input "14745363"
click at [368, 298] on button "Enregistrer" at bounding box center [374, 304] width 198 height 14
select select
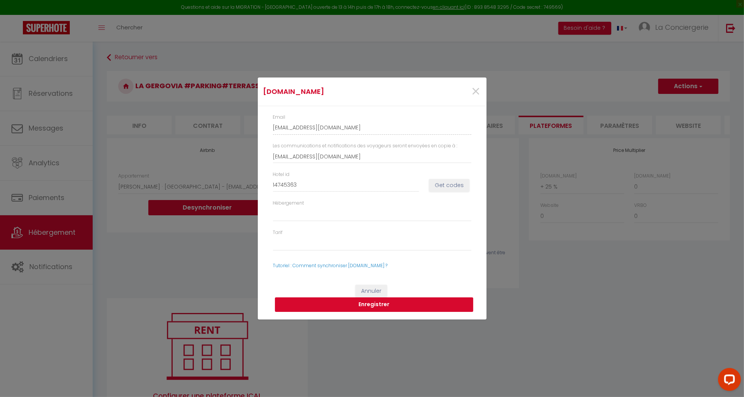
select select
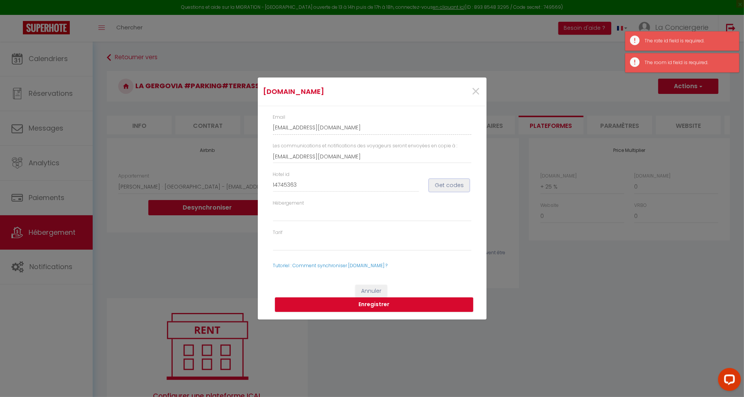
click at [460, 179] on button "Get codes" at bounding box center [449, 185] width 40 height 13
select select
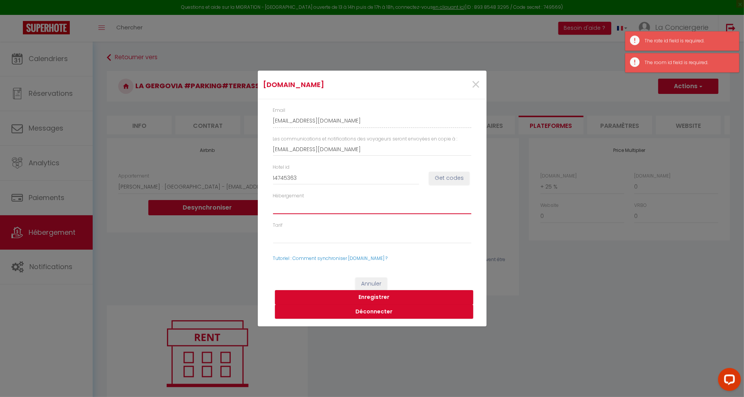
click at [366, 206] on select "1474536301 - Room #1474536301" at bounding box center [372, 207] width 198 height 14
click at [356, 232] on select "57424590 - Standard Rate" at bounding box center [372, 236] width 198 height 14
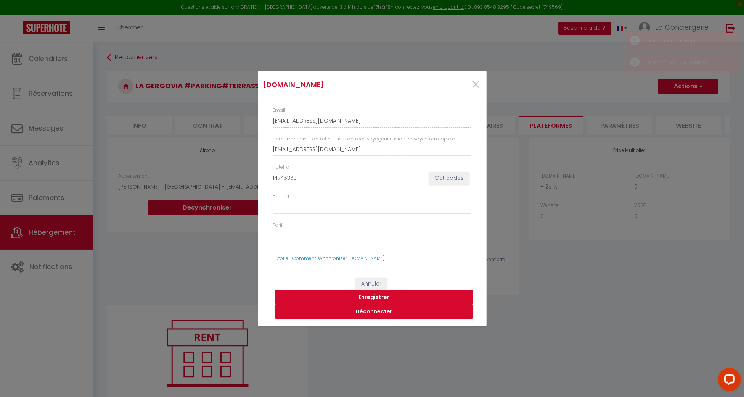
click at [365, 299] on button "Enregistrer" at bounding box center [374, 297] width 198 height 14
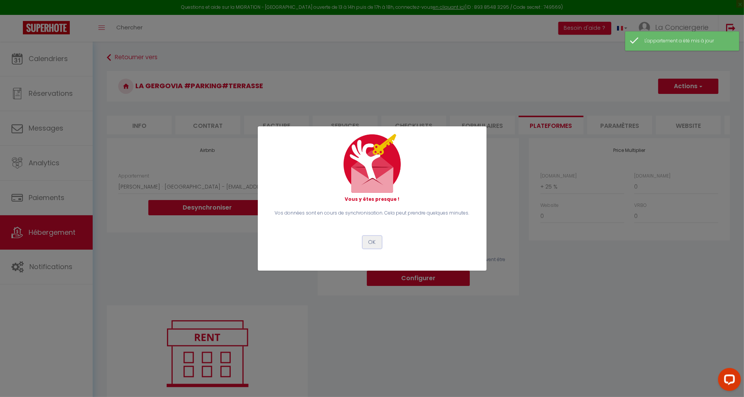
click at [377, 243] on button "OK" at bounding box center [372, 242] width 19 height 13
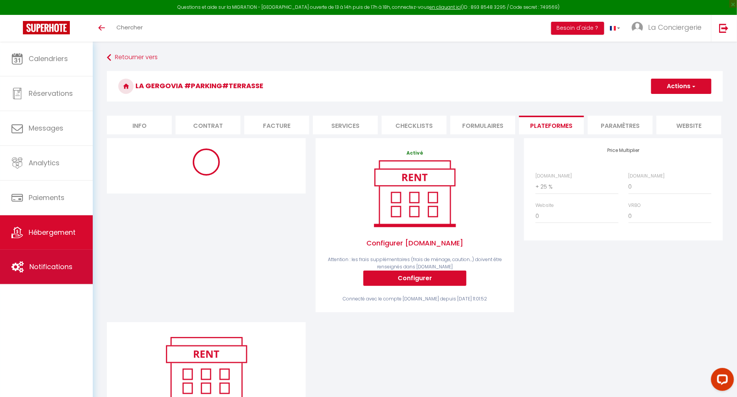
click at [74, 271] on link "Notifications" at bounding box center [46, 267] width 93 height 34
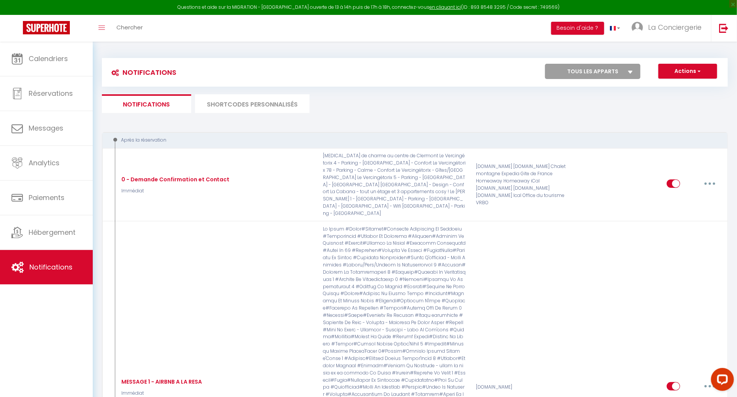
click at [251, 100] on li "SHORTCODES PERSONNALISÉS" at bounding box center [252, 103] width 114 height 19
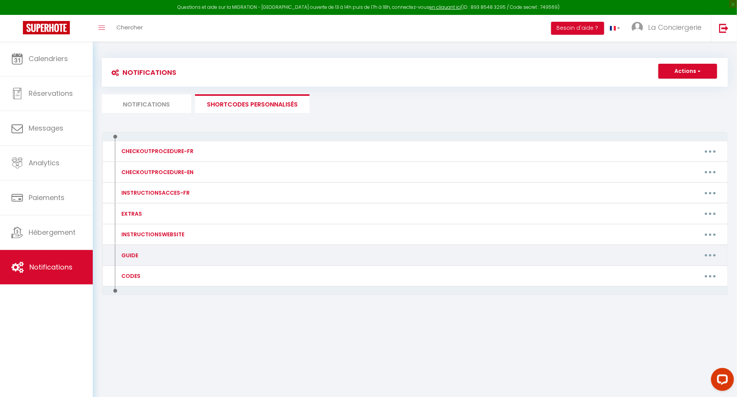
click at [703, 254] on button "button" at bounding box center [709, 255] width 21 height 12
click at [700, 273] on link "Editer" at bounding box center [690, 272] width 56 height 13
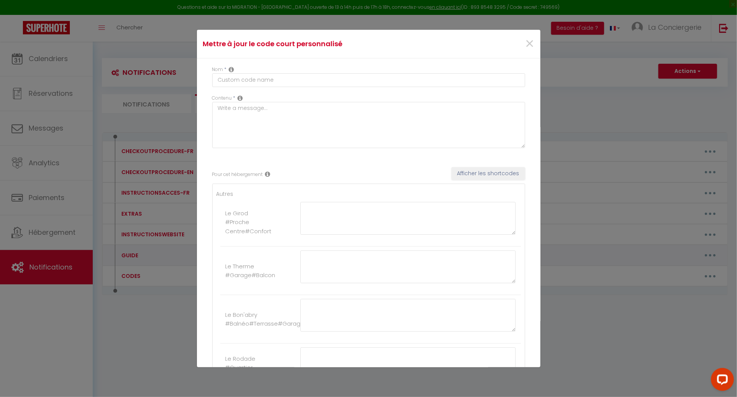
type input "GUIDE"
type textarea ":"
type textarea "[URL][DOMAIN_NAME]"
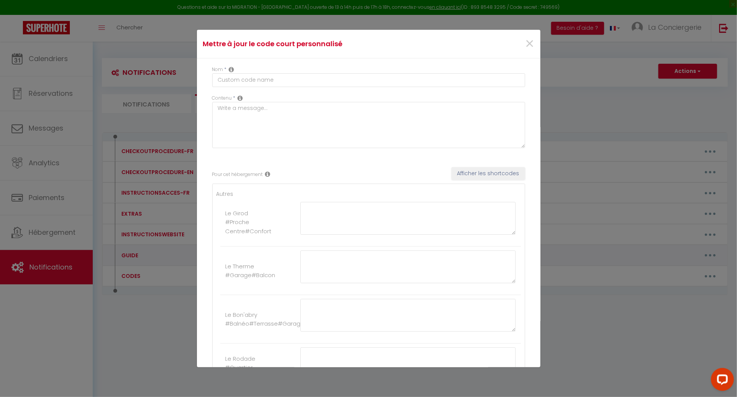
type textarea "[URL][DOMAIN_NAME]"
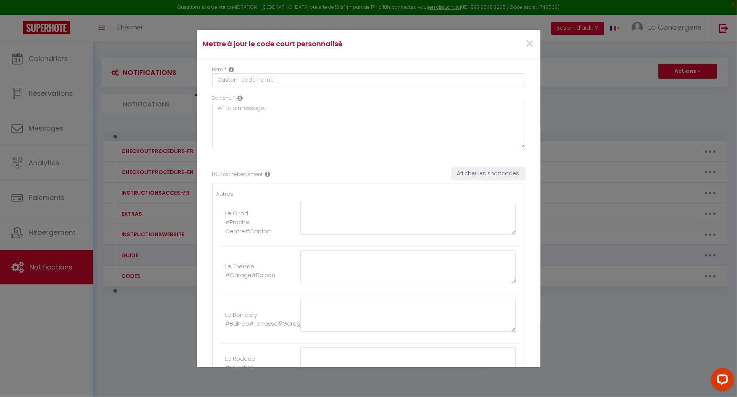
type textarea "[URL][DOMAIN_NAME]"
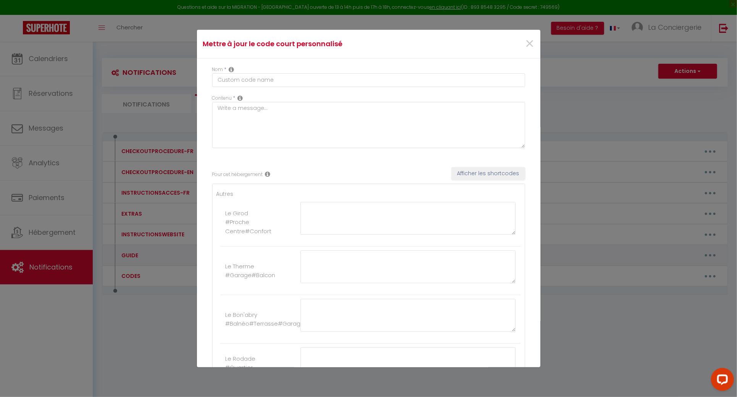
type textarea "[URL][DOMAIN_NAME]"
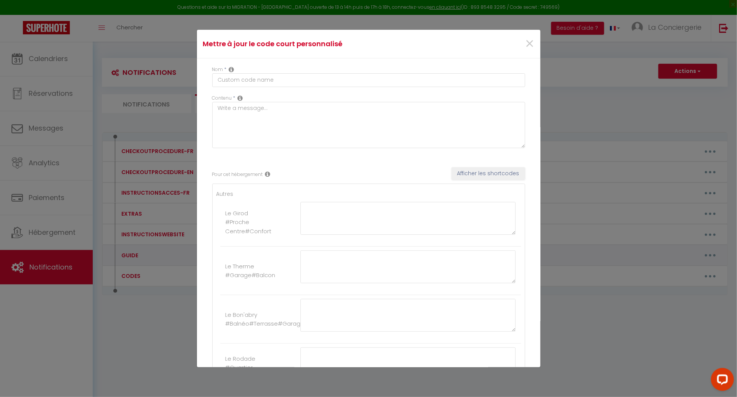
type textarea "[URL][DOMAIN_NAME]"
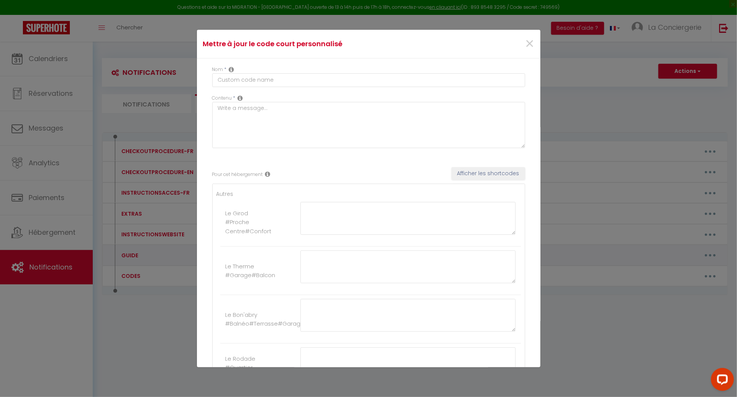
type textarea "[URL][DOMAIN_NAME]"
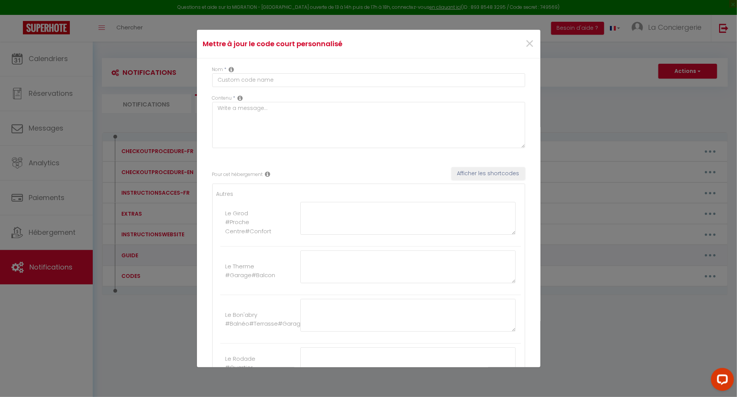
type textarea "[URL][DOMAIN_NAME]"
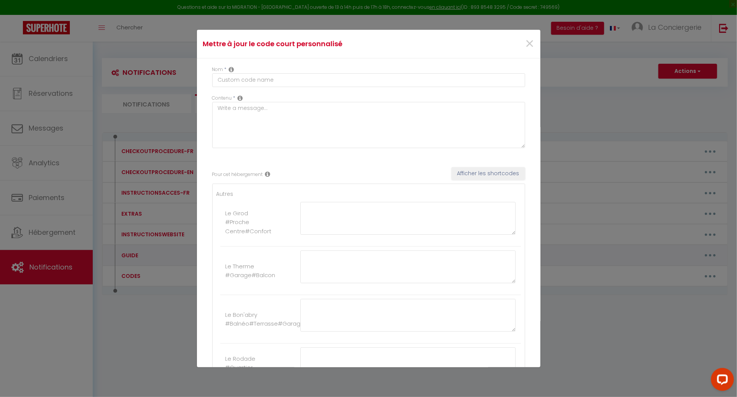
type textarea "[URL][DOMAIN_NAME]"
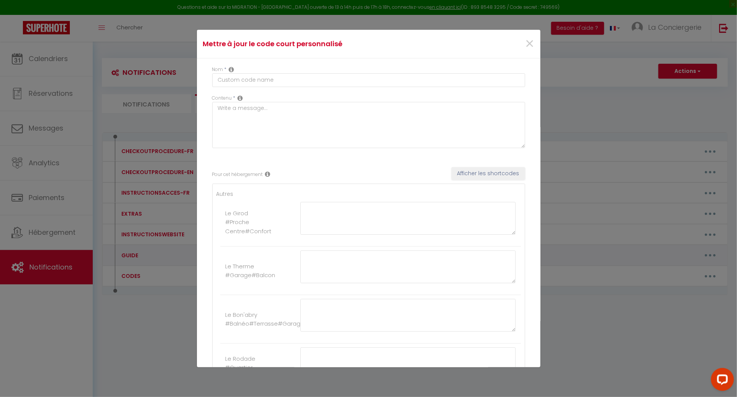
type textarea "[URL][DOMAIN_NAME]"
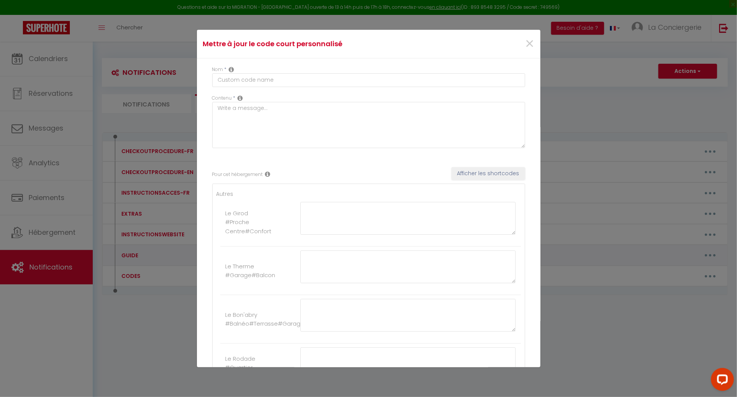
type textarea "[URL][DOMAIN_NAME]"
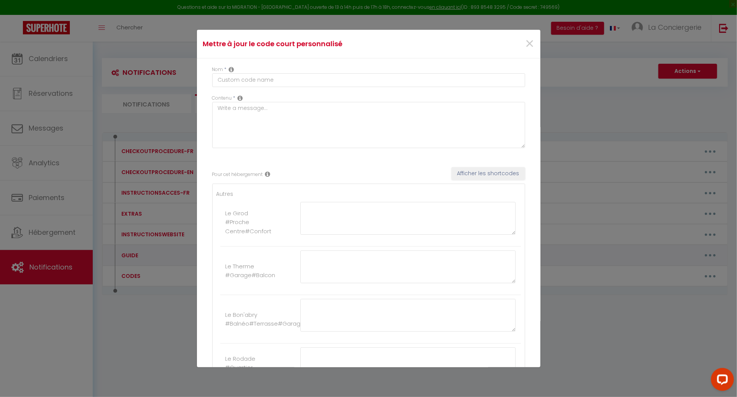
type textarea "[URL][DOMAIN_NAME]"
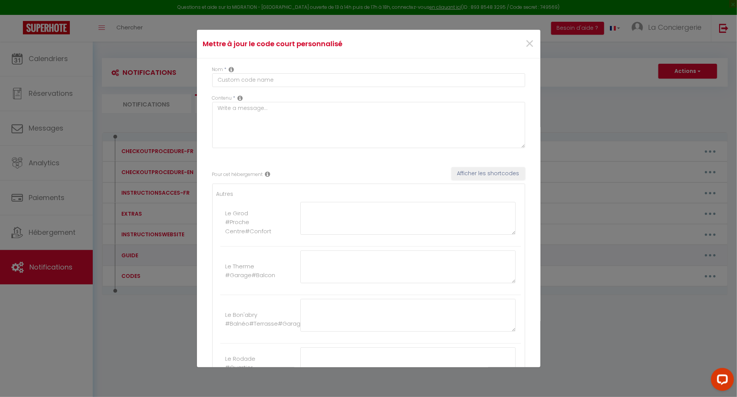
type textarea "[URL][DOMAIN_NAME]"
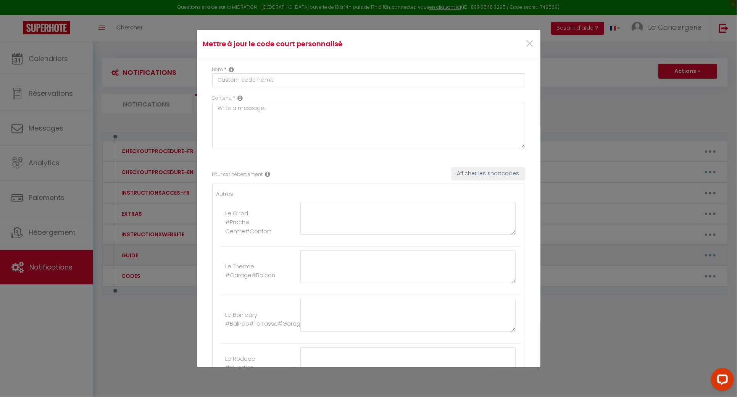
type textarea "[URL][DOMAIN_NAME]"
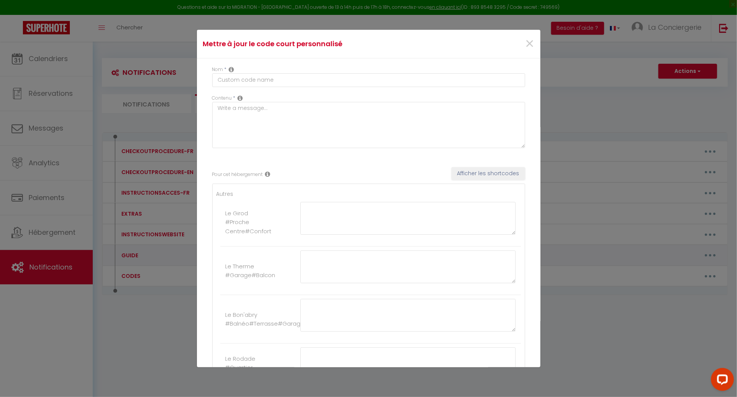
type textarea "[URL][DOMAIN_NAME]"
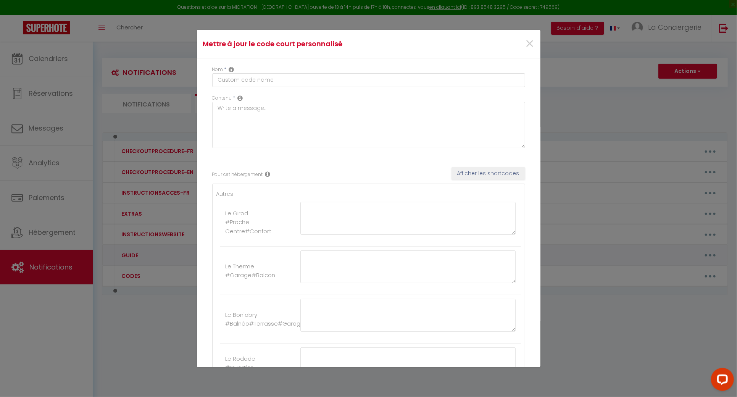
type textarea "[URL][DOMAIN_NAME]"
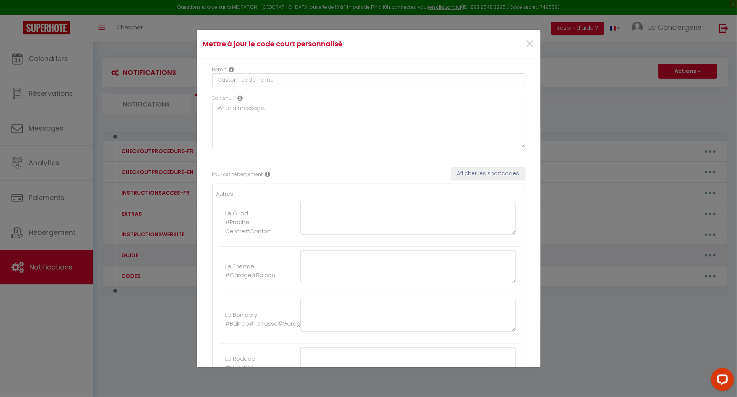
type textarea "[URL][DOMAIN_NAME]"
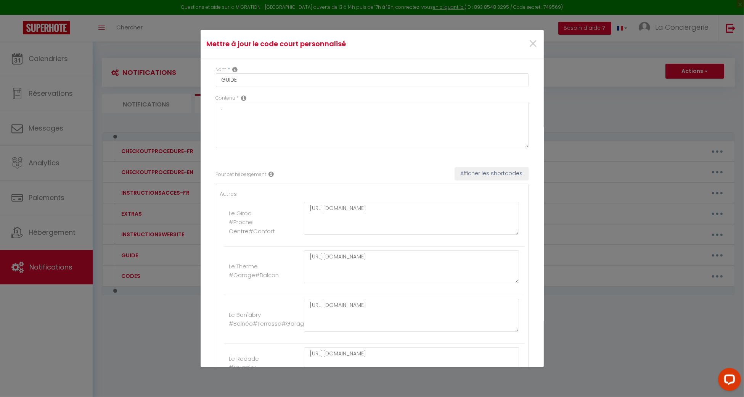
scroll to position [1969, 0]
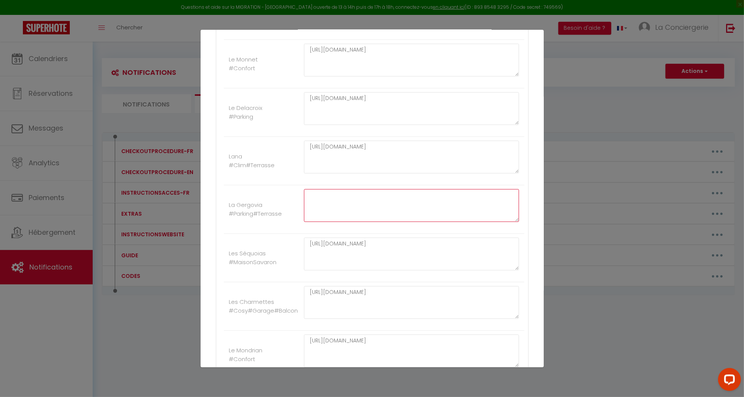
click at [417, 205] on textarea at bounding box center [412, 205] width 216 height 33
paste textarea "https://www.canva.com/design/DAGvwQadZnc/yYw8uPSUhj-ulP_D7cVU5A/view?utm_conten…"
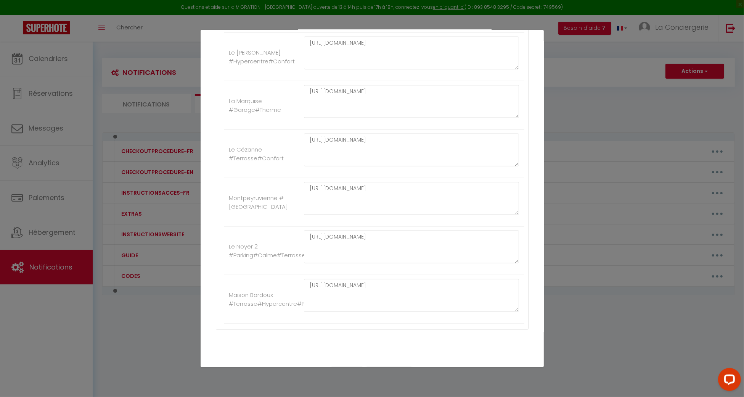
type textarea "https://www.canva.com/design/DAGvwQadZnc/yYw8uPSUhj-ulP_D7cVU5A/view?utm_conten…"
click at [381, 367] on button "Mettre à jour" at bounding box center [389, 373] width 46 height 13
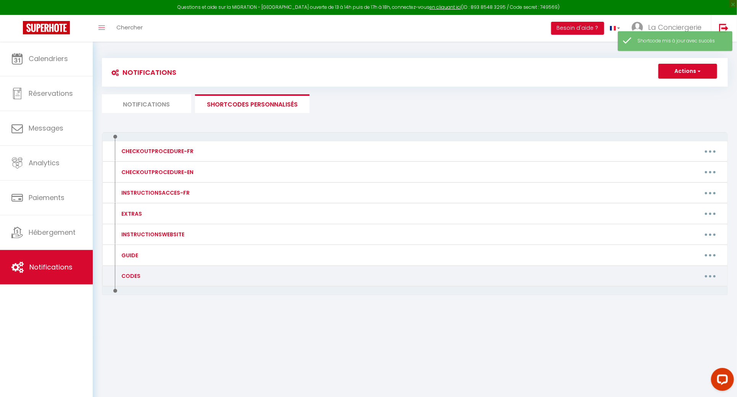
click at [718, 275] on button "button" at bounding box center [709, 276] width 21 height 12
click at [698, 292] on link "Editer" at bounding box center [690, 293] width 56 height 13
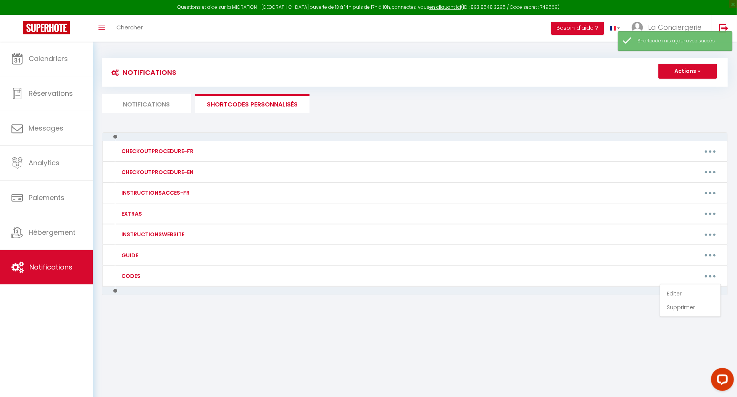
type input "CODES"
type textarea ":"
type textarea "➡ Code boite à clés : 171076V"
type textarea "➡ Ouverture porte : sonnez à LEGUAY ➡ Code boite à clés : 3615"
type textarea "➡ Code porte d'entrée : 8485*"
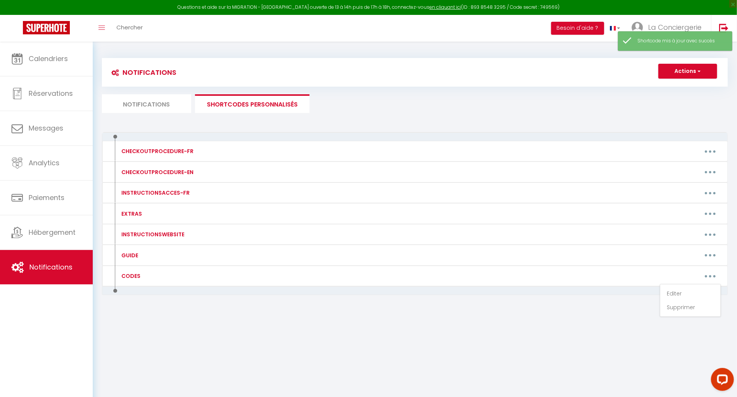
type textarea "➡ Ouverture porte (à composer sur votre téléphone portable) : 07.81.32.49.43 ➡ …"
type textarea "➡ Code boite à clés : 2816"
type textarea "➡ Code boite à clés : 2997"
type textarea "➡ Ouverture porte (à composer sur votre téléphone portable) : 07.45.12.88.56 ➡ …"
type textarea "➡ Code boite à clés n°1 : 0101 ➡ Code boite à clés n°2 : 2512"
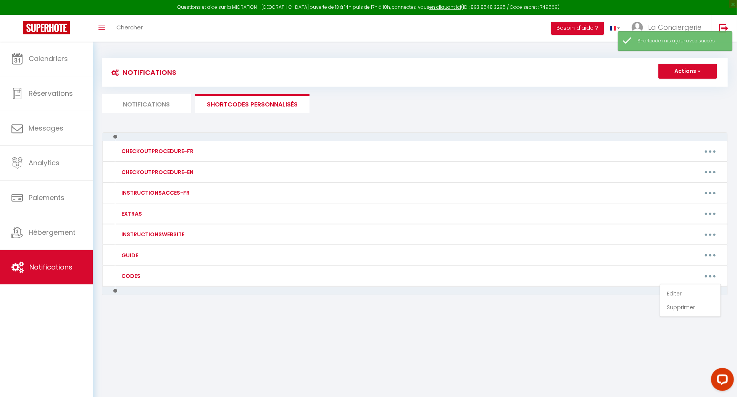
type textarea "➡ Code boite à clés : 1304 ➡ Code boite à clés pour le badge du parking : 2010"
type textarea "➡ Code boite à clés : 0101"
type textarea "➡ Code boite à clés : 2512"
type textarea "➡ Ouverture porte (à composer sur votre téléphone portable) : 07.49.80.68.35 ➡ …"
type textarea "➡ Code boite à clés : 4512"
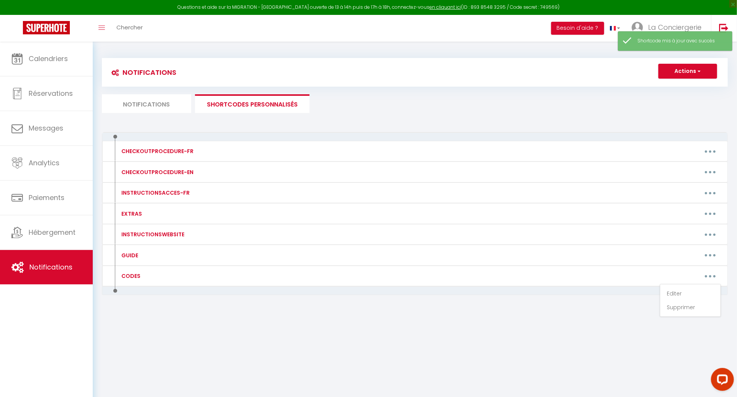
type textarea "➡ Code boite à clés : 1714"
type textarea "➡ Code boite à clés : 2512"
type textarea "➡ Code boite à clés : 0101"
type textarea "➡ Code boite à clés : 2512"
type textarea "➡ Code boite à clés : 7946"
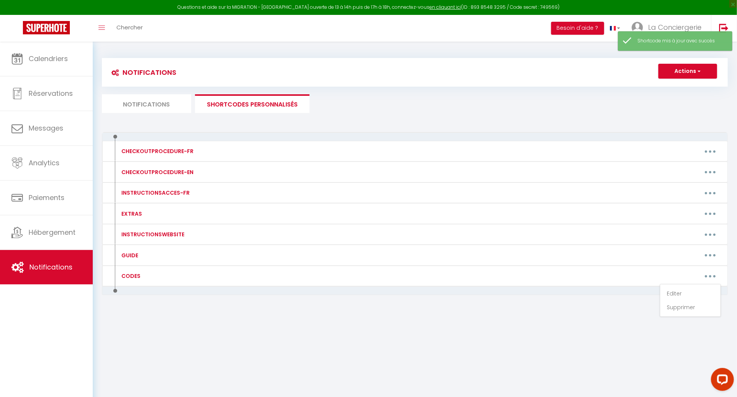
type textarea "➡ Code 2ème porte d'entrée : 1062 entrée ➡ Code boite à clés : 0101"
type textarea "➡ Ouverture porte (à composer sur votre téléphone portable) : 09.70.73.20.18 pu…"
type textarea "➡ Code boite à clés : 8203 ➡ Code boite à clés pour le badge du parking : 1290"
type textarea "➡ Code boite à clés : 1010 ➡ Code boite à clés pour le badge du parking : 4508"
type textarea "➡ Code boite à clés : 1012"
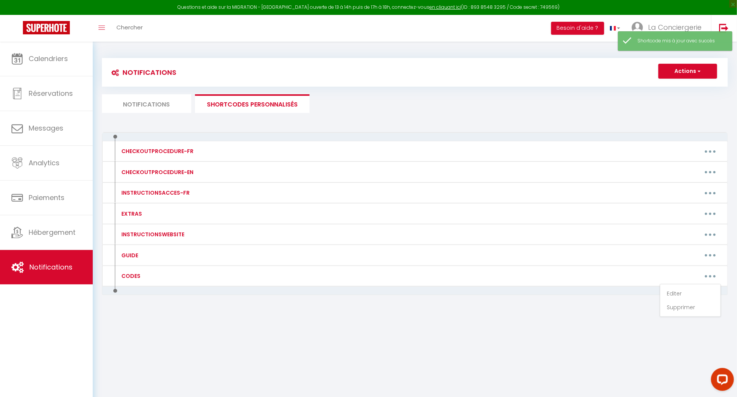
type textarea "➡ Code boite à clés : 0903 ➡ Code boite à clés pour le badge du parking : 4508"
type textarea "➡ Ouverture porte (à composer sur votre téléphone portable) : 07.75.79.70.23 ➡ …"
type textarea "➡ Code boite à clés : 9991"
type textarea "➡ Code portail : 9090* ➡ Code boite à clés : 0505"
type textarea "➡ Code portail : 9090* ➡ Code boite à clés : 0981"
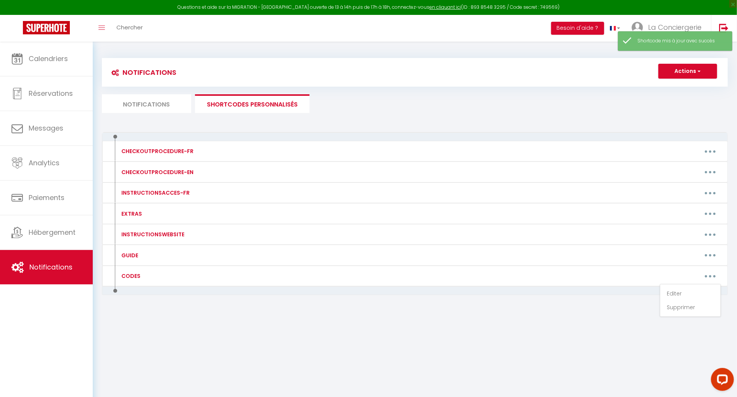
type textarea "➡ Code portail : 9090* ➡ Code boite à clés : 0404"
type textarea "➡ Code de la première porte : 2946 ➡ Ouverture deuxième porte (à composer sur v…"
type textarea "➡ Code boite à clés : 1905"
type textarea "➡ Code boite à clés : 1806"
type textarea "➡ Code digicode : 2589 ➡ Code boite à clés : 5327"
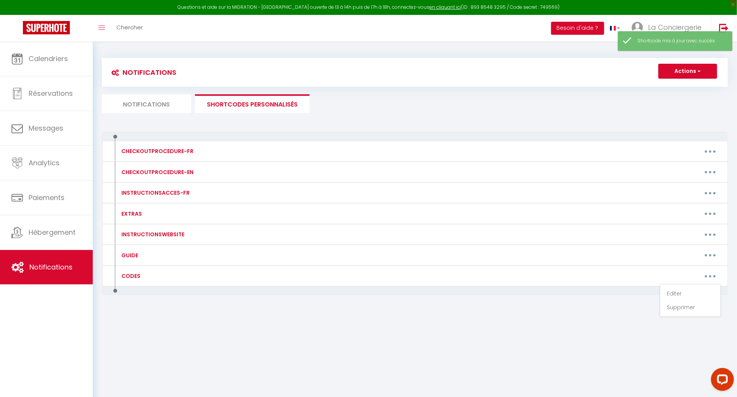
type textarea "➡ Code digicode porte immeuble : 1975# ➡ Code pour la porte palière : 1975 ➡ Co…"
type textarea "➡ Code boite à clés : 2988"
type textarea "➡ Code boite à clés : 0303"
type textarea "➡ Code boite à clés : 73982754 cadenas"
type textarea "➡ Code boite à clés : 7252"
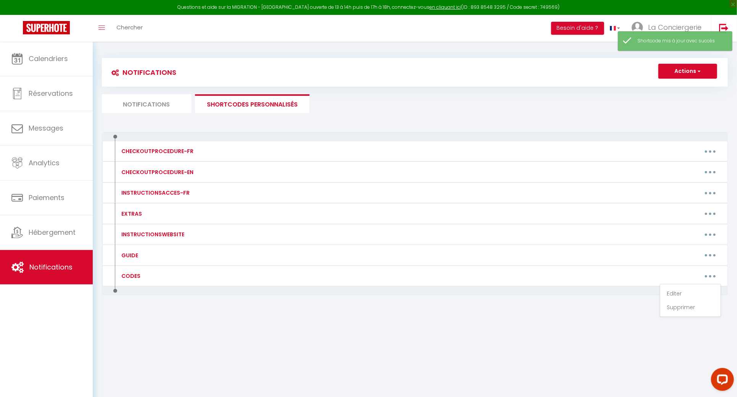
type textarea "➡ Code portail : 2507A ➡ Code boite à clés : 1074"
type textarea "➡ Code portail : 2507A ➡ Code boite à clés : 3238"
type textarea "➡ Code portail : 2507A ➡ Code boite à clés : 5567"
type textarea "➡ Code portail : 2507A ➡ Code boite à clés : 3237"
type textarea "➡ Code boite à clés : 1012"
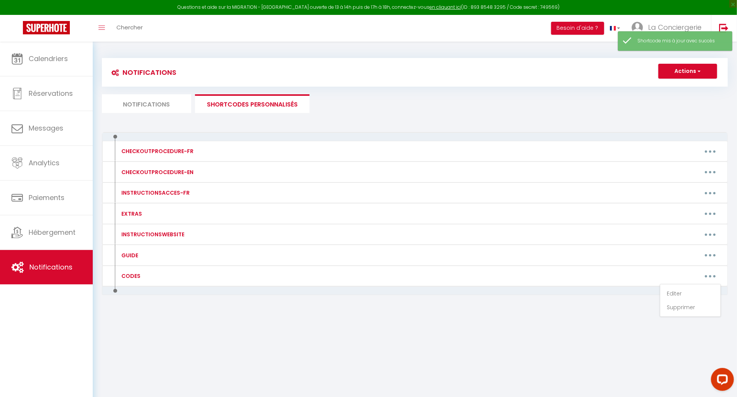
type textarea "➡ Code boite à clés : 1012"
type textarea "➡ Code boite à clés : 0101"
type textarea "➡ Code boite à clés : 1414"
type textarea "➡ Code portail : 9090* ➡ Code boite à clés : 2020"
type textarea "➡ Code boite à clés : 2503"
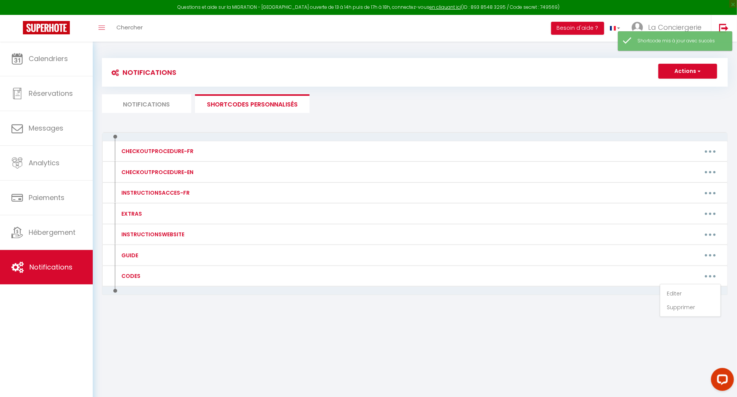
type textarea "➡ Code boite à clés : 0710"
type textarea "➡ Ouverture porte (à composer sur votre téléphone portable) : 07 66 31 34 39 ➡ …"
type textarea "➡ Code boite à clés : 7114 ➡ Code boite à clés : 7252"
type textarea "➡ Code boite à clés : 02557080 cadenas"
type textarea "➡ Ouverture porte (à composer sur votre téléphone portable) : 07.82.74.09.04 ➡ …"
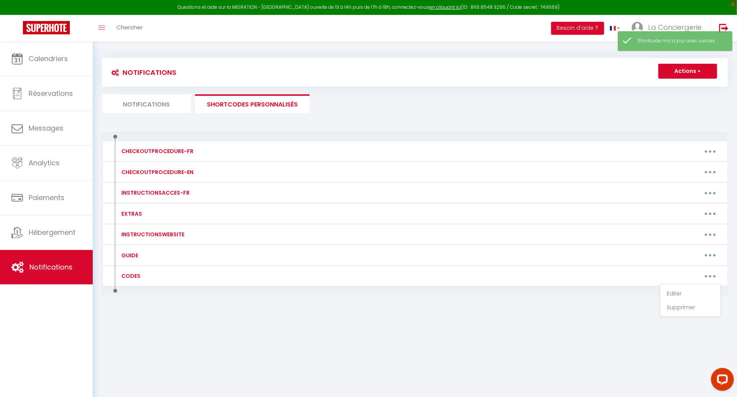
type textarea "➡ Ouverture porte (à composer sur votre téléphone portable) : 06.52.97.86.40 ➡ …"
type textarea "➡ Code boite à clés : 1012"
type textarea "➡ Code boite à clés : 1612"
type textarea "➡ Code boite à clés : 2501"
type textarea "➡ Ouverture porte (à composer sur votre téléphone portable) : 07.59.65.05. 03 ➡…"
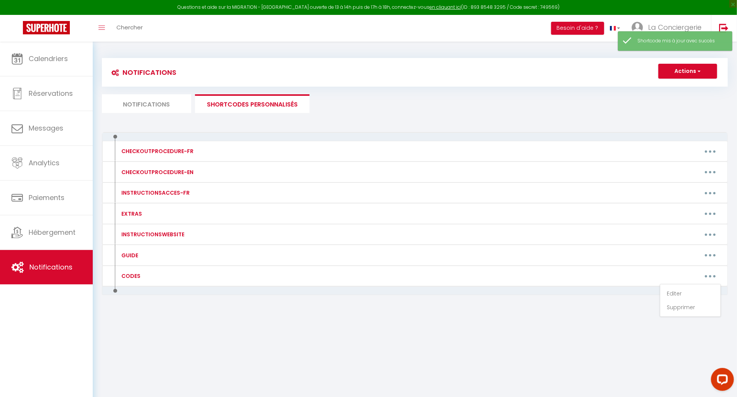
type textarea "➡ Code boite à clés : 0604"
type textarea "➡ Code boite à clés : 7114"
type textarea "➡ Code boite à clés : 1012"
type textarea "➡ Code boite à clés : 2024"
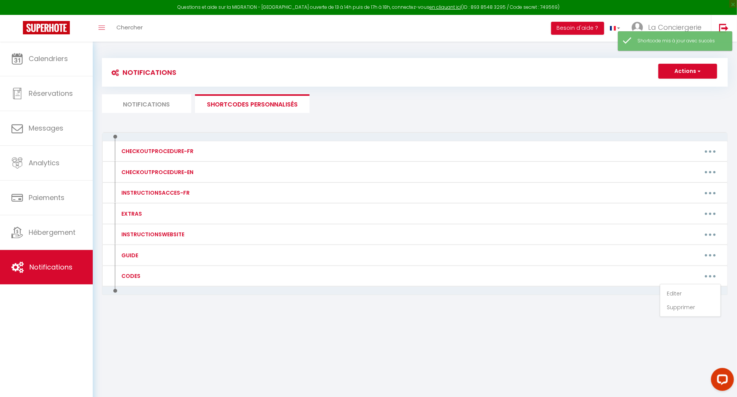
type textarea "➡ Code boite à clés n°1 : 0101 ➡ Code boite à clés N°2 : 2512"
type textarea "➡ Code digicode porte immeuble : 1975# ➡ Code porte d'entrée : 63002🏠"
type textarea "➡ Code boite à clés : 1012"
type textarea "➡ Code boite à clés : 21337330 cadenas"
type textarea "➡ Code boite à clés : 2305"
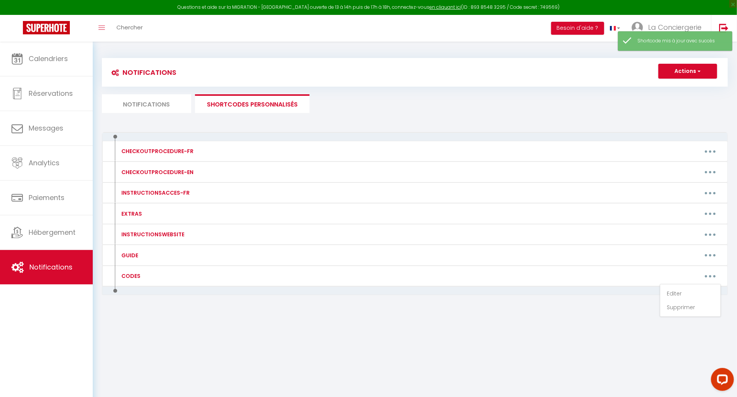
type textarea "➡ Code portail : 9090* ➡ Code boite à clés : 3030"
type textarea "➡ Code boite à clés : 0505"
type textarea "➡ Code digicode porte immeuble : 1975# ➡ Code porte d'entrée : 63001🏠"
type textarea "➡ Code boite à clés : 76027790 cadenas"
type textarea "➡ Code digicode porte immeuble : 1975# ➡ Code porte d'entrée 1er étage : 63001🏠…"
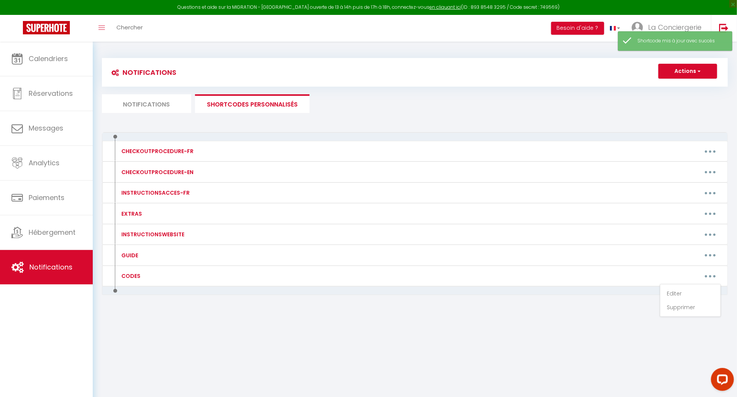
type textarea "➡ Ouverture porte (à composer sur votre téléphone portable) : 07.59.61.59.56 ➡ …"
type textarea "➡ Code boite à clés : 0101"
type textarea "➡ Code boite à clés : 1012"
type textarea "➡ Code boite à clés : 1806"
type textarea "➡ Code boite à clés : 2512"
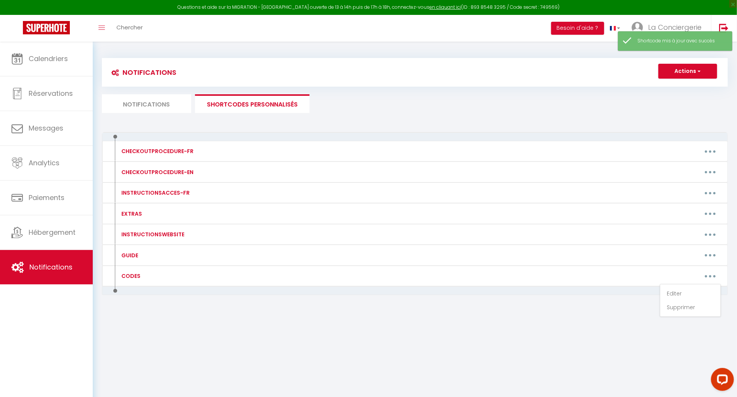
type textarea "➡ Code boite à clés : 3939"
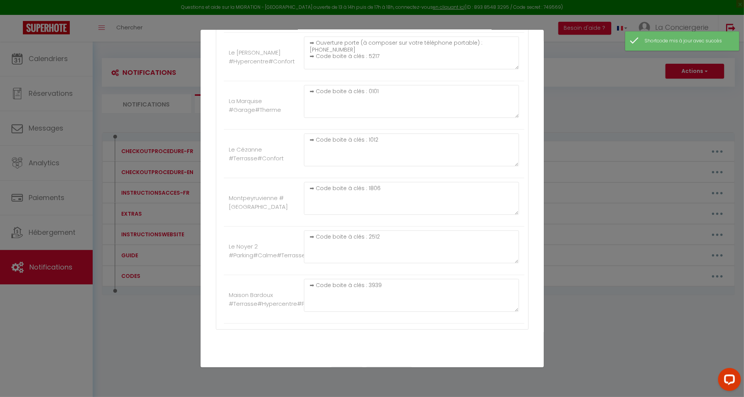
scroll to position [1969, 0]
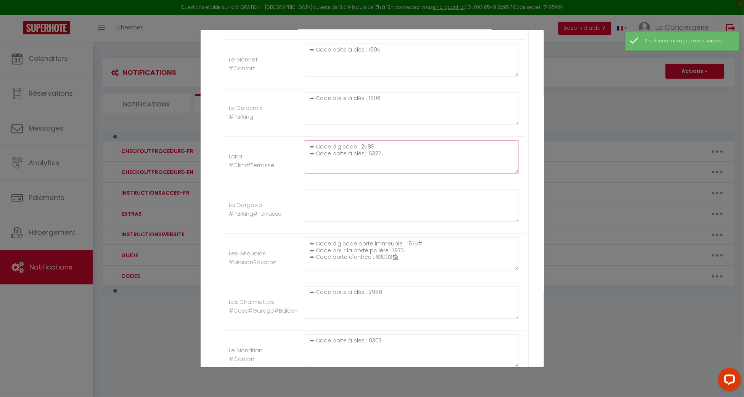
drag, startPoint x: 391, startPoint y: 147, endPoint x: 248, endPoint y: 149, distance: 143.5
click at [248, 149] on li "Lana #Clim#Terrasse ➡ Code digicode : 2589 ➡ Code boite à clés : 5327" at bounding box center [374, 161] width 301 height 48
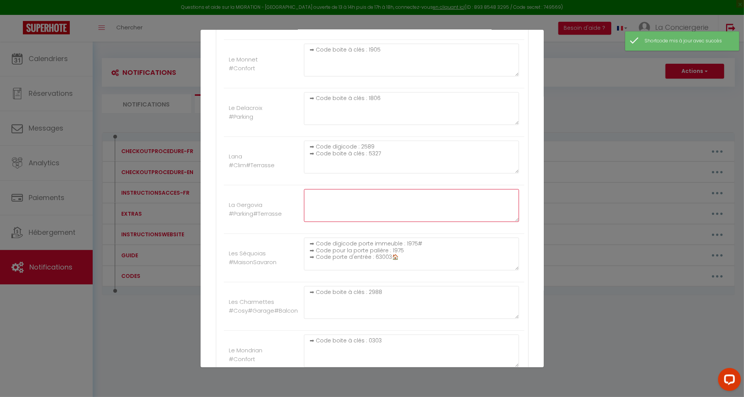
click at [372, 202] on textarea at bounding box center [412, 205] width 216 height 33
paste textarea "➡ Code boite à clés : 5327"
click at [371, 189] on textarea "➡ Code boite à clés : 5327" at bounding box center [412, 205] width 216 height 33
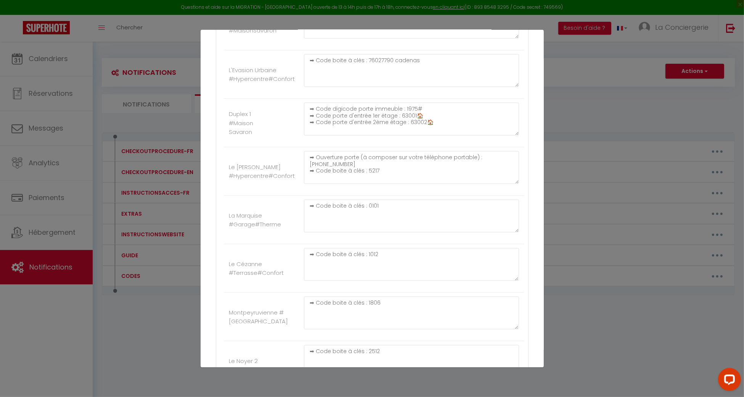
scroll to position [4254, 0]
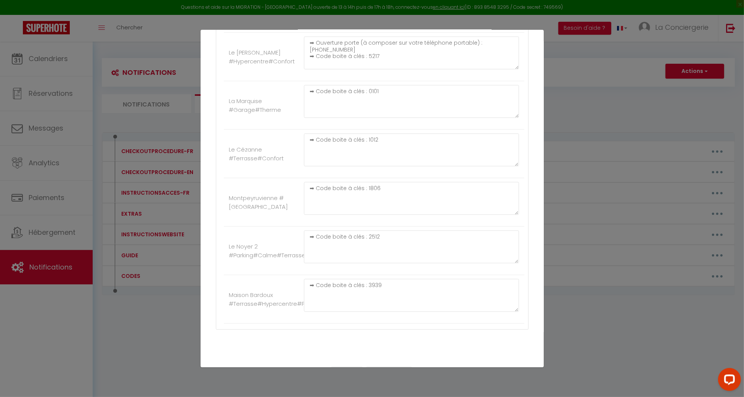
type textarea "➡ Code boite à clés : 1321"
click at [383, 367] on button "Mettre à jour" at bounding box center [389, 373] width 46 height 13
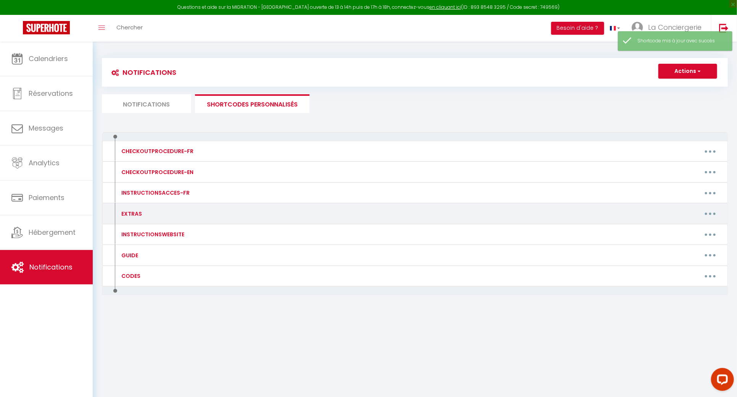
click at [720, 214] on button "button" at bounding box center [709, 214] width 21 height 12
click at [707, 224] on link "Editer" at bounding box center [690, 230] width 56 height 13
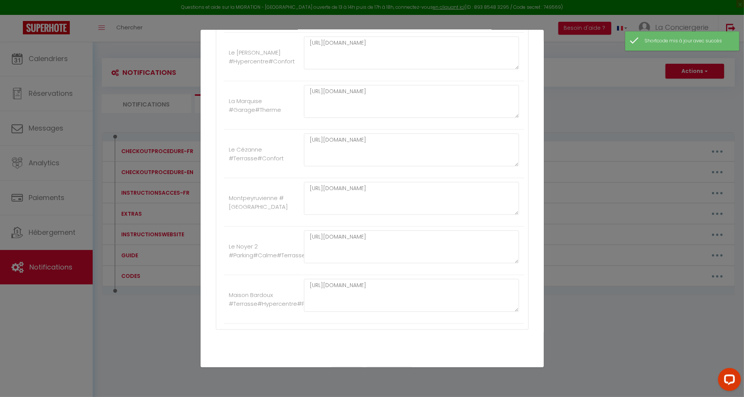
scroll to position [1969, 0]
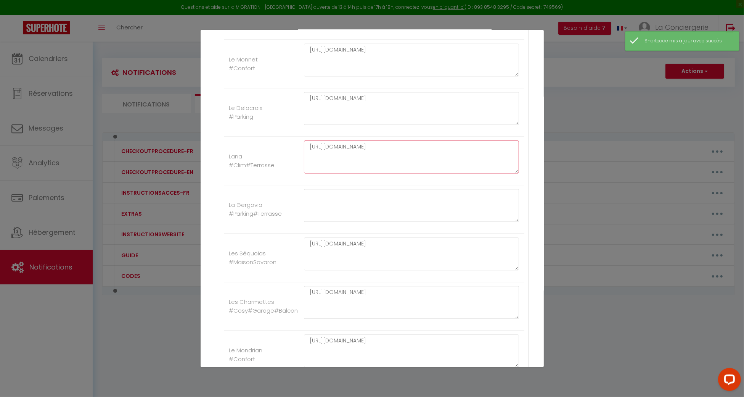
drag, startPoint x: 415, startPoint y: 148, endPoint x: 226, endPoint y: 141, distance: 189.4
click at [226, 141] on li "Lana #Clim#Terrasse https://laconciergeriedines.com/extras/" at bounding box center [374, 161] width 301 height 48
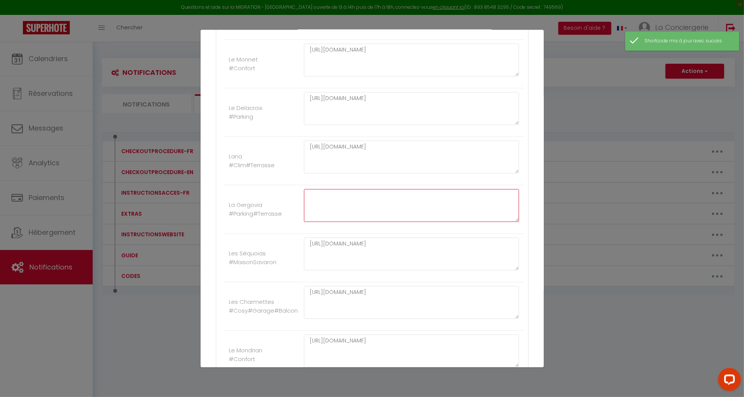
click at [371, 192] on textarea at bounding box center [412, 205] width 216 height 33
paste textarea "https://laconciergeriedines.com/extras/"
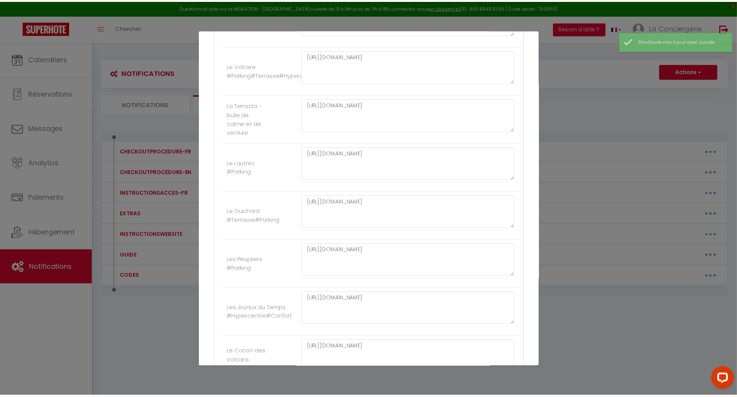
scroll to position [4254, 0]
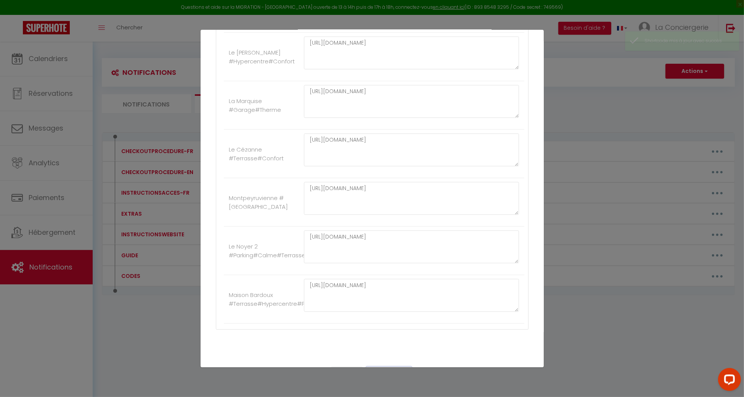
click at [391, 367] on button "Mettre à jour" at bounding box center [389, 373] width 46 height 13
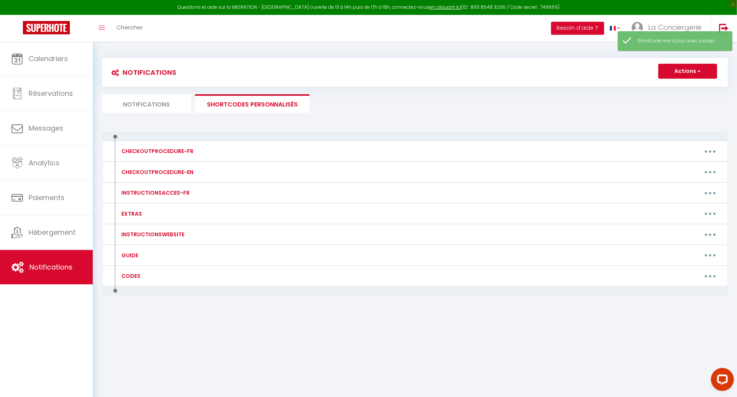
click at [151, 109] on li "Notifications" at bounding box center [146, 103] width 89 height 19
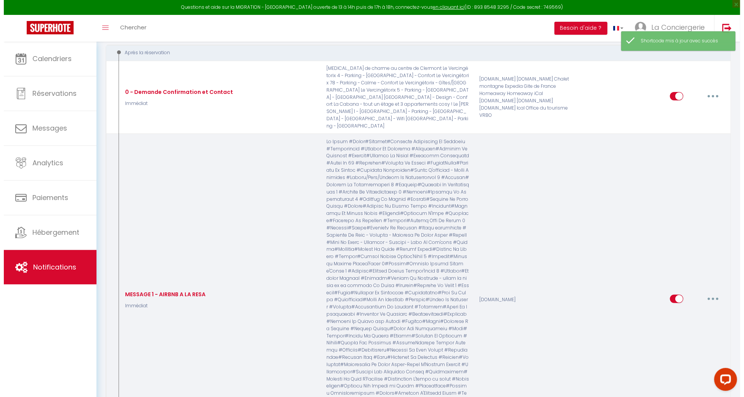
scroll to position [101, 0]
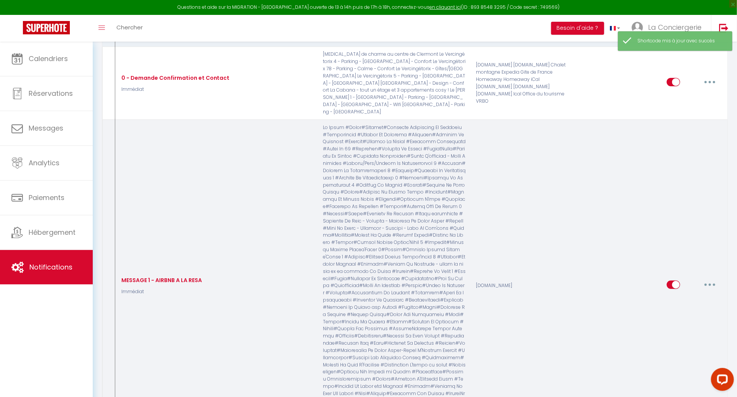
click at [706, 279] on button "button" at bounding box center [709, 285] width 21 height 12
click at [702, 292] on div "Editer Dupliquer Tester Supprimer" at bounding box center [689, 322] width 61 height 60
click at [706, 279] on button "button" at bounding box center [709, 285] width 21 height 12
click at [704, 295] on link "Editer" at bounding box center [690, 301] width 56 height 13
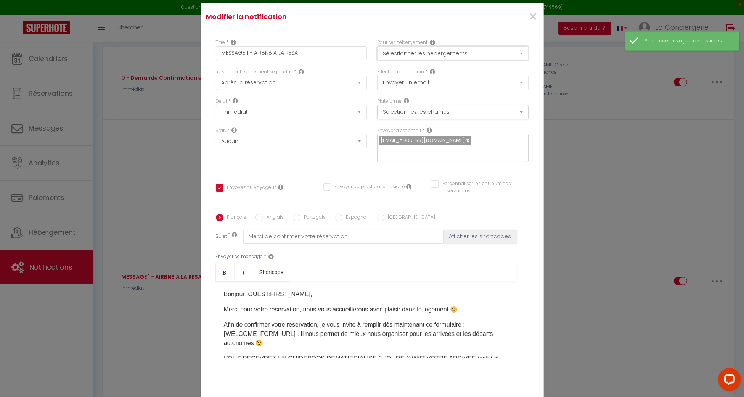
click at [414, 58] on button "Sélectionner les hébergements" at bounding box center [452, 53] width 151 height 14
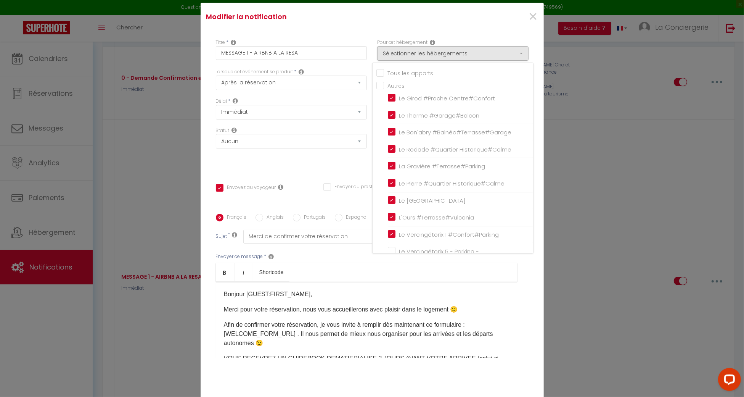
scroll to position [670, 0]
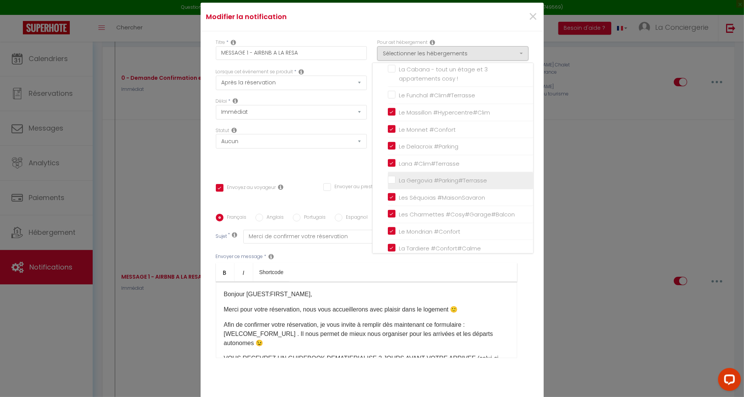
click at [390, 177] on input "La Gergovia #Parking#Terrasse" at bounding box center [460, 181] width 145 height 8
click at [319, 163] on div "Statut Aucun Si la réservation est payée Si réservation non payée Si la caution…" at bounding box center [291, 148] width 161 height 43
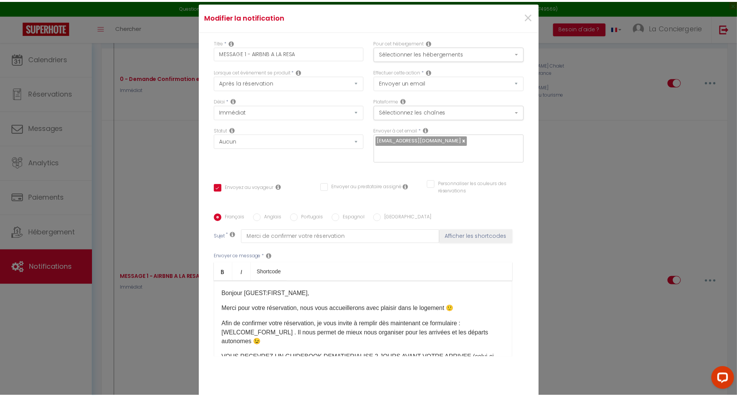
scroll to position [44, 0]
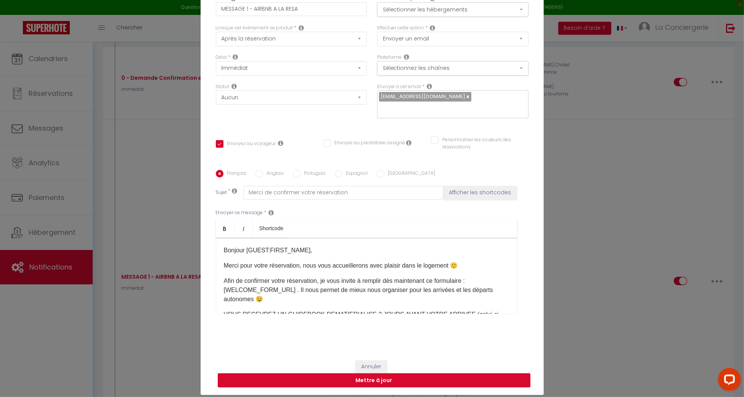
click at [417, 381] on button "Mettre à jour" at bounding box center [374, 380] width 313 height 14
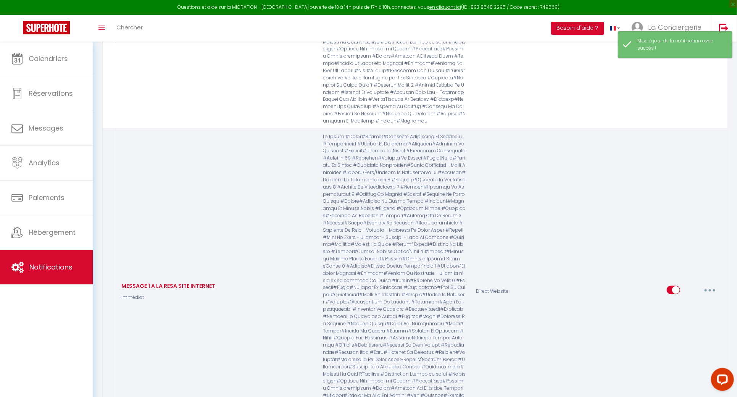
scroll to position [509, 0]
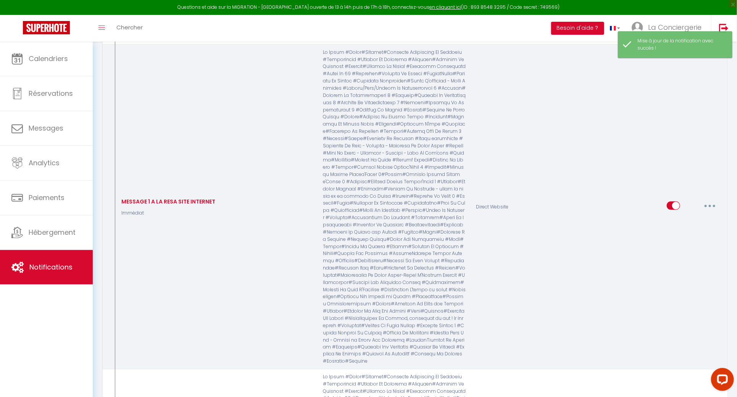
click at [711, 200] on button "button" at bounding box center [709, 206] width 21 height 12
click at [702, 217] on link "Editer" at bounding box center [690, 223] width 56 height 13
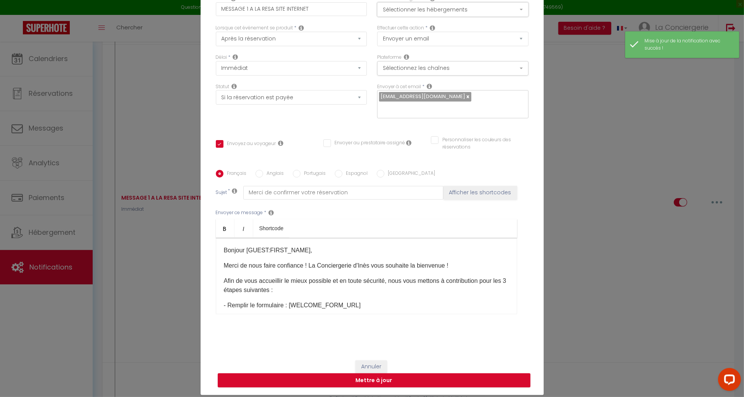
click at [441, 13] on button "Sélectionner les hébergements" at bounding box center [452, 9] width 151 height 14
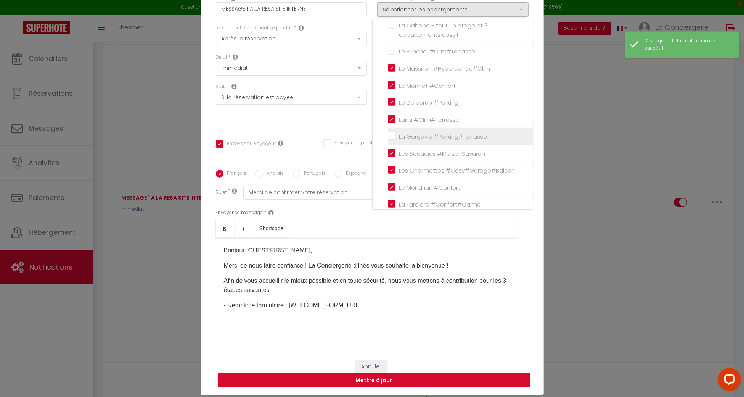
click at [389, 133] on input "La Gergovia #Parking#Terrasse" at bounding box center [460, 137] width 145 height 8
click at [436, 379] on button "Mettre à jour" at bounding box center [374, 380] width 313 height 14
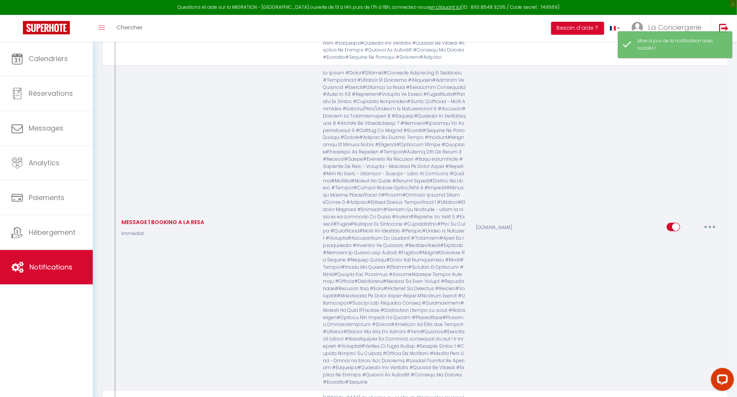
scroll to position [814, 0]
click at [710, 219] on button "button" at bounding box center [709, 225] width 21 height 12
click at [696, 236] on link "Editer" at bounding box center [690, 242] width 56 height 13
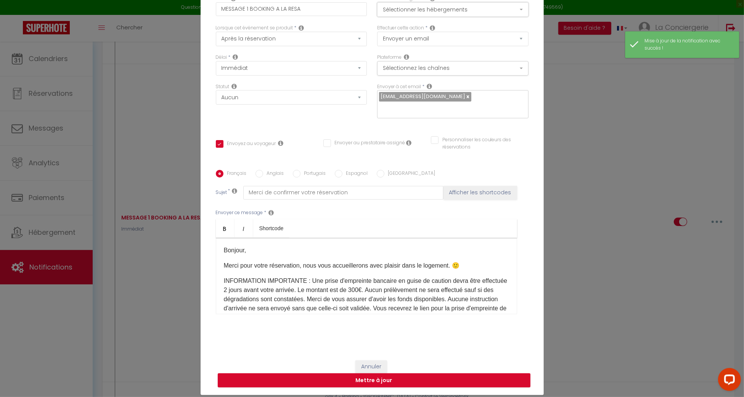
click at [402, 12] on button "Sélectionner les hébergements" at bounding box center [452, 9] width 151 height 14
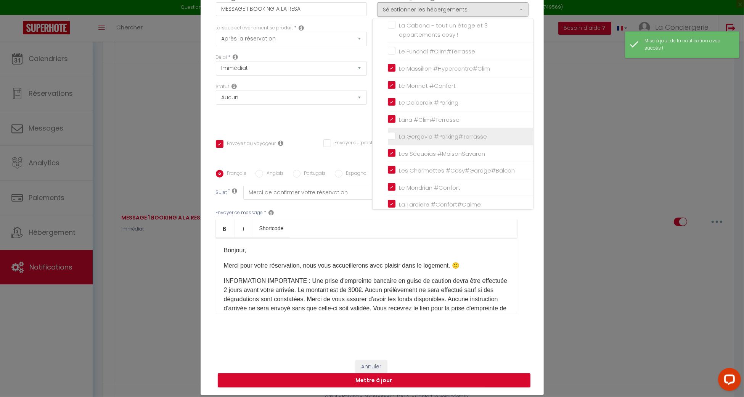
click at [390, 133] on input "La Gergovia #Parking#Terrasse" at bounding box center [460, 137] width 145 height 8
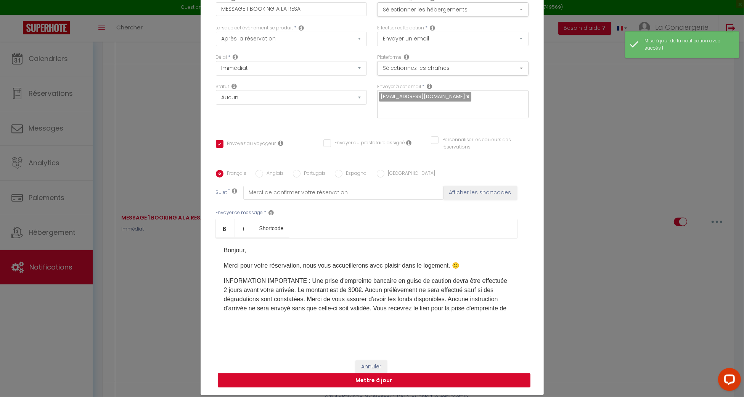
click at [438, 378] on button "Mettre à jour" at bounding box center [374, 380] width 313 height 14
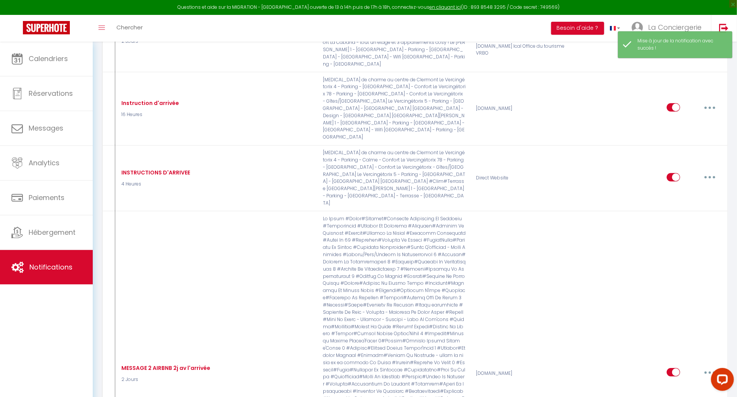
scroll to position [1374, 0]
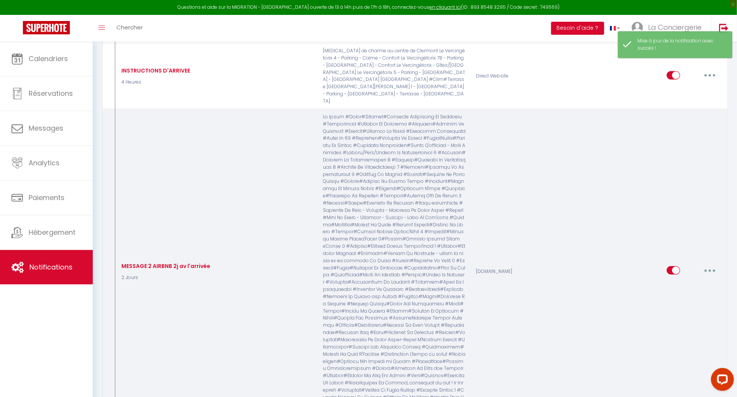
click at [707, 264] on button "button" at bounding box center [709, 270] width 21 height 12
click at [697, 281] on link "Editer" at bounding box center [690, 287] width 56 height 13
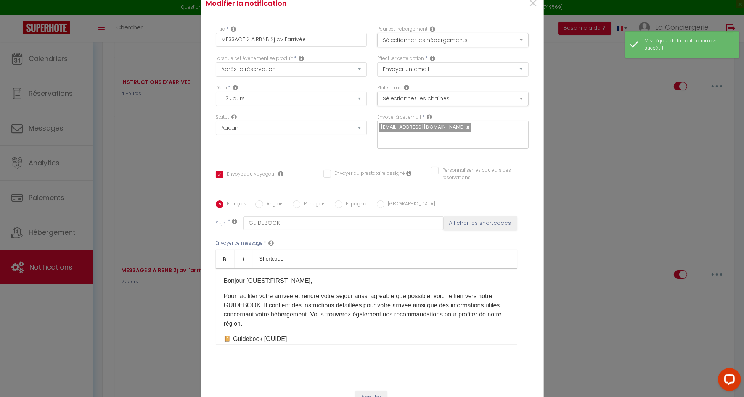
scroll to position [0, 0]
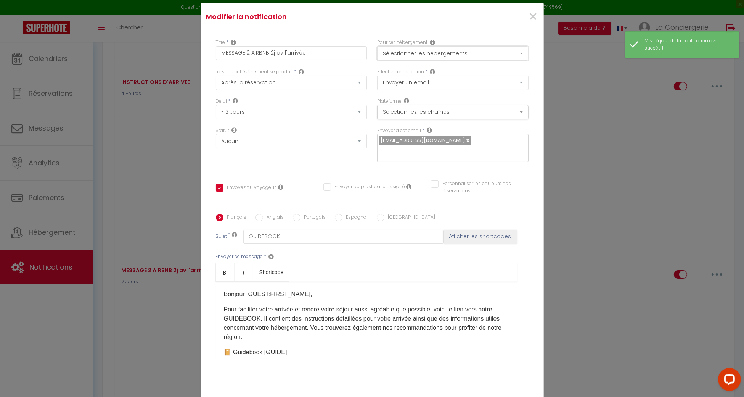
click at [412, 50] on button "Sélectionner les hébergements" at bounding box center [452, 53] width 151 height 14
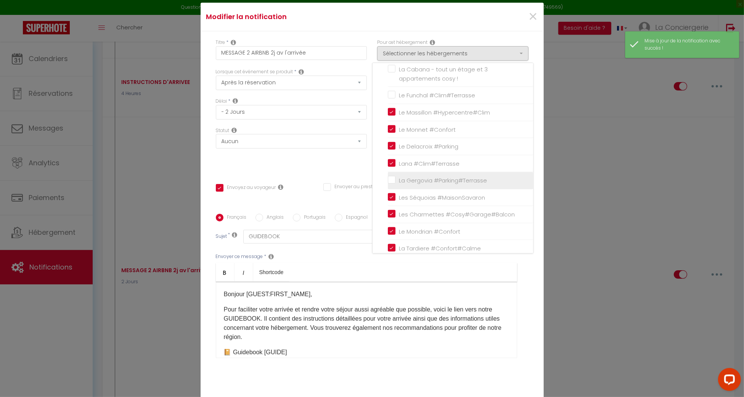
click at [388, 177] on input "La Gergovia #Parking#Terrasse" at bounding box center [460, 181] width 145 height 8
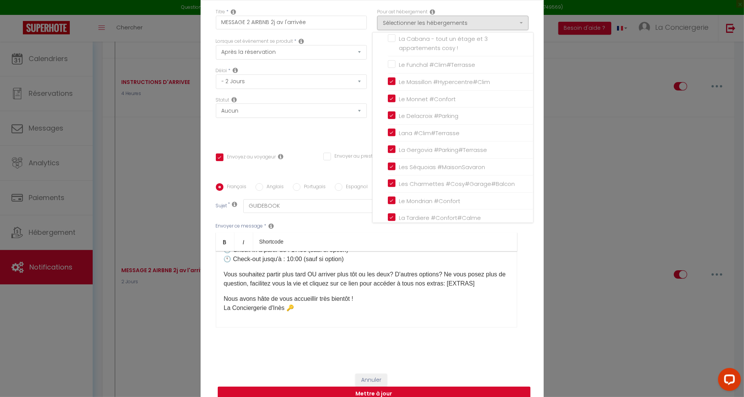
scroll to position [44, 0]
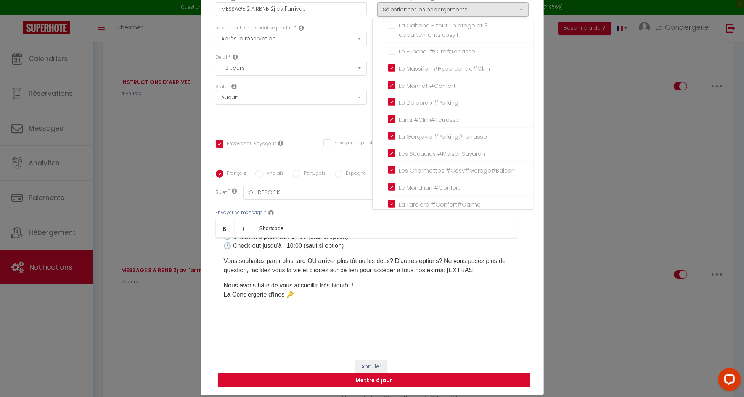
click at [417, 382] on button "Mettre à jour" at bounding box center [374, 380] width 313 height 14
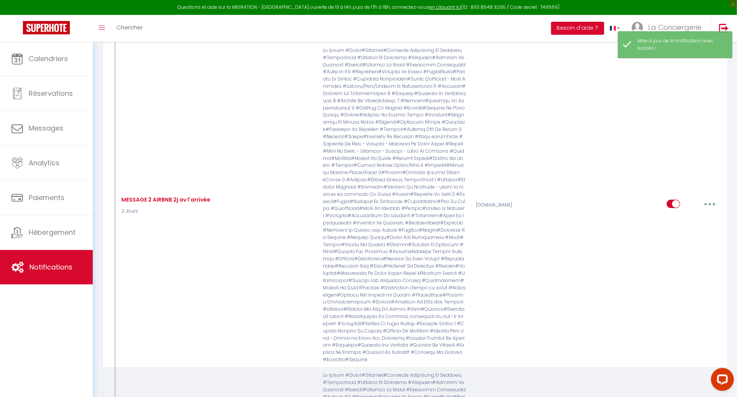
scroll to position [1577, 0]
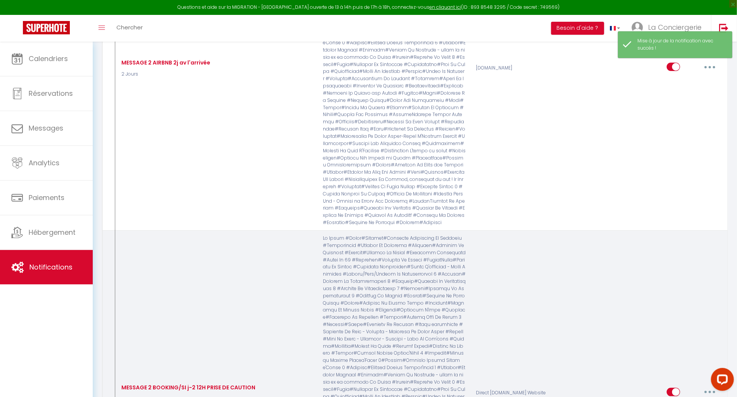
click at [699, 386] on button "button" at bounding box center [709, 392] width 21 height 12
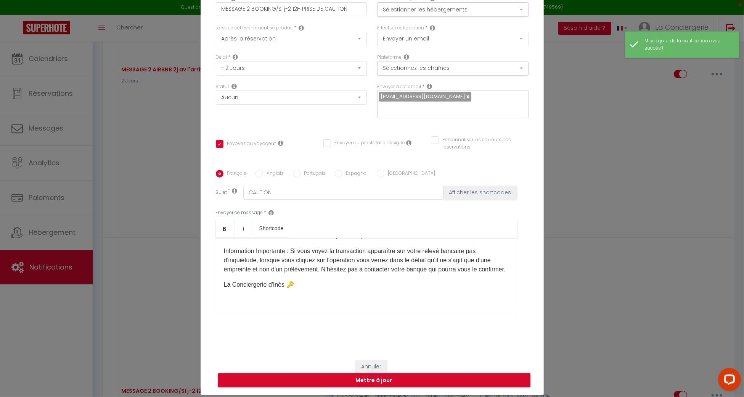
scroll to position [75, 0]
click at [383, 12] on button "Sélectionner les hébergements" at bounding box center [452, 9] width 151 height 14
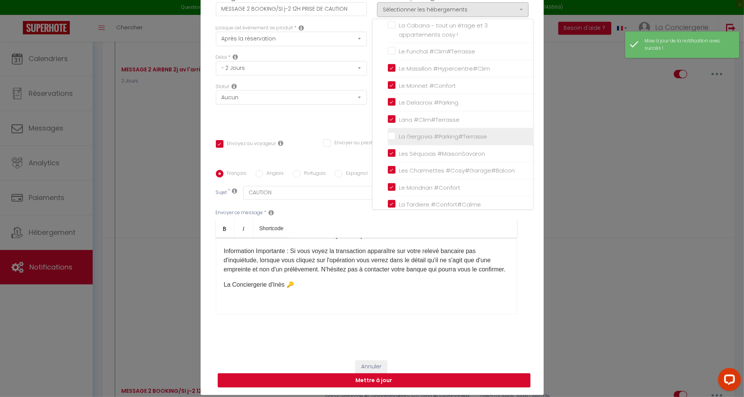
click at [390, 133] on input "La Gergovia #Parking#Terrasse" at bounding box center [460, 137] width 145 height 8
click at [435, 383] on button "Mettre à jour" at bounding box center [374, 380] width 313 height 14
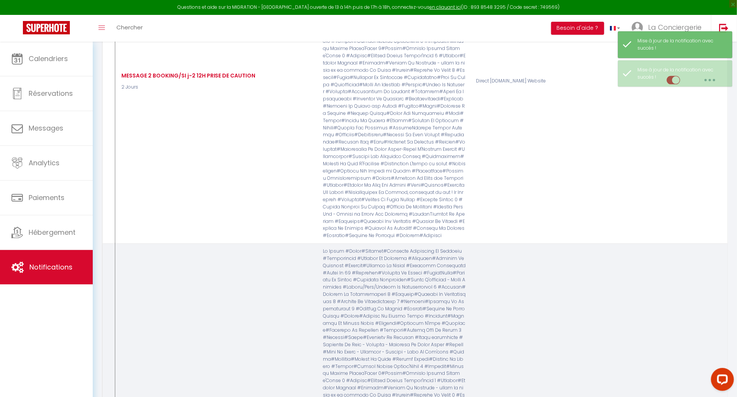
scroll to position [1933, 0]
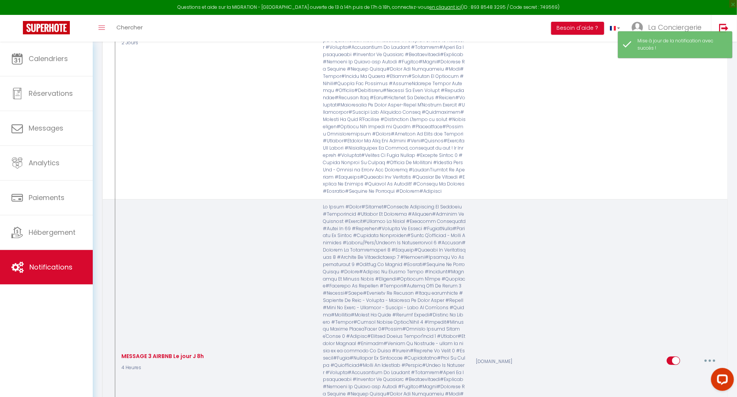
click at [718, 354] on button "button" at bounding box center [709, 360] width 21 height 12
click at [707, 371] on link "Editer" at bounding box center [690, 377] width 56 height 13
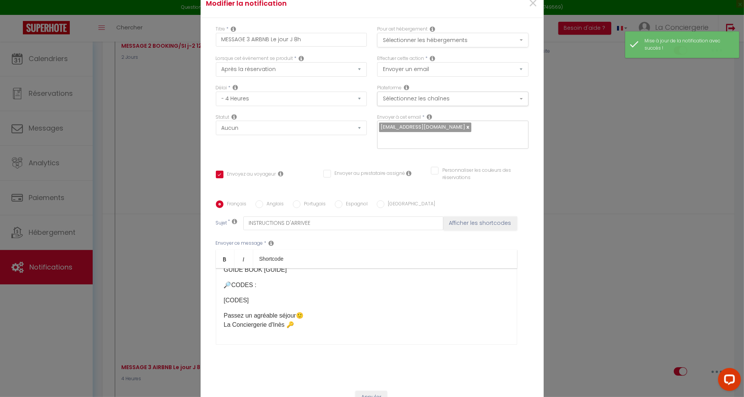
scroll to position [0, 0]
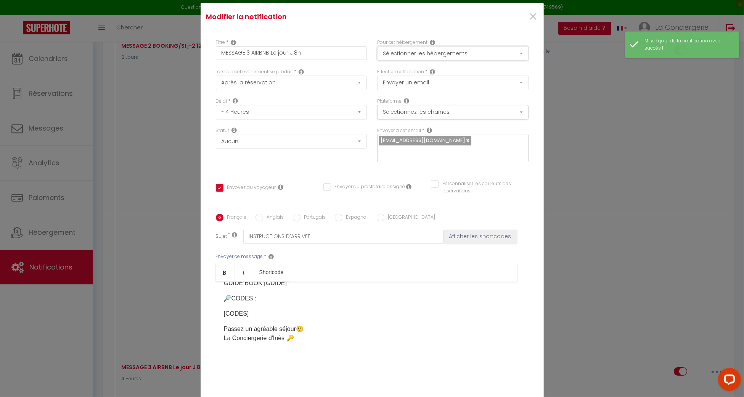
click at [392, 50] on button "Sélectionner les hébergements" at bounding box center [452, 53] width 151 height 14
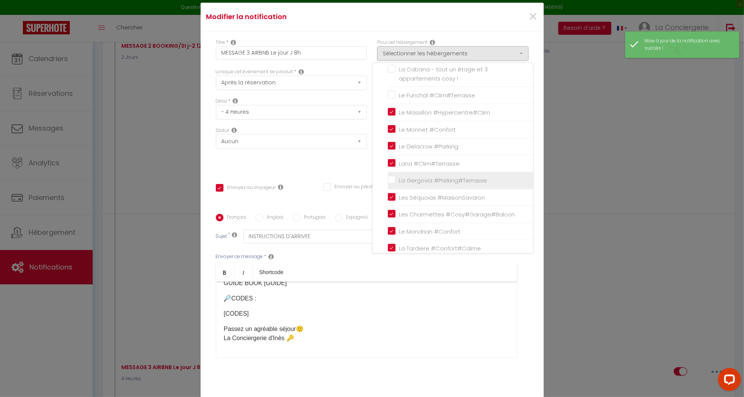
click at [388, 177] on input "La Gergovia #Parking#Terrasse" at bounding box center [460, 181] width 145 height 8
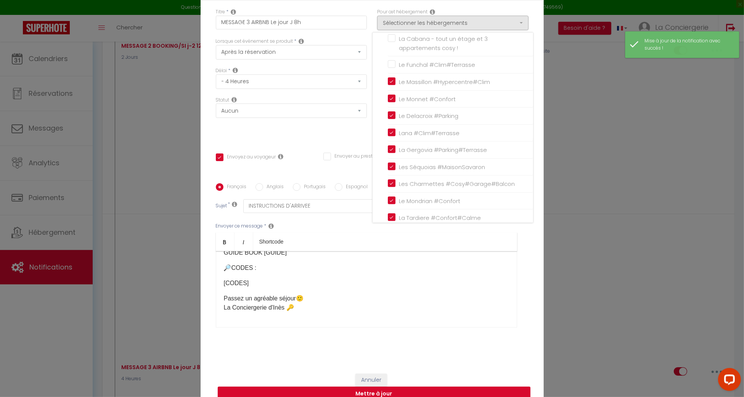
scroll to position [44, 0]
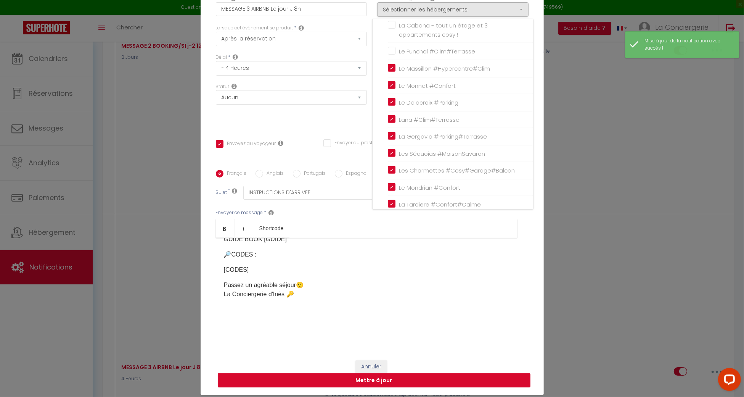
click at [414, 383] on button "Mettre à jour" at bounding box center [374, 380] width 313 height 14
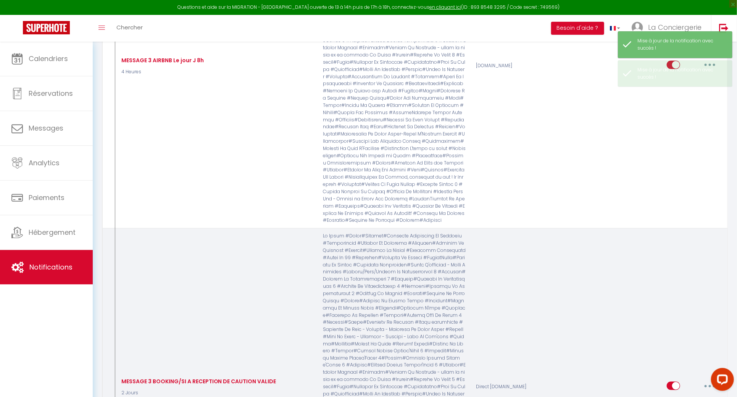
scroll to position [2289, 0]
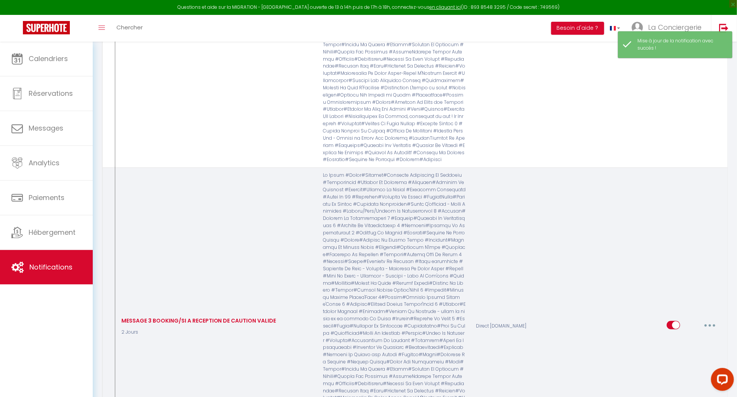
click at [708, 319] on button "button" at bounding box center [709, 325] width 21 height 12
click at [701, 336] on link "Editer" at bounding box center [690, 342] width 56 height 13
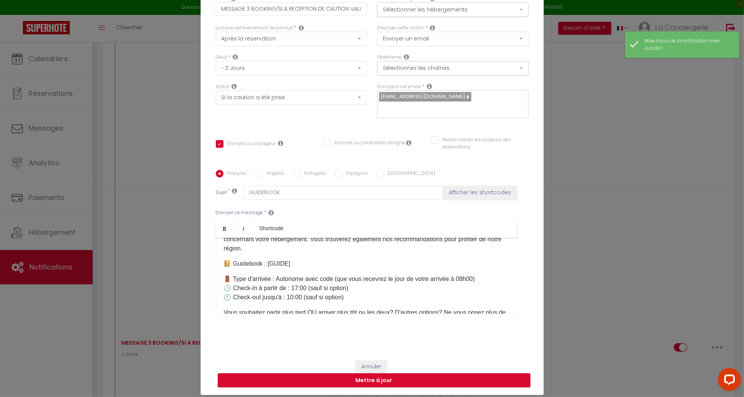
scroll to position [0, 0]
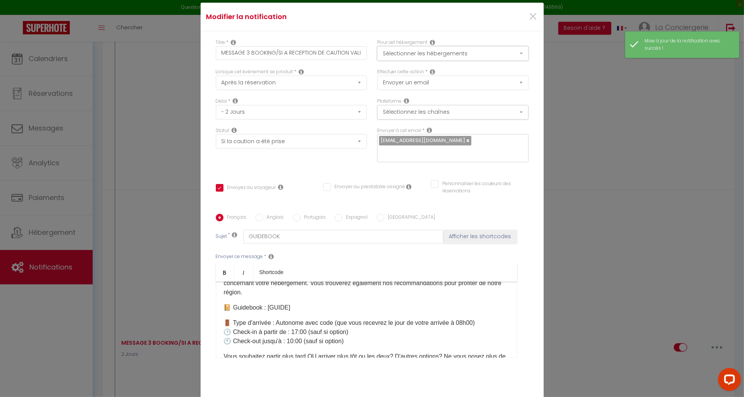
click at [405, 48] on button "Sélectionner les hébergements" at bounding box center [452, 53] width 151 height 14
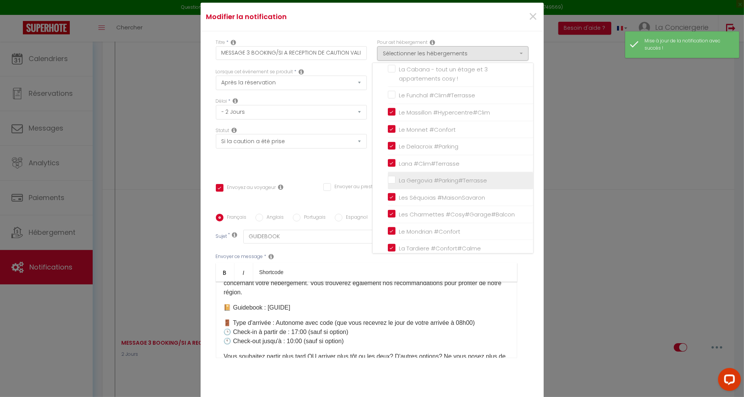
click at [389, 177] on input "La Gergovia #Parking#Terrasse" at bounding box center [460, 181] width 145 height 8
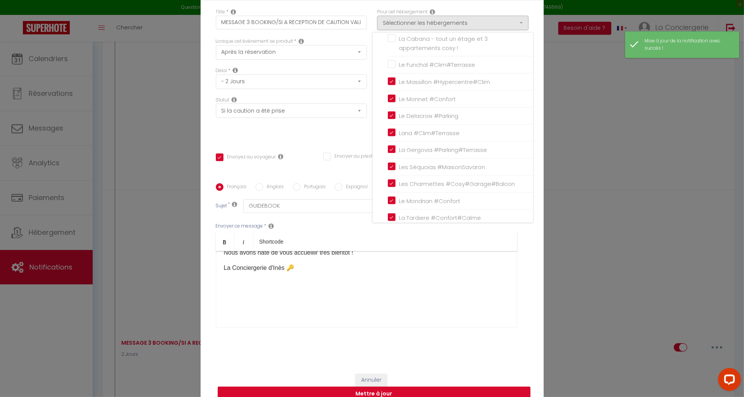
scroll to position [44, 0]
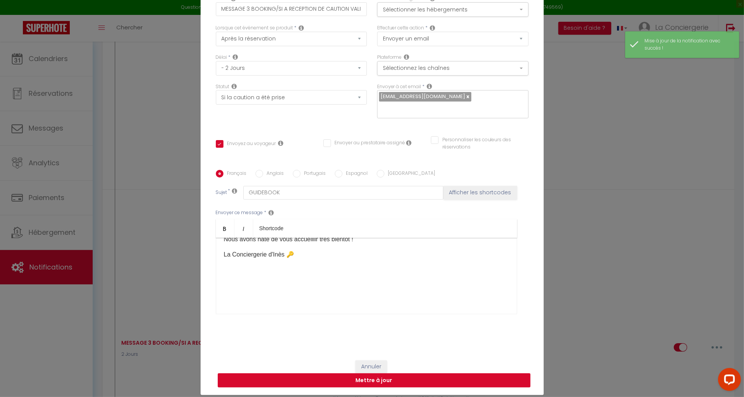
click at [397, 377] on button "Mettre à jour" at bounding box center [374, 380] width 313 height 14
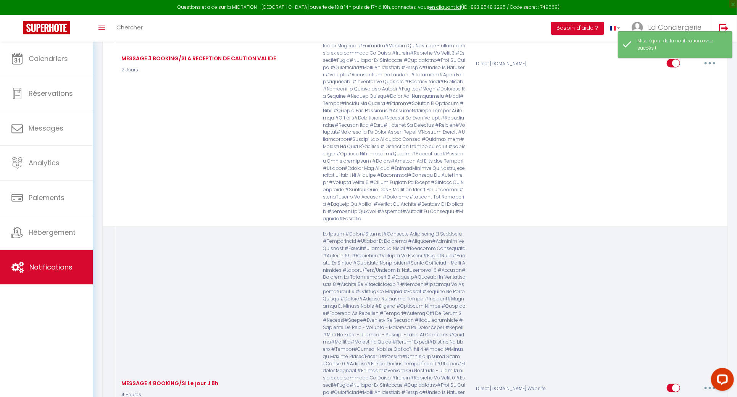
scroll to position [2595, 0]
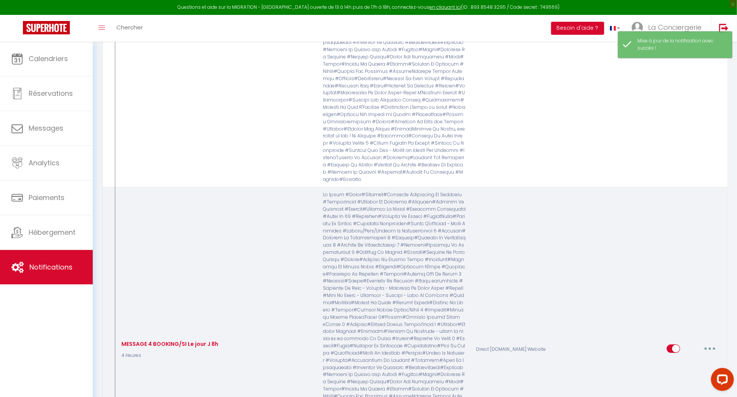
click at [710, 342] on button "button" at bounding box center [709, 348] width 21 height 12
click at [704, 359] on link "Editer" at bounding box center [690, 365] width 56 height 13
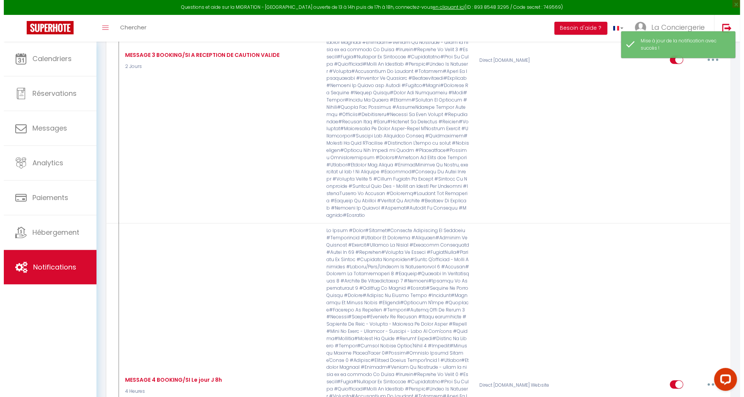
scroll to position [0, 0]
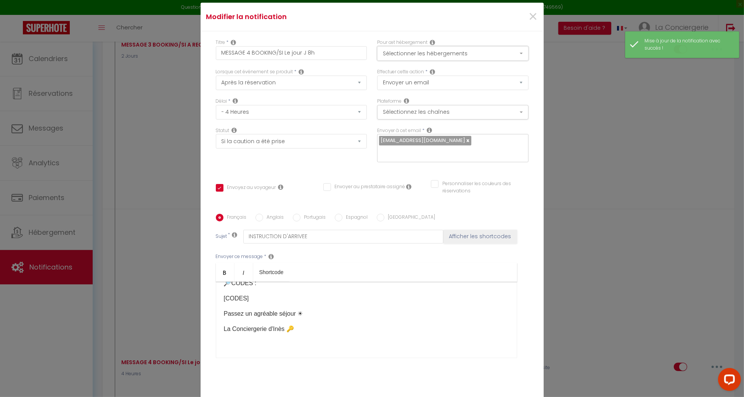
click at [401, 55] on button "Sélectionner les hébergements" at bounding box center [452, 53] width 151 height 14
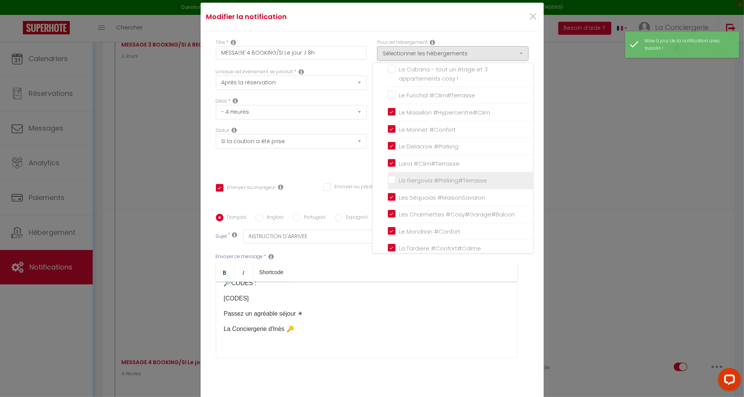
click at [388, 177] on input "La Gergovia #Parking#Terrasse" at bounding box center [460, 181] width 145 height 8
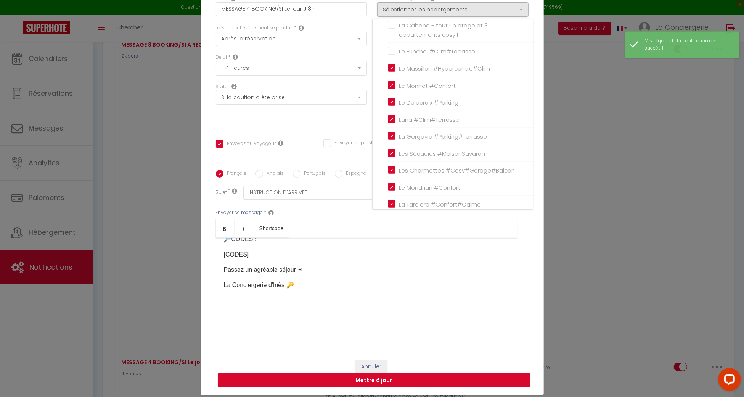
click at [442, 385] on button "Mettre à jour" at bounding box center [374, 380] width 313 height 14
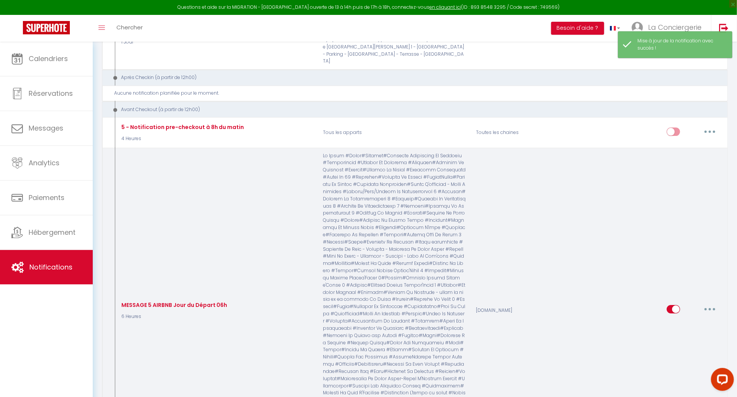
click at [709, 303] on button "button" at bounding box center [709, 309] width 21 height 12
click at [704, 320] on link "Editer" at bounding box center [690, 326] width 56 height 13
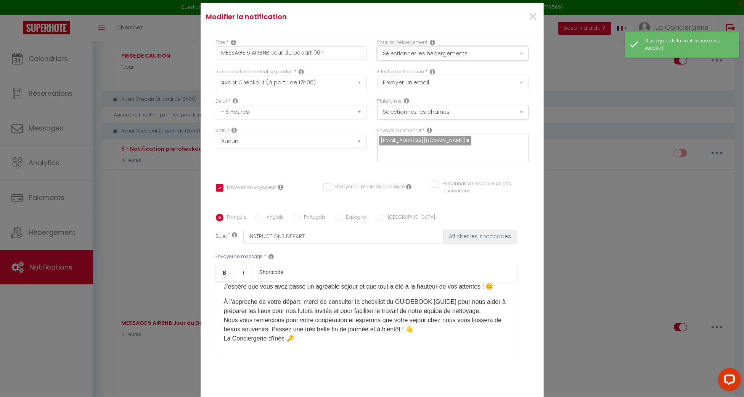
click at [420, 58] on button "Sélectionner les hébergements" at bounding box center [452, 53] width 151 height 14
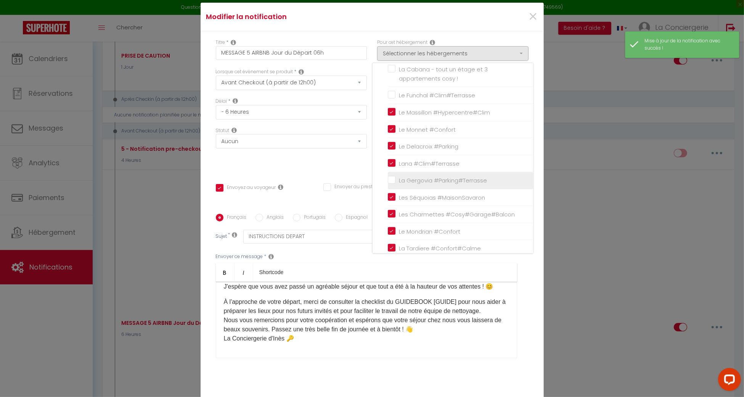
click at [388, 177] on input "La Gergovia #Parking#Terrasse" at bounding box center [460, 181] width 145 height 8
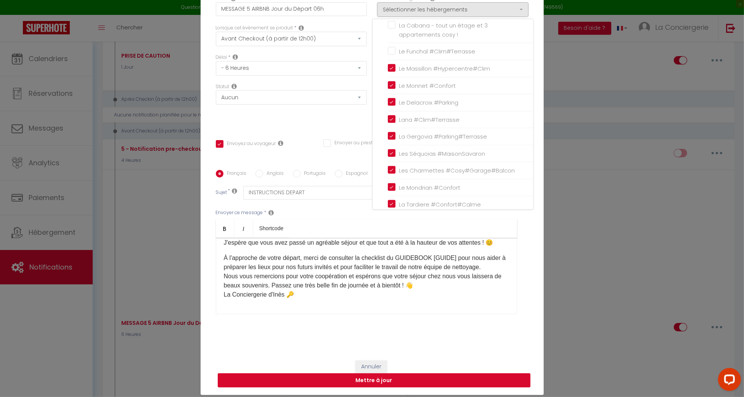
click at [431, 380] on button "Mettre à jour" at bounding box center [374, 380] width 313 height 14
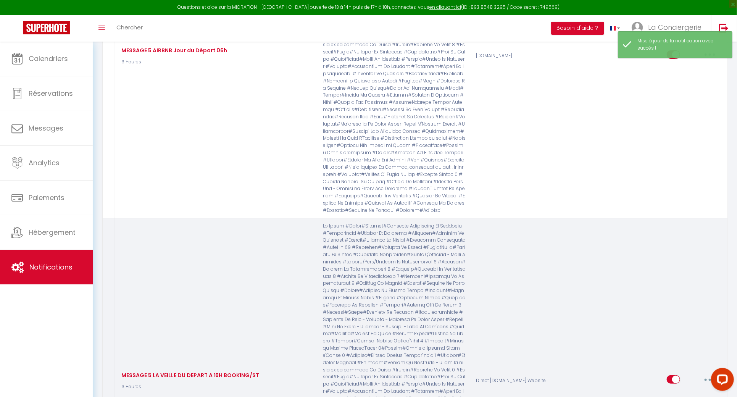
click at [714, 373] on button "button" at bounding box center [709, 379] width 21 height 12
click at [701, 390] on link "Editer" at bounding box center [690, 396] width 56 height 13
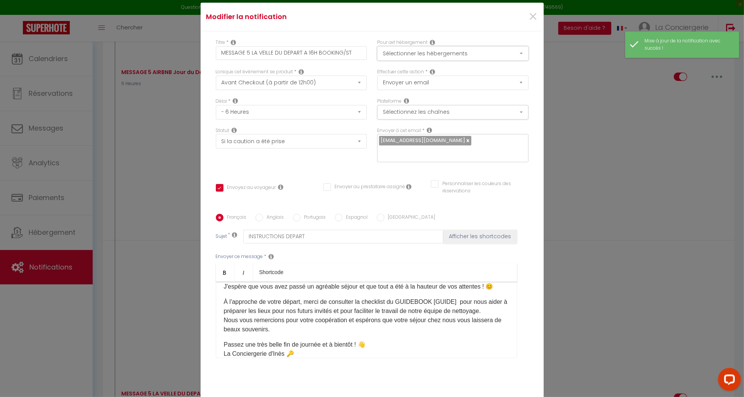
click at [412, 51] on button "Sélectionner les hébergements" at bounding box center [452, 53] width 151 height 14
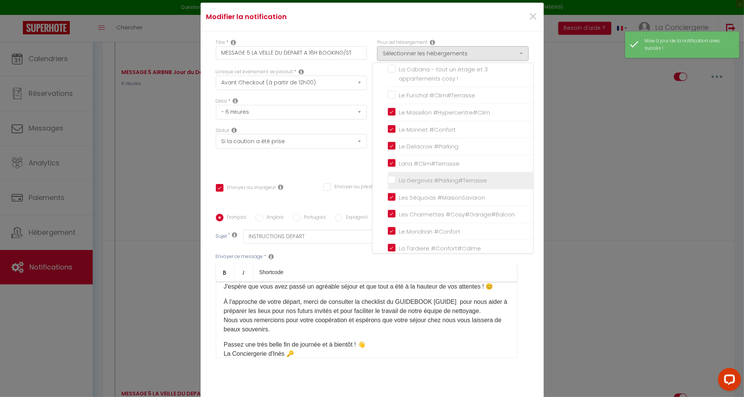
click at [389, 177] on input "La Gergovia #Parking#Terrasse" at bounding box center [460, 181] width 145 height 8
click at [323, 170] on div "Titre * MESSAGE 5 LA VEILLE DU DEPART A 16H BOOKING/ST Pour cet hébergement Sél…" at bounding box center [372, 213] width 343 height 365
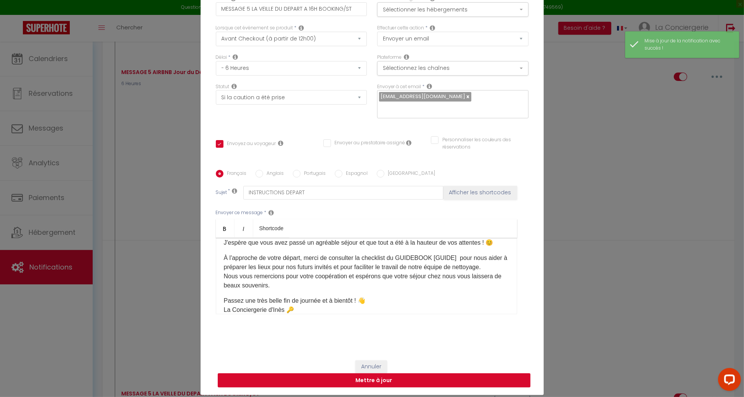
click at [400, 385] on button "Mettre à jour" at bounding box center [374, 380] width 313 height 14
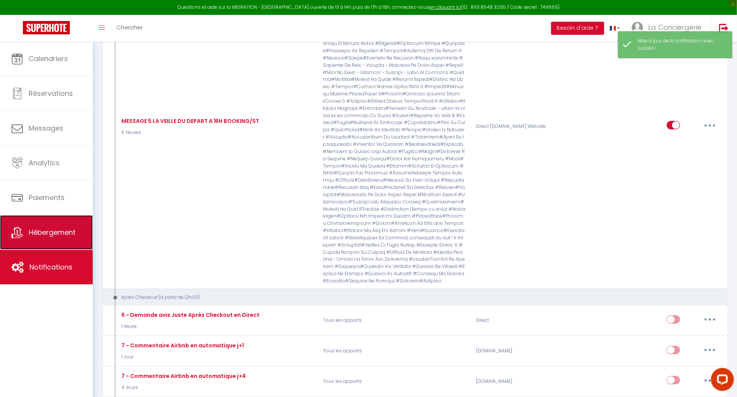
click at [68, 230] on span "Hébergement" at bounding box center [52, 232] width 47 height 10
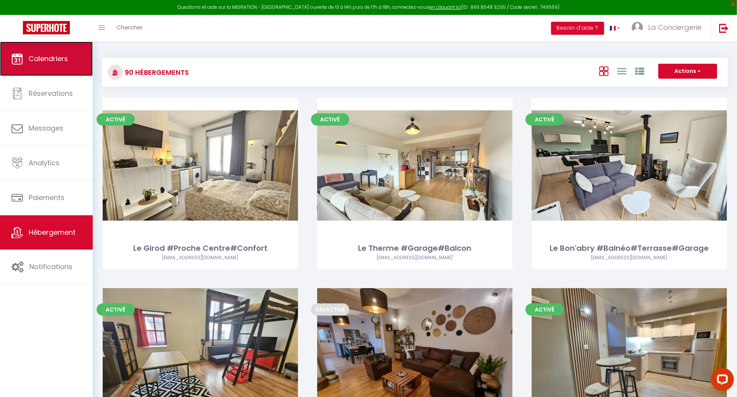
click at [29, 70] on link "Calendriers" at bounding box center [46, 59] width 93 height 34
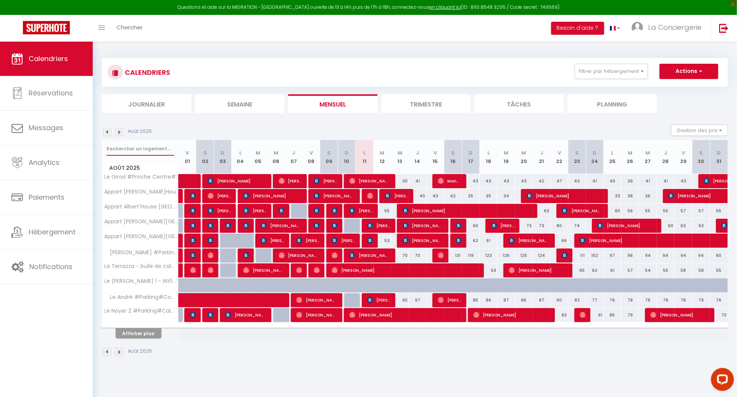
click at [139, 142] on input "text" at bounding box center [140, 149] width 68 height 14
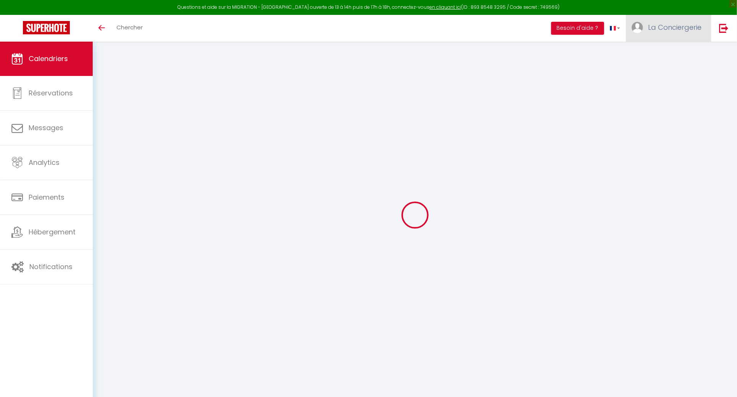
click at [684, 28] on span "La Conciergerie" at bounding box center [674, 28] width 53 height 10
click at [685, 56] on link "Paramètres" at bounding box center [680, 53] width 56 height 13
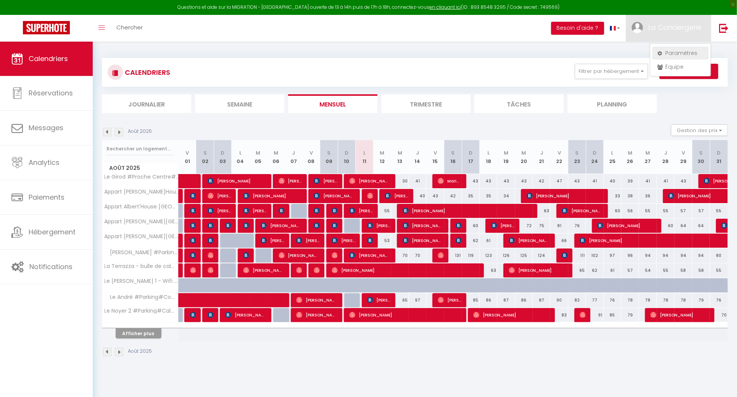
select select "fr"
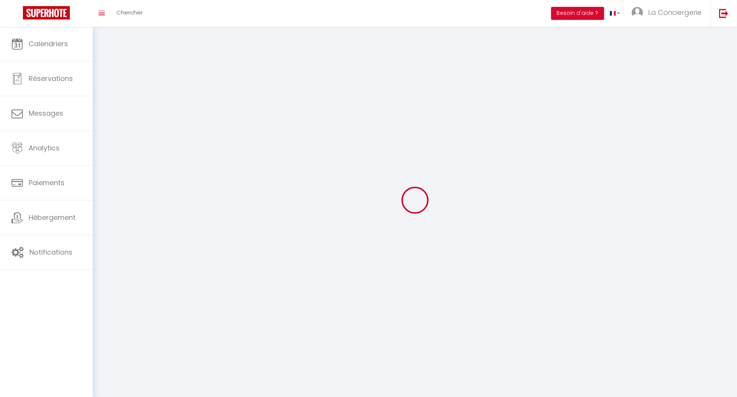
type input "La Conciergerie"
type input "d'Inès"
type input "0744890997"
type input "[STREET_ADDRESS]"
type input "63000"
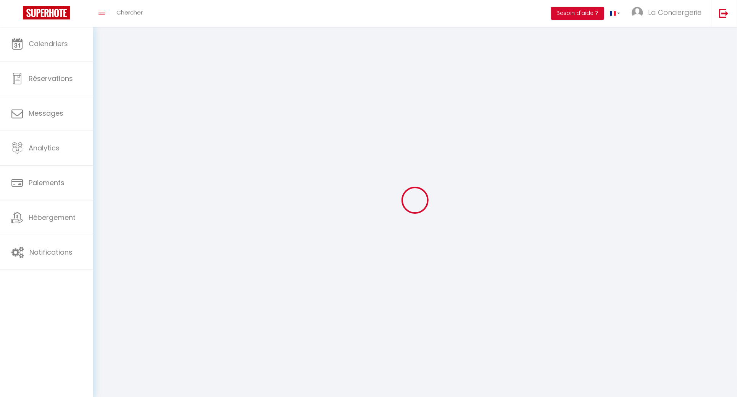
type input "[GEOGRAPHIC_DATA]"
type input "IZFOIqDG1ScFmALziykkKbZXO"
type input "vKlaMZoIDDHAEIFQYiCZYhyDY"
type input "[URL][DOMAIN_NAME]"
select select "28"
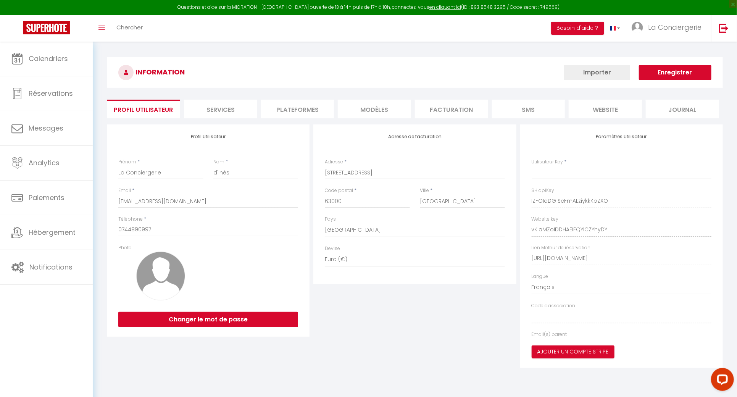
type input "IZFOIqDG1ScFmALziykkKbZXO"
type input "vKlaMZoIDDHAEIFQYiCZYhyDY"
type input "[URL][DOMAIN_NAME]"
click at [303, 112] on li "Plateformes" at bounding box center [297, 109] width 73 height 19
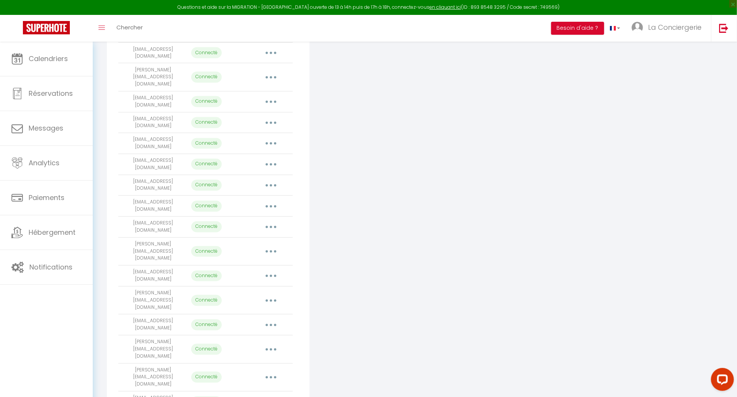
scroll to position [828, 0]
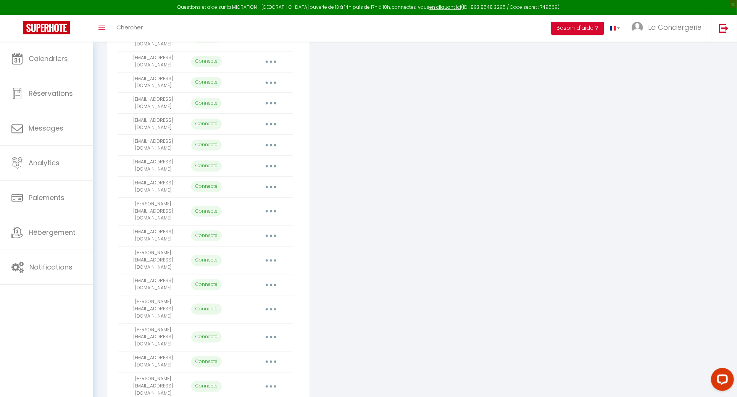
click at [271, 230] on button "button" at bounding box center [270, 236] width 21 height 12
click at [256, 274] on link "Reconnecter le compte" at bounding box center [237, 280] width 84 height 13
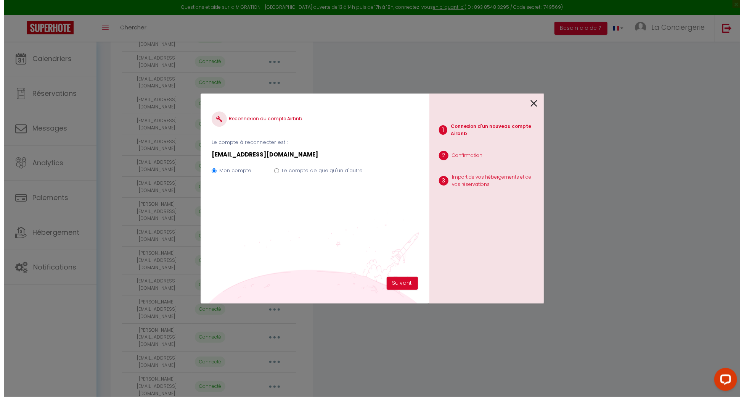
scroll to position [825, 0]
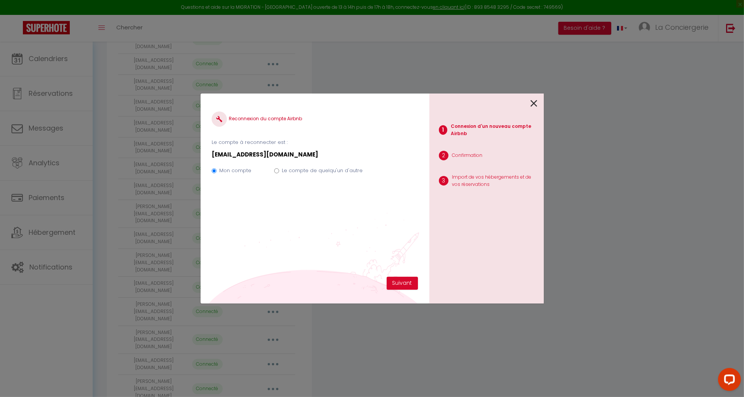
click at [332, 171] on label "Le compte de quelqu'un d'autre" at bounding box center [322, 171] width 81 height 8
click at [279, 171] on input "Le compte de quelqu'un d'autre" at bounding box center [276, 170] width 5 height 5
radio input "true"
radio input "false"
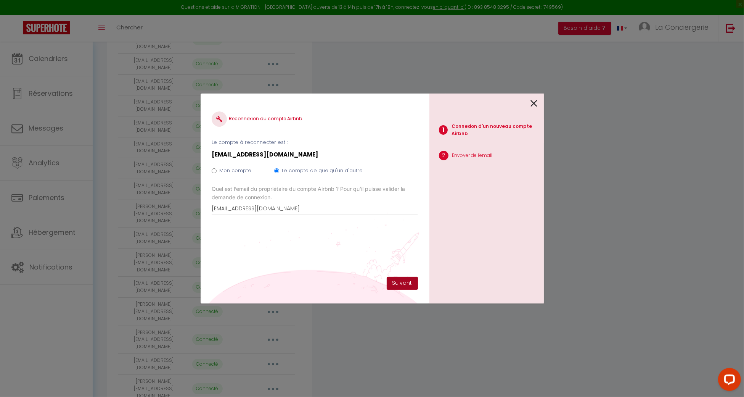
click at [413, 285] on button "Suivant" at bounding box center [402, 283] width 31 height 13
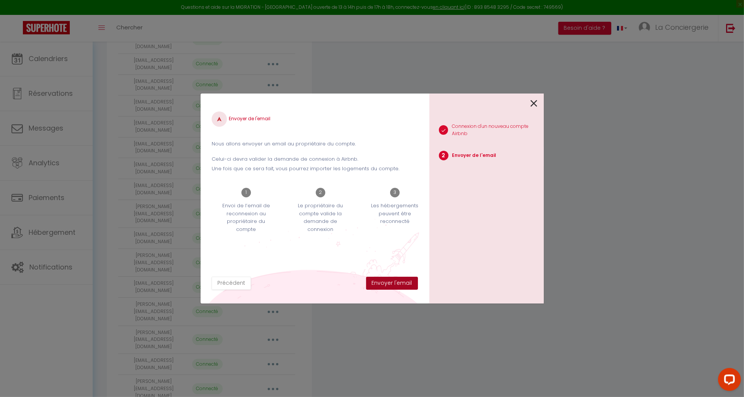
click at [413, 285] on button "Envoyer l'email" at bounding box center [392, 283] width 52 height 13
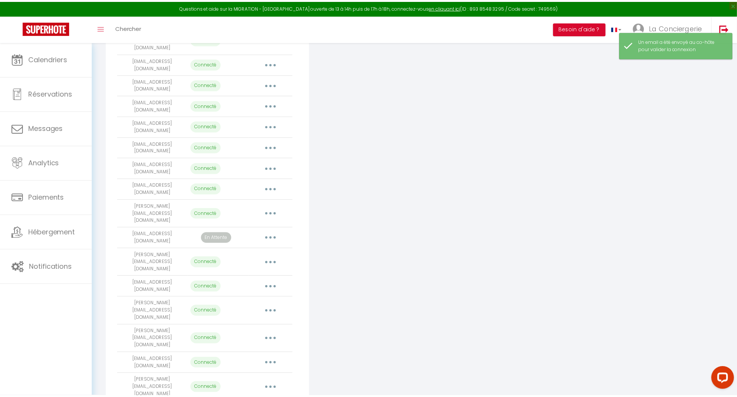
scroll to position [828, 0]
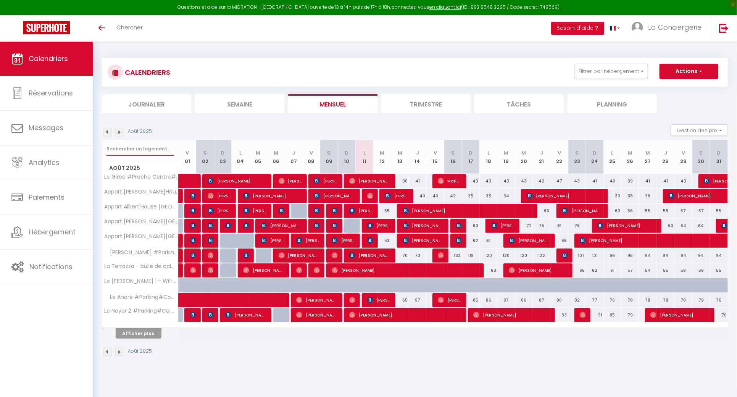
click at [131, 145] on input "text" at bounding box center [140, 149] width 68 height 14
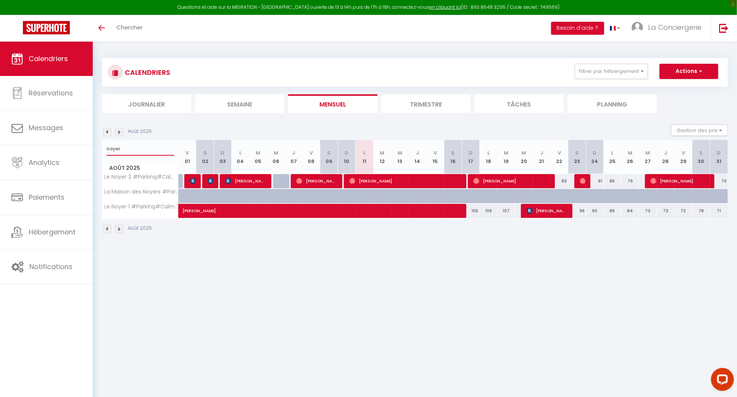
type input "noyer"
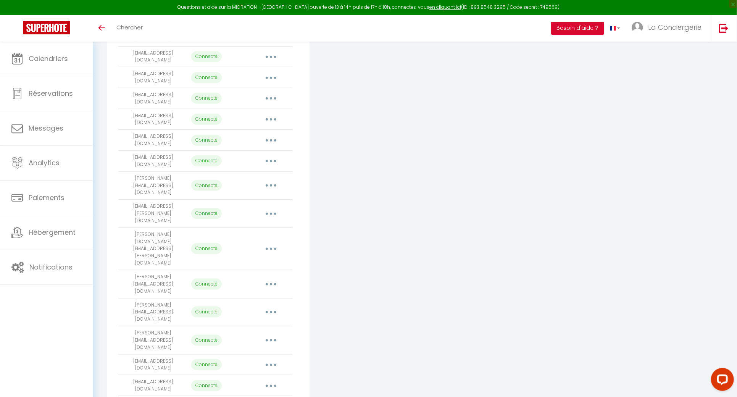
scroll to position [828, 0]
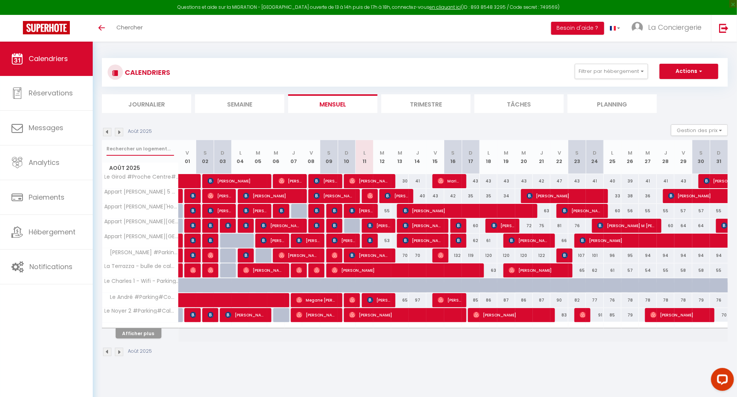
click at [158, 145] on input "text" at bounding box center [140, 149] width 68 height 14
type input "[PERSON_NAME]"
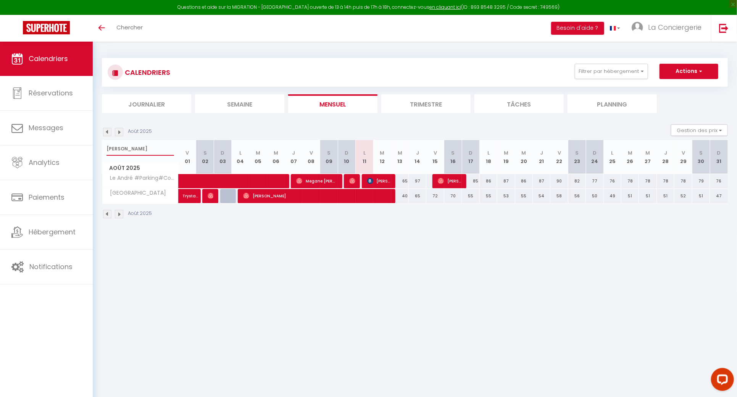
click at [158, 143] on input "[PERSON_NAME]" at bounding box center [140, 149] width 68 height 14
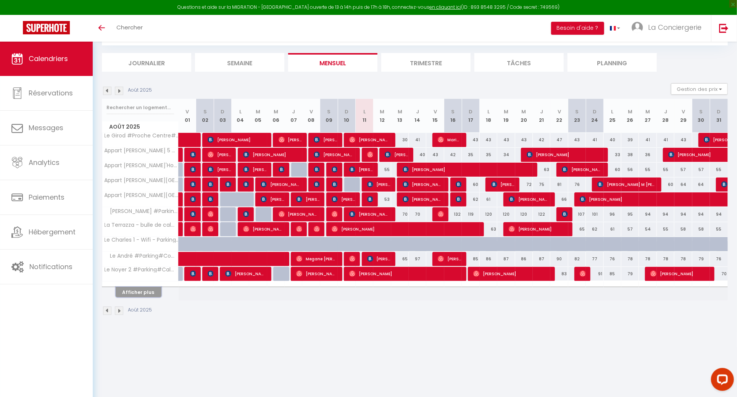
click at [134, 290] on button "Afficher plus" at bounding box center [139, 292] width 46 height 10
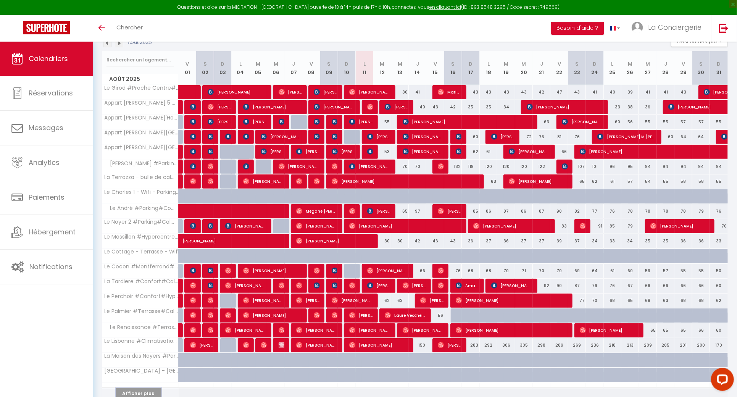
scroll to position [122, 0]
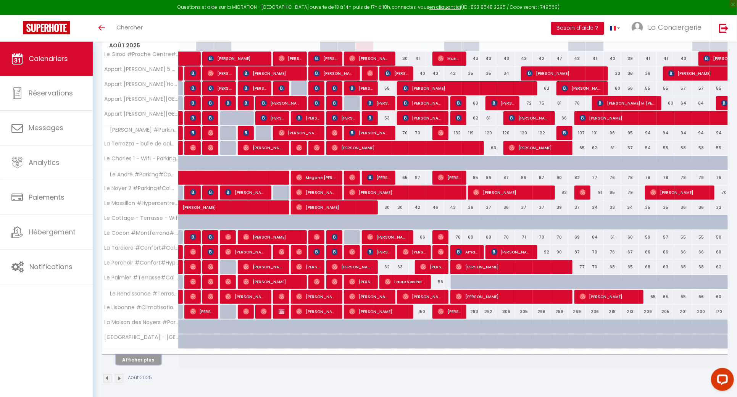
click at [149, 355] on button "Afficher plus" at bounding box center [139, 359] width 46 height 10
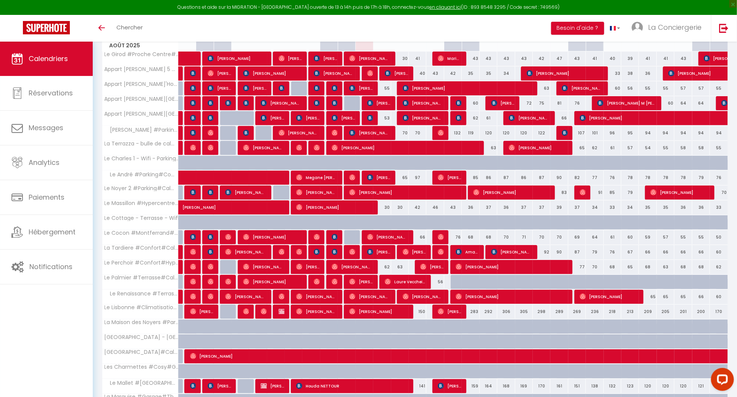
scroll to position [271, 0]
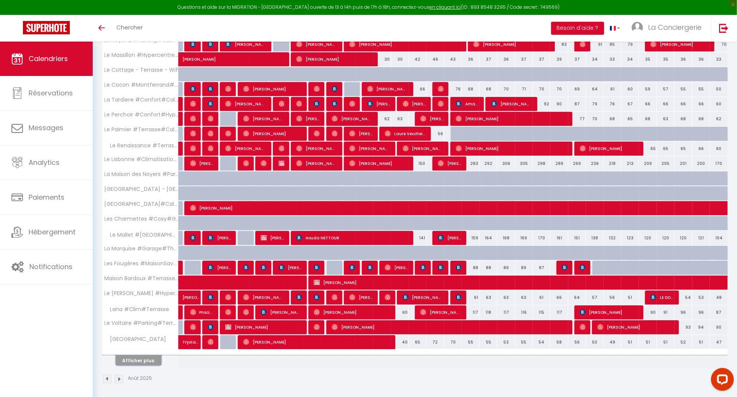
click at [148, 360] on button "Afficher plus" at bounding box center [139, 360] width 46 height 10
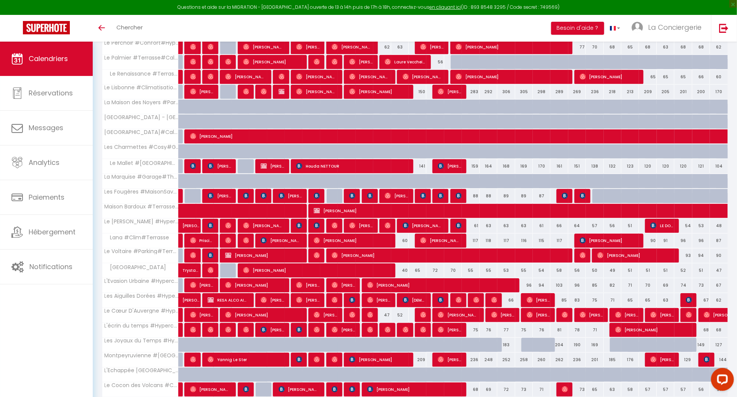
scroll to position [418, 0]
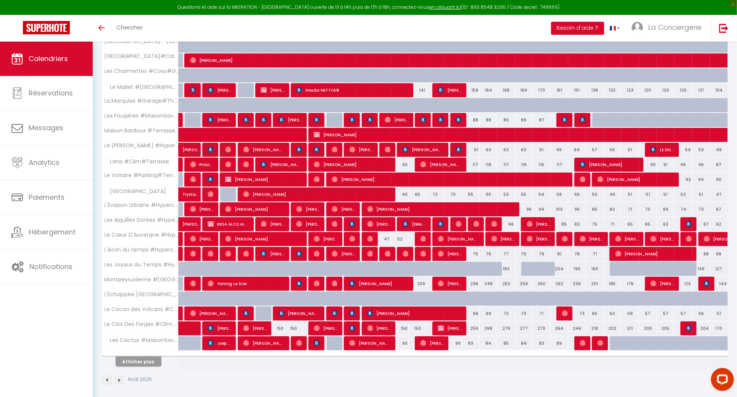
click at [149, 365] on th "Afficher plus" at bounding box center [140, 360] width 76 height 19
click at [150, 360] on button "Afficher plus" at bounding box center [139, 361] width 46 height 10
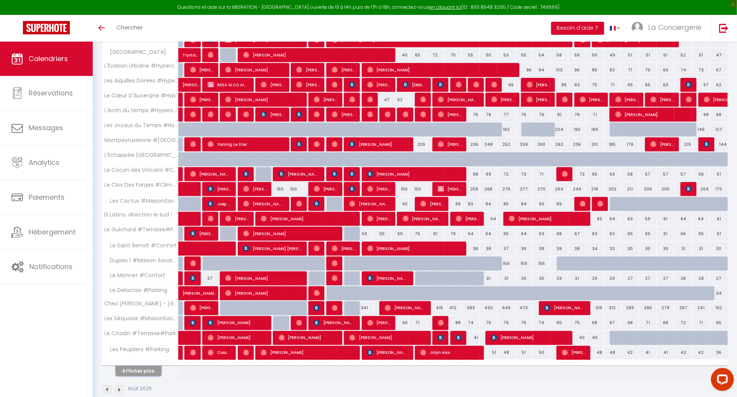
scroll to position [566, 0]
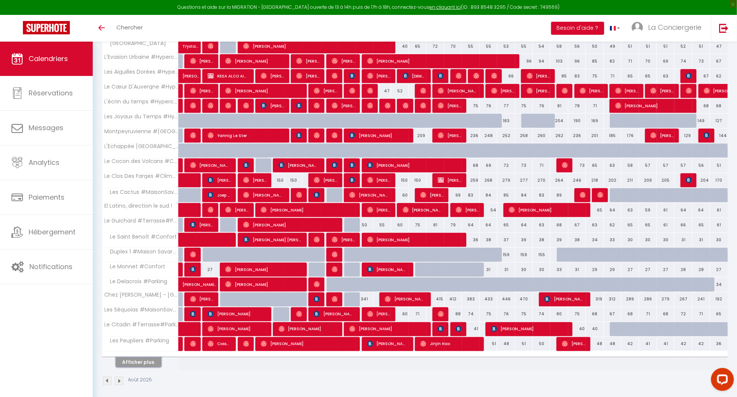
click at [150, 360] on button "Afficher plus" at bounding box center [139, 362] width 46 height 10
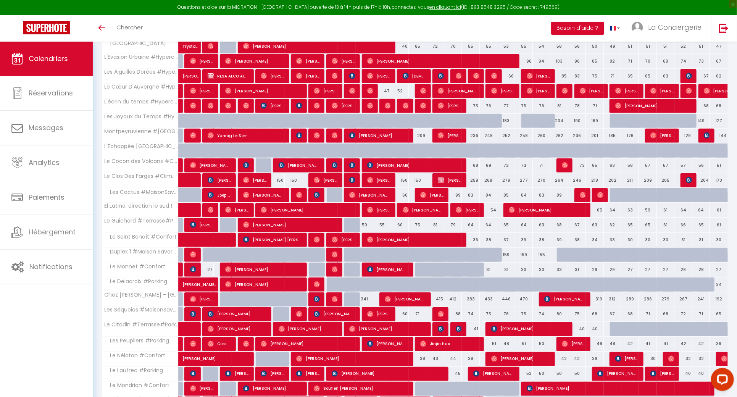
scroll to position [714, 0]
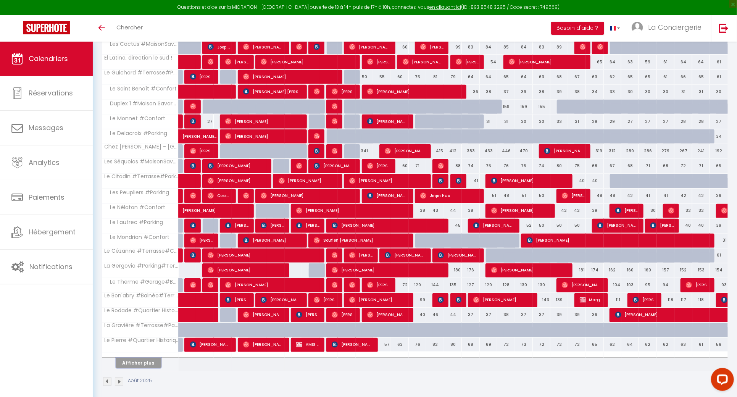
click at [150, 360] on button "Afficher plus" at bounding box center [139, 363] width 46 height 10
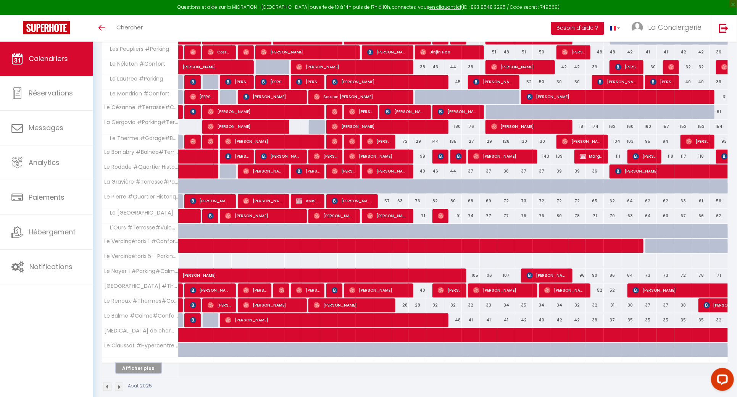
scroll to position [862, 0]
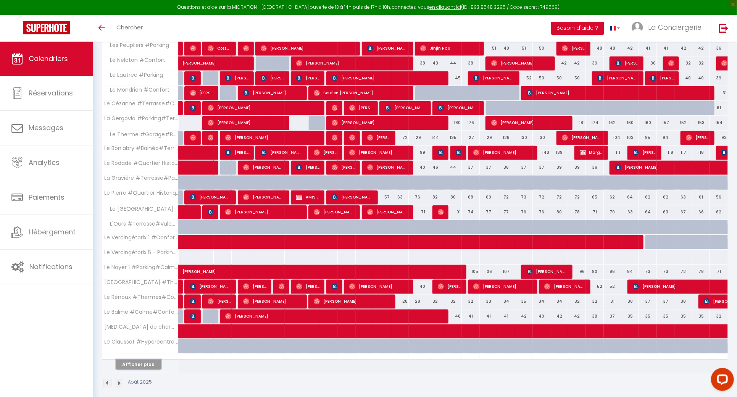
click at [148, 359] on button "Afficher plus" at bounding box center [139, 364] width 46 height 10
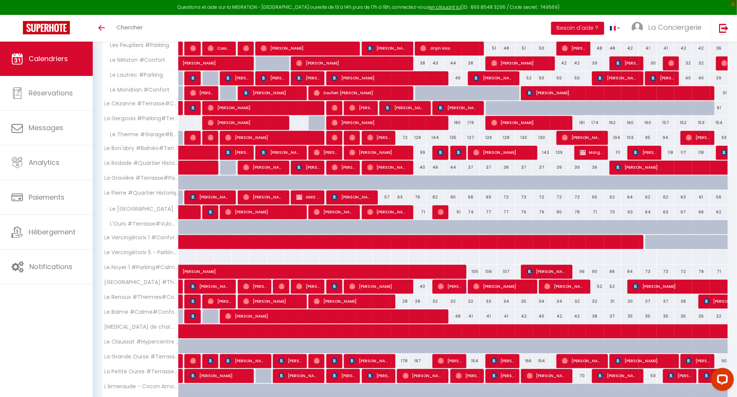
scroll to position [1010, 0]
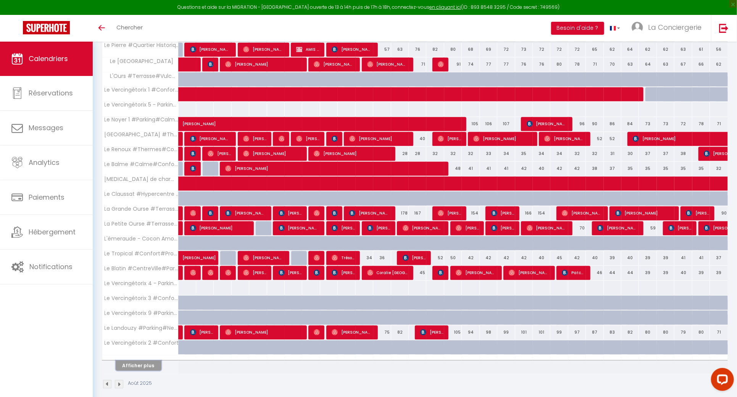
click at [148, 360] on button "Afficher plus" at bounding box center [139, 365] width 46 height 10
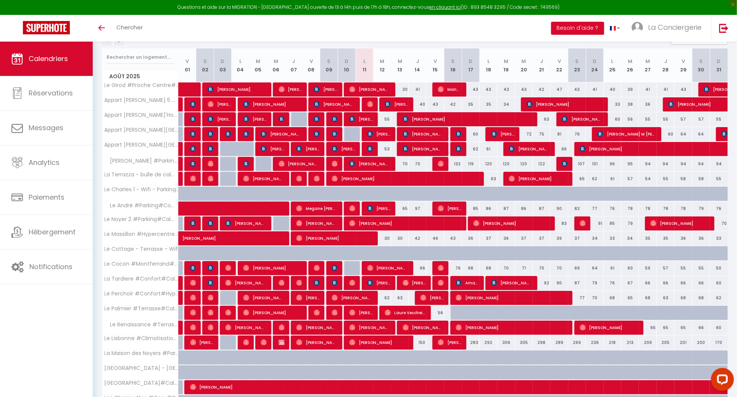
scroll to position [71, 0]
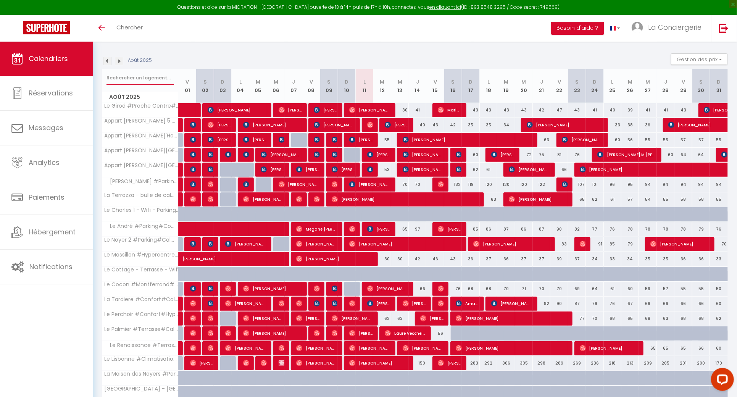
click at [118, 84] on input "text" at bounding box center [140, 78] width 68 height 14
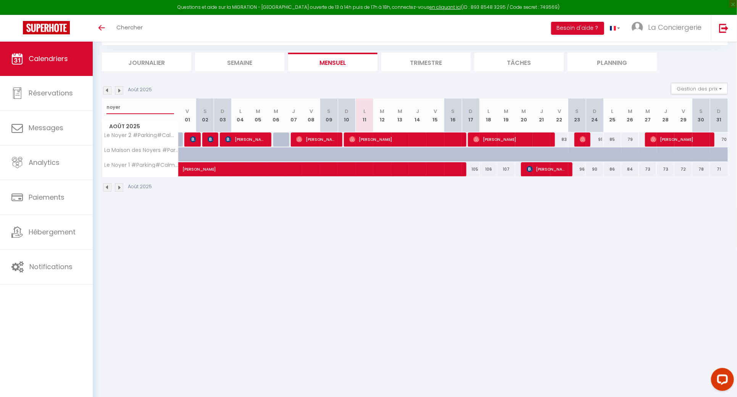
scroll to position [41, 0]
type input "noyer"
